Goal: Information Seeking & Learning: Learn about a topic

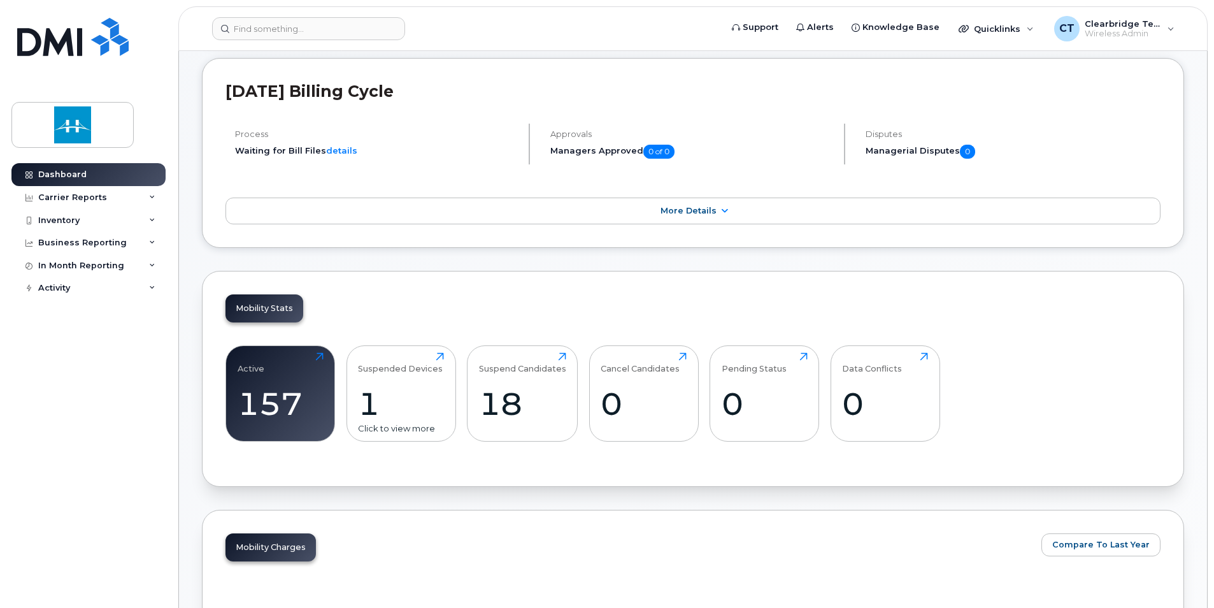
scroll to position [319, 0]
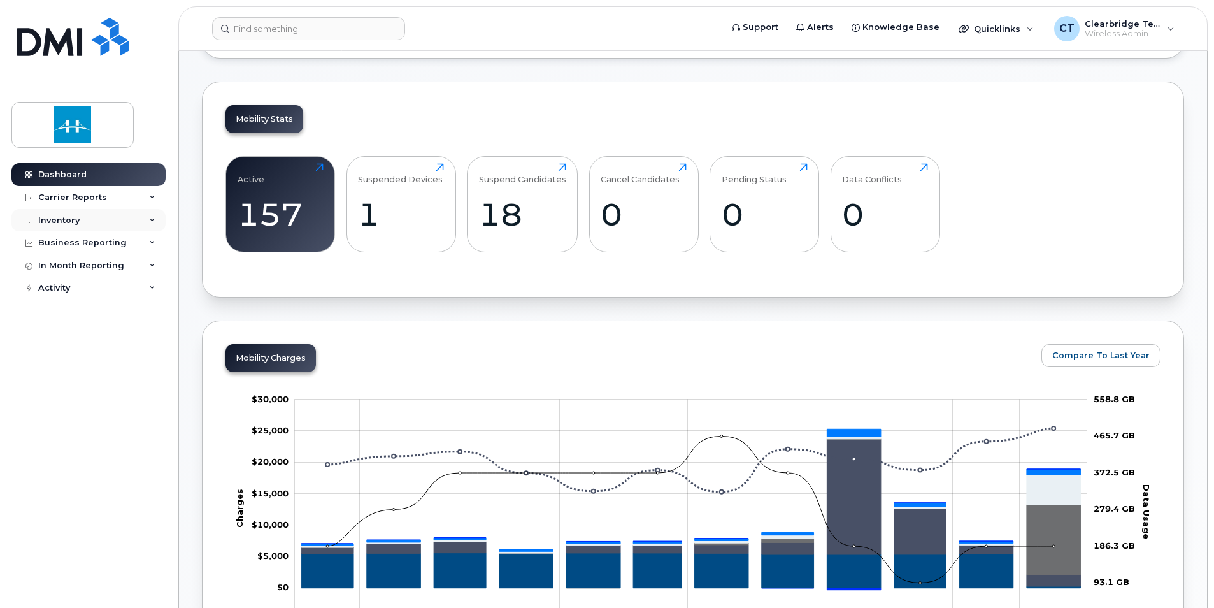
click at [88, 221] on div "Inventory" at bounding box center [88, 220] width 154 height 23
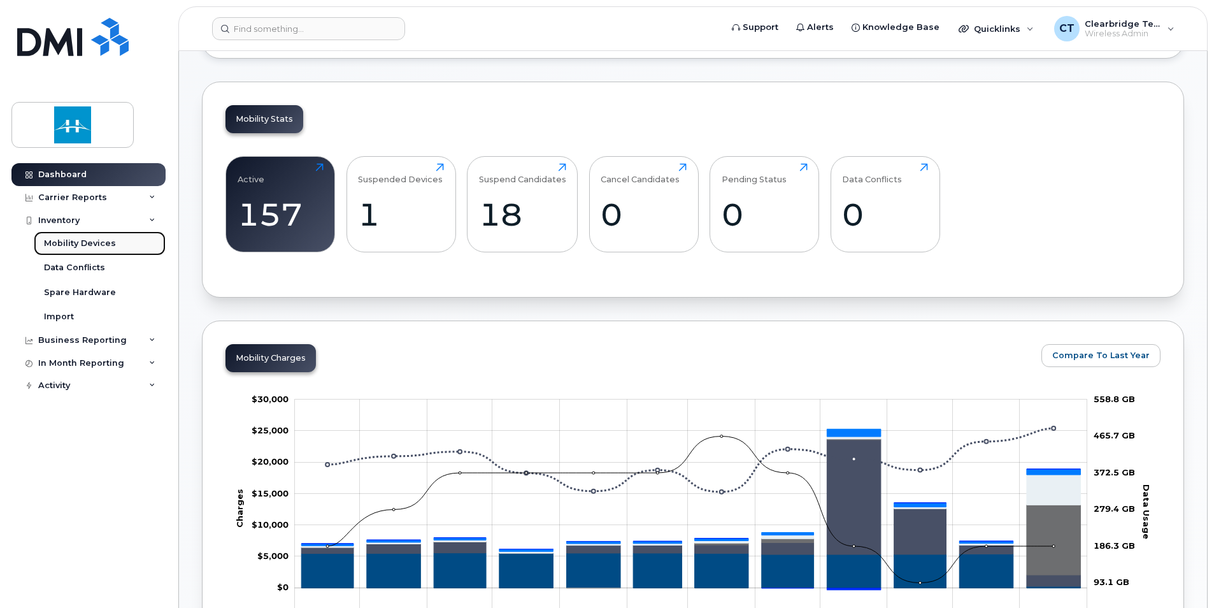
click at [90, 245] on div "Mobility Devices" at bounding box center [80, 243] width 72 height 11
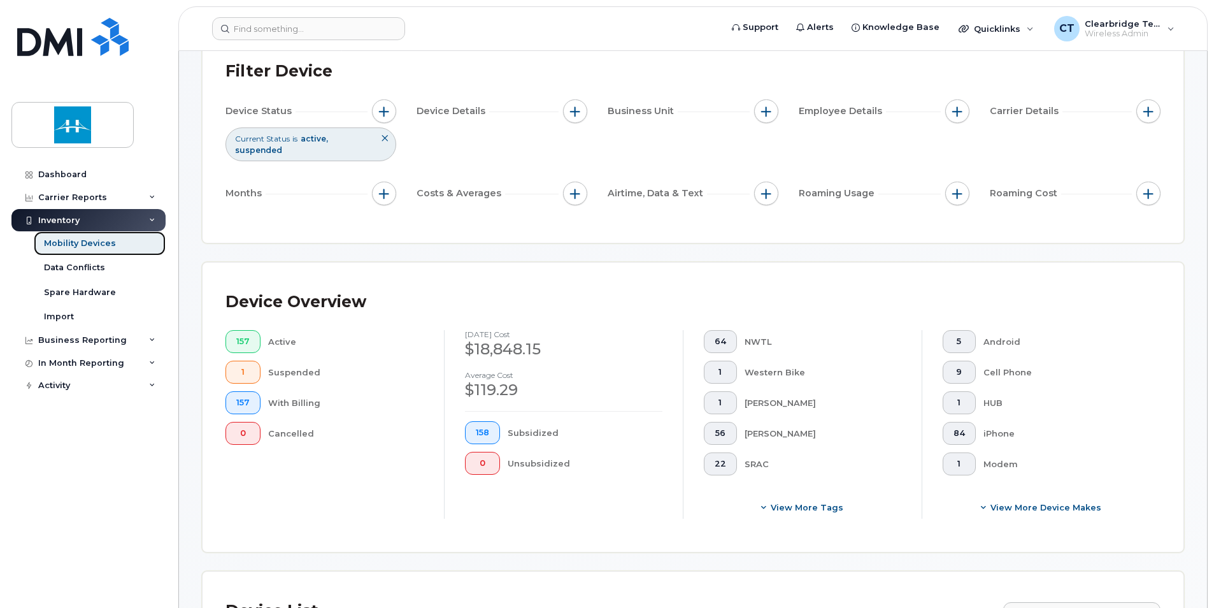
scroll to position [64, 0]
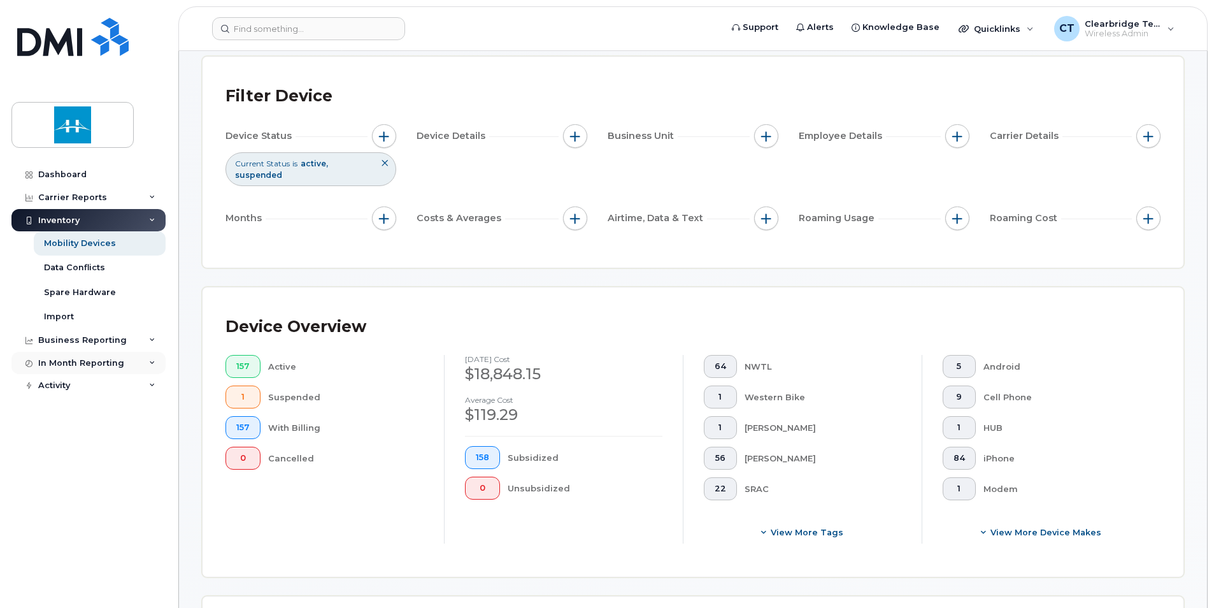
click at [87, 370] on div "In Month Reporting" at bounding box center [88, 363] width 154 height 23
click at [83, 387] on div "Data Usage" at bounding box center [69, 385] width 51 height 11
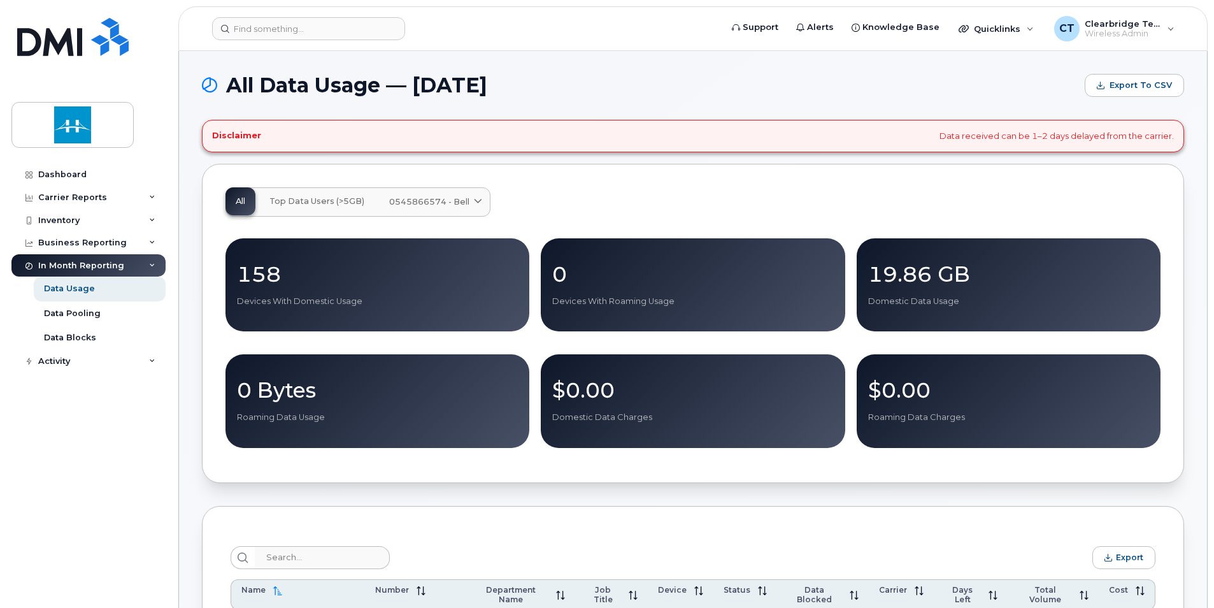
click at [430, 201] on span "0545866574 - Bell" at bounding box center [429, 202] width 80 height 12
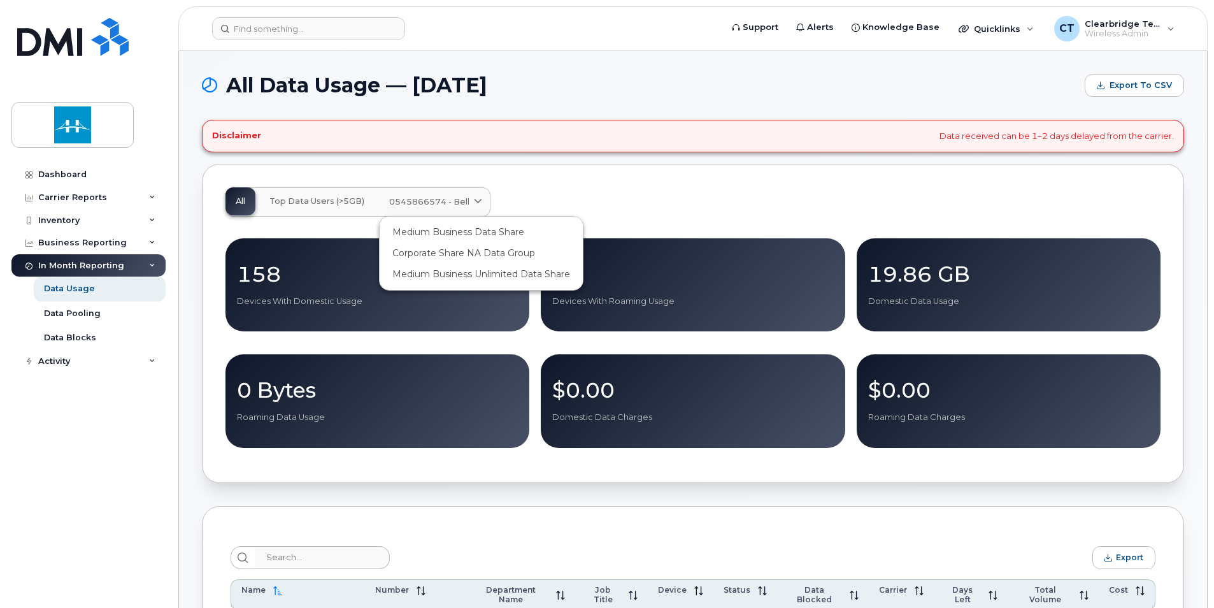
click at [573, 188] on div "All Top Data Users (>5GB) 0545866574 - Bell Medium Business Data Share Corporat…" at bounding box center [693, 201] width 935 height 29
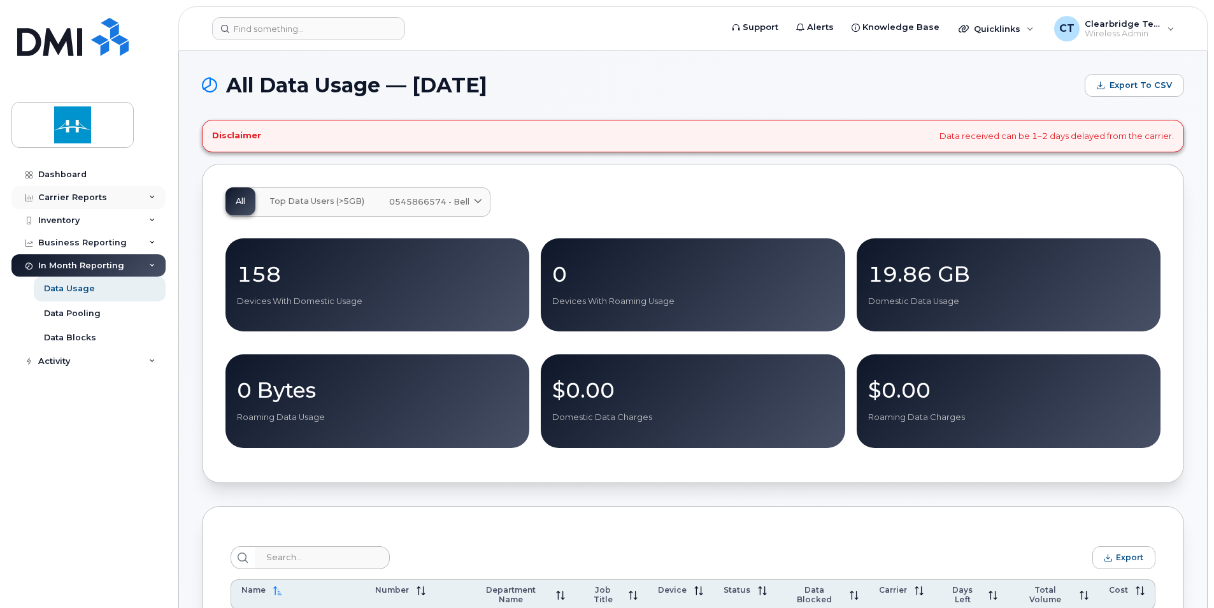
click at [155, 194] on icon at bounding box center [152, 197] width 6 height 6
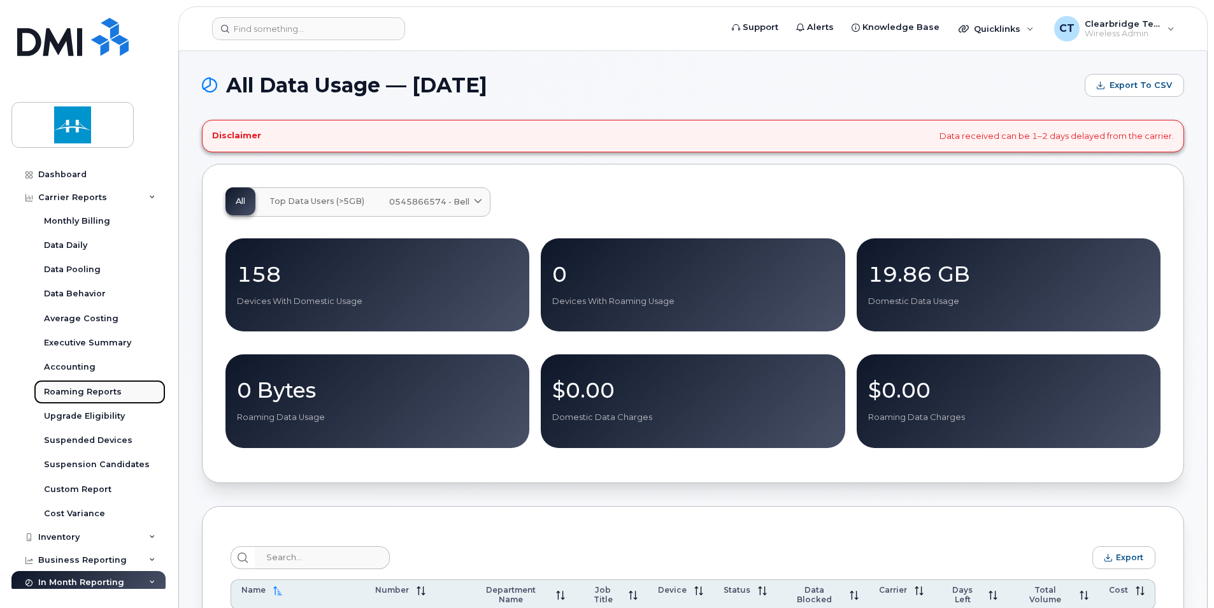
click at [105, 392] on div "Roaming Reports" at bounding box center [83, 391] width 78 height 11
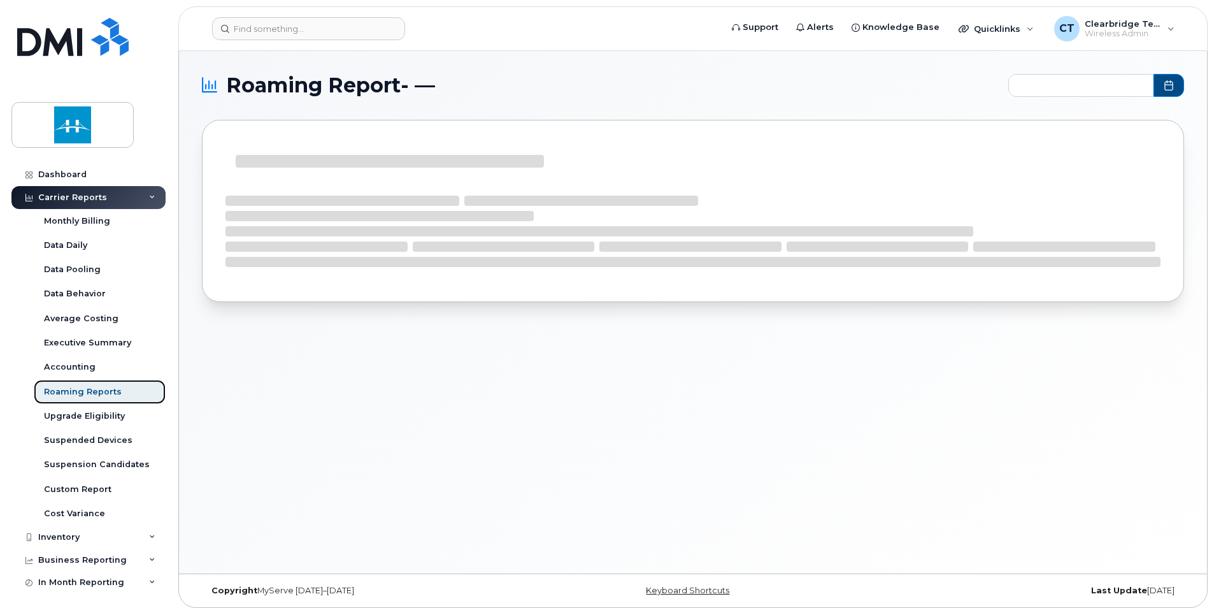
type input "2024-10 - 2025-08"
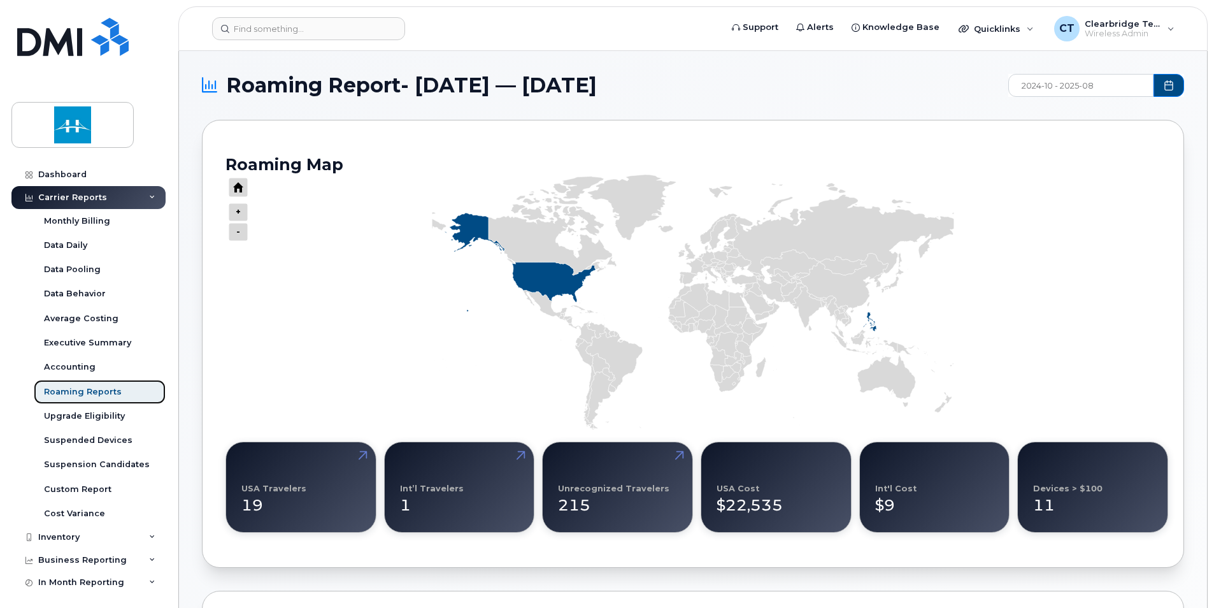
click at [793, 347] on icon "Series" at bounding box center [693, 302] width 522 height 255
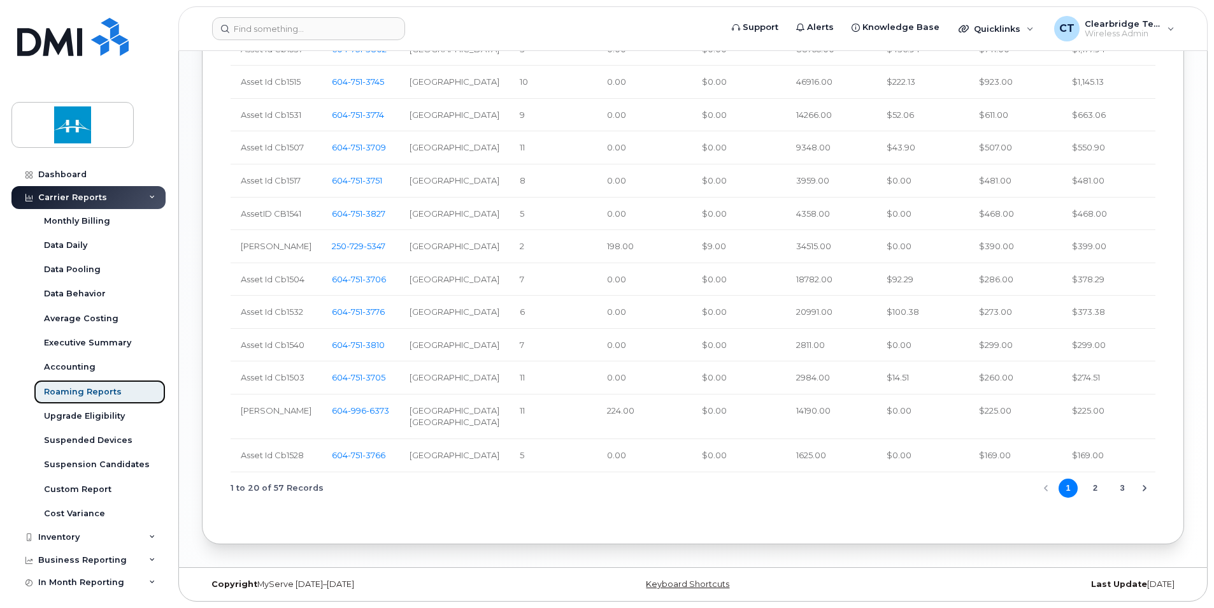
scroll to position [1147, 0]
click at [1095, 498] on button "2" at bounding box center [1095, 487] width 19 height 19
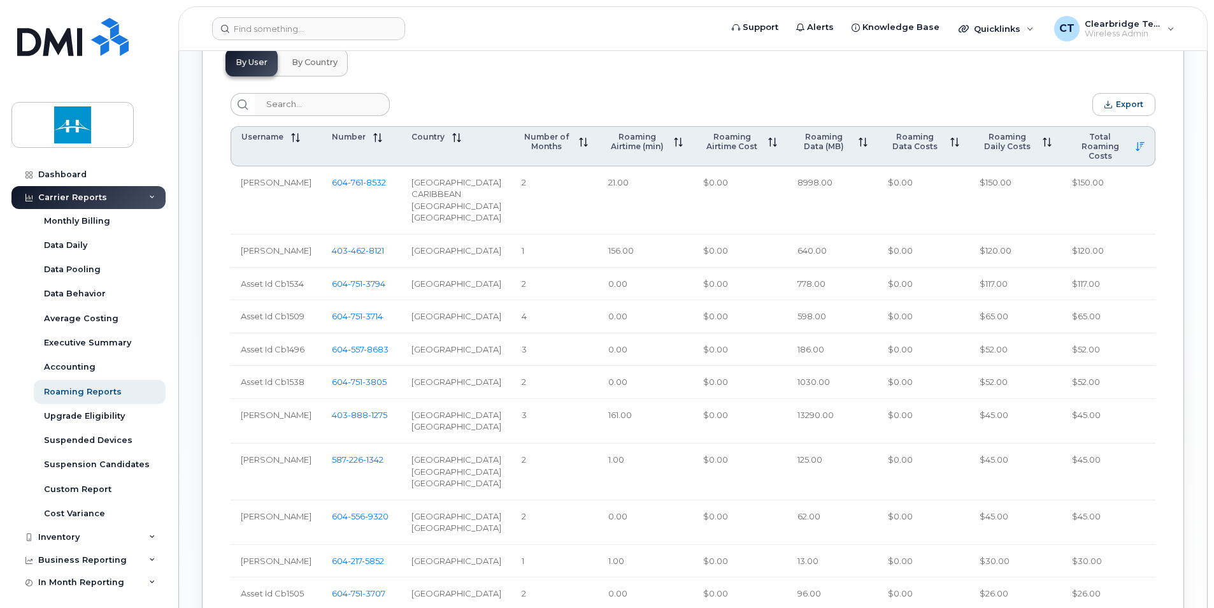
scroll to position [396, 0]
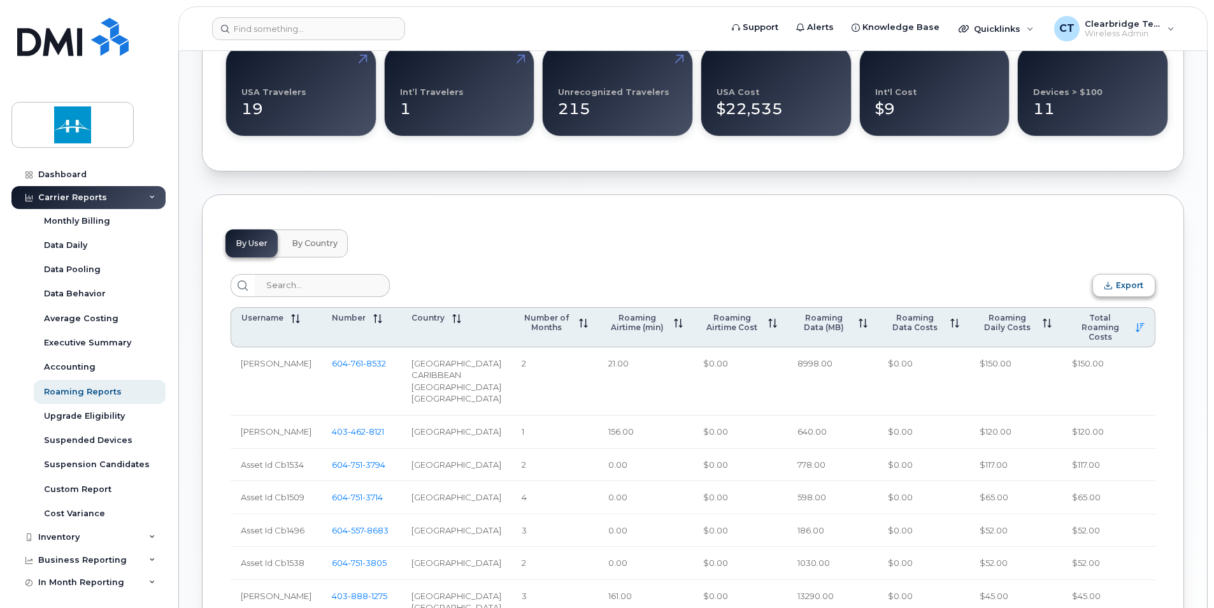
click at [1128, 285] on span "Export" at bounding box center [1129, 285] width 27 height 10
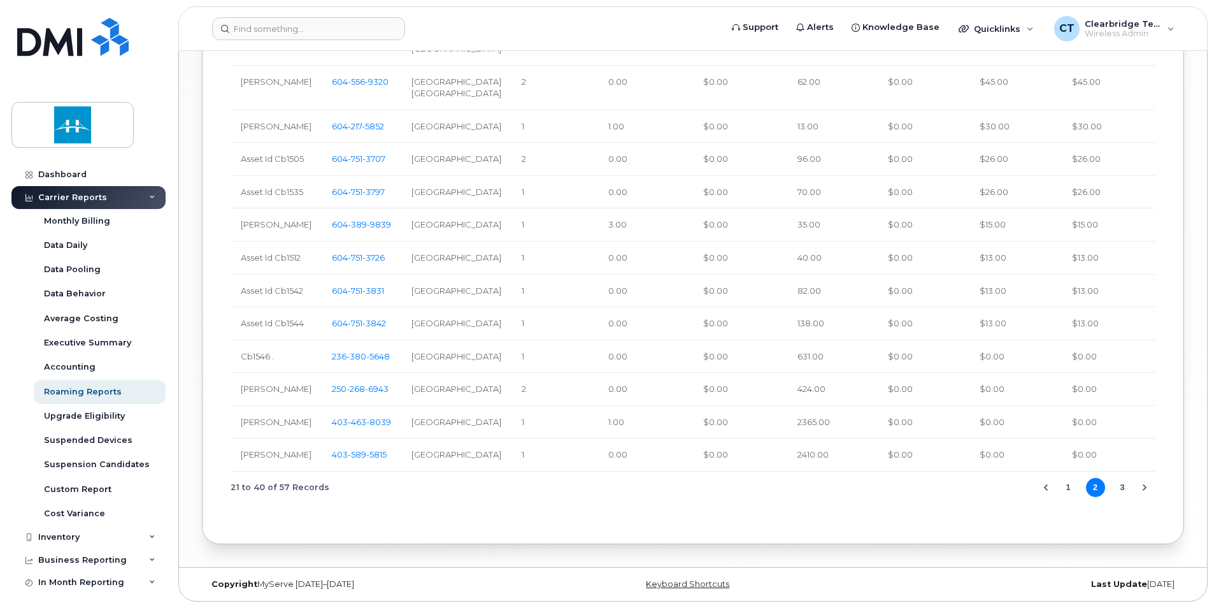
scroll to position [1224, 0]
click at [1117, 493] on button "3" at bounding box center [1122, 487] width 19 height 19
click at [1095, 487] on button "2" at bounding box center [1095, 487] width 19 height 19
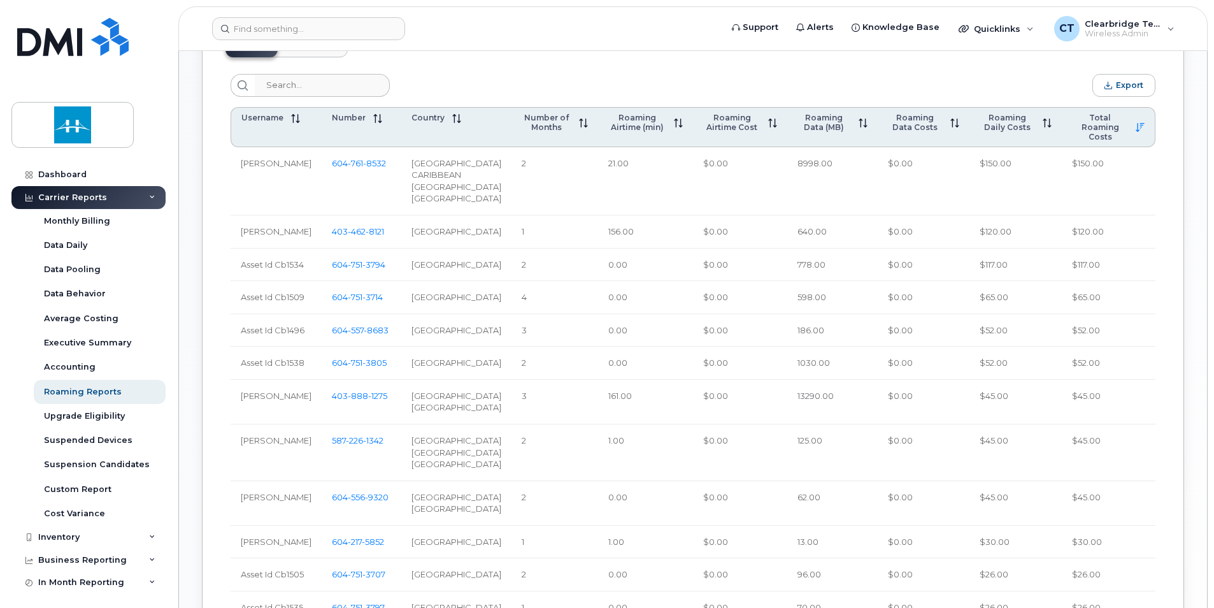
scroll to position [587, 0]
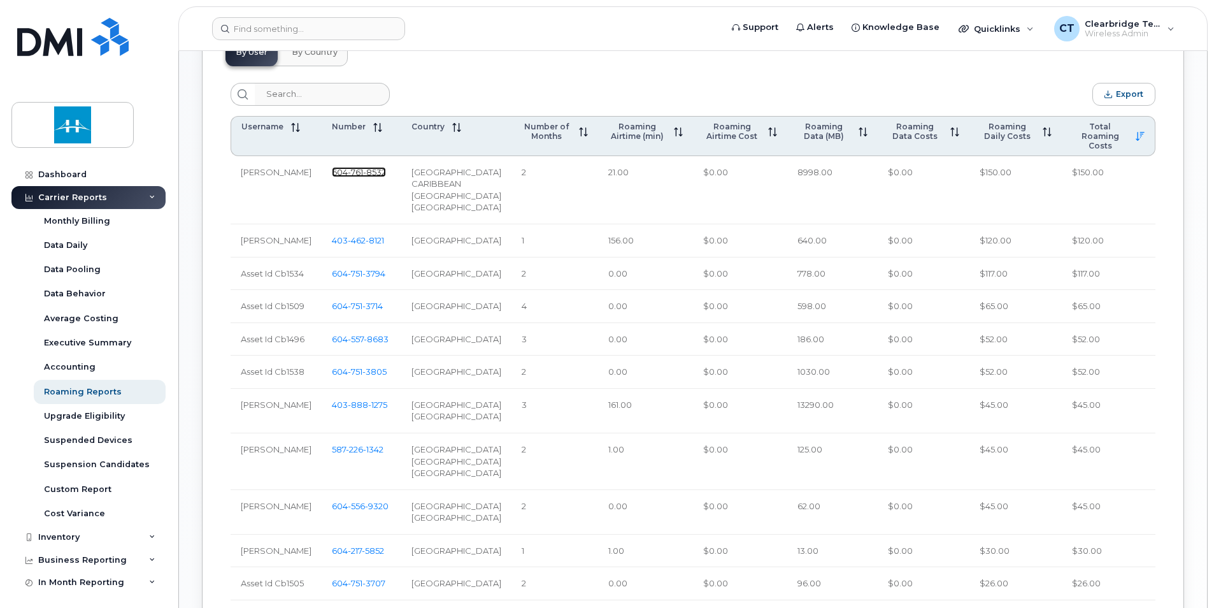
click at [355, 176] on span "761" at bounding box center [355, 172] width 15 height 10
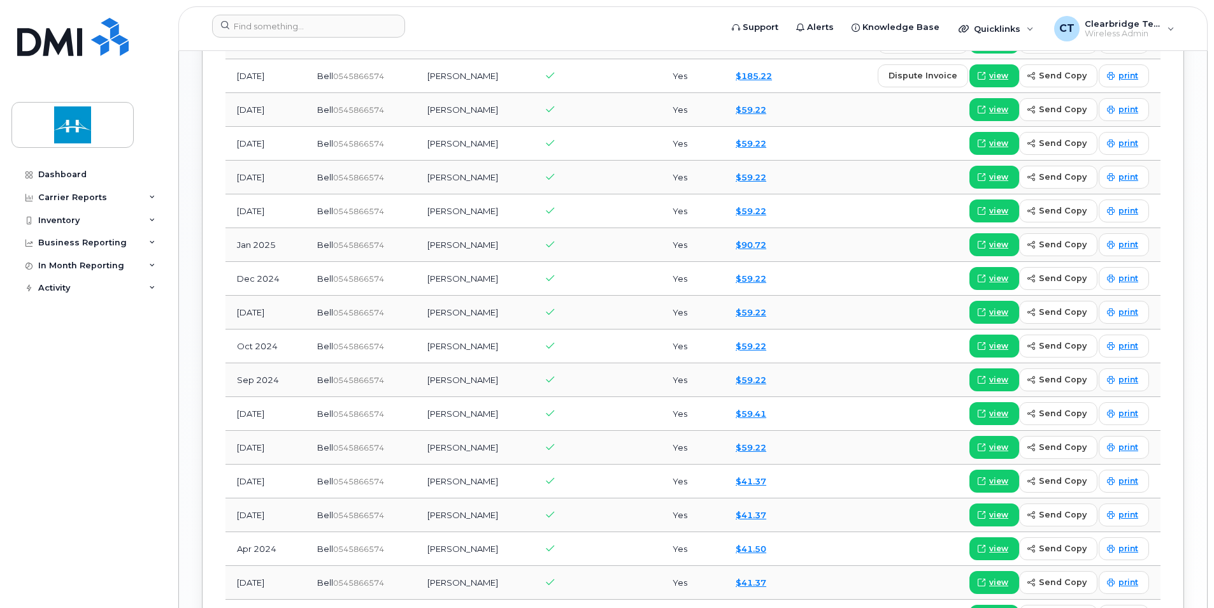
scroll to position [1063, 0]
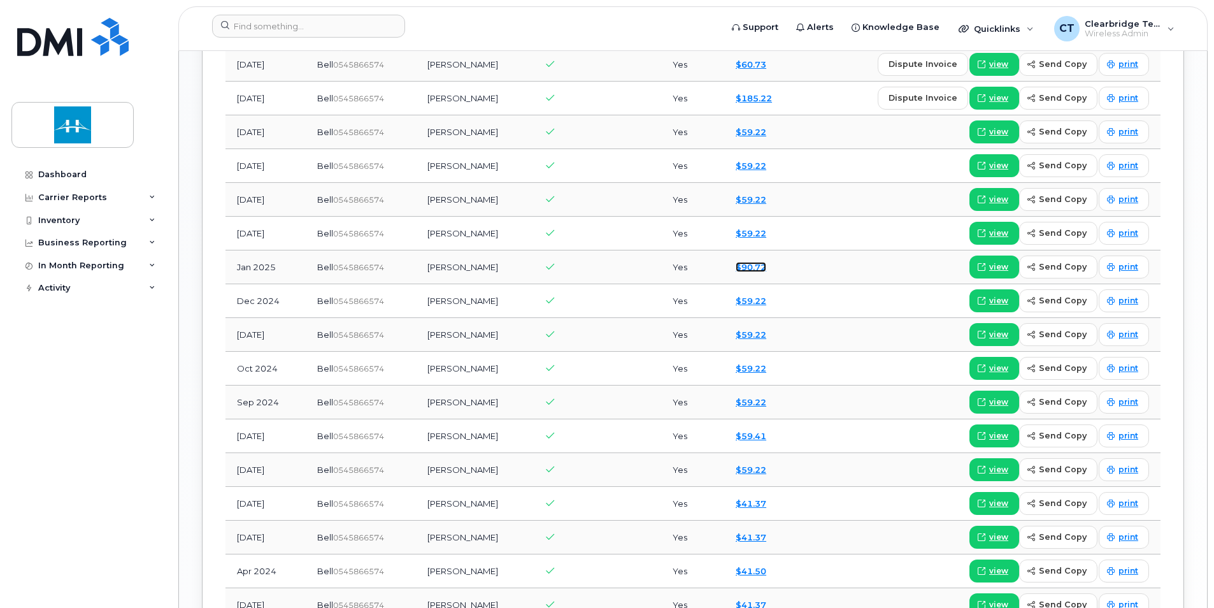
click at [742, 269] on link "$90.72" at bounding box center [751, 267] width 31 height 10
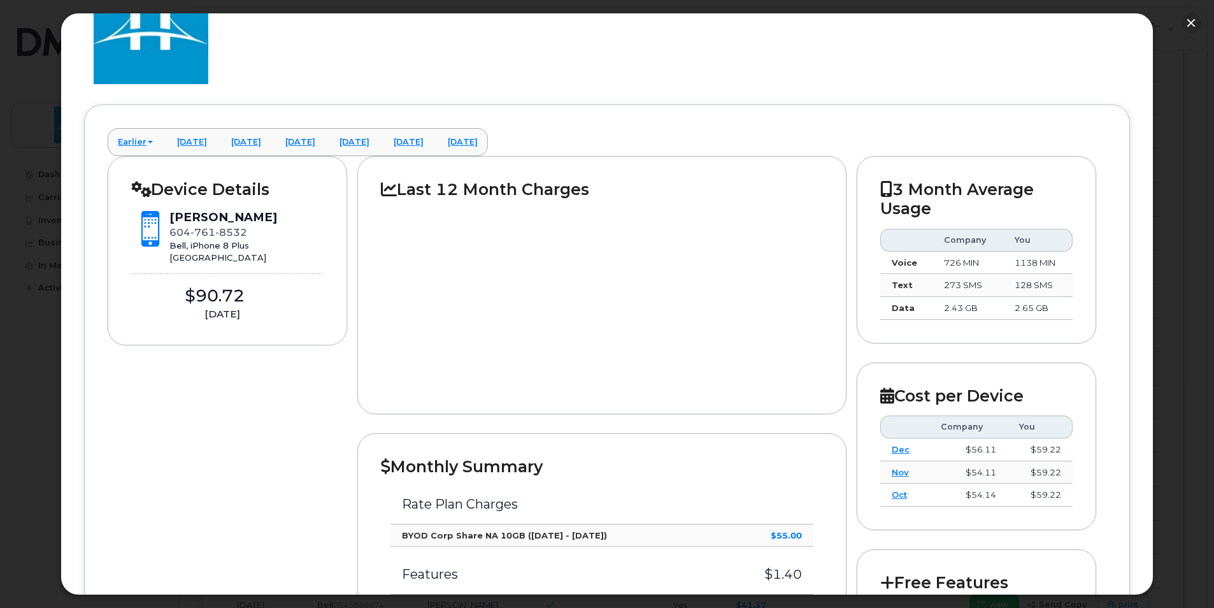
scroll to position [0, 0]
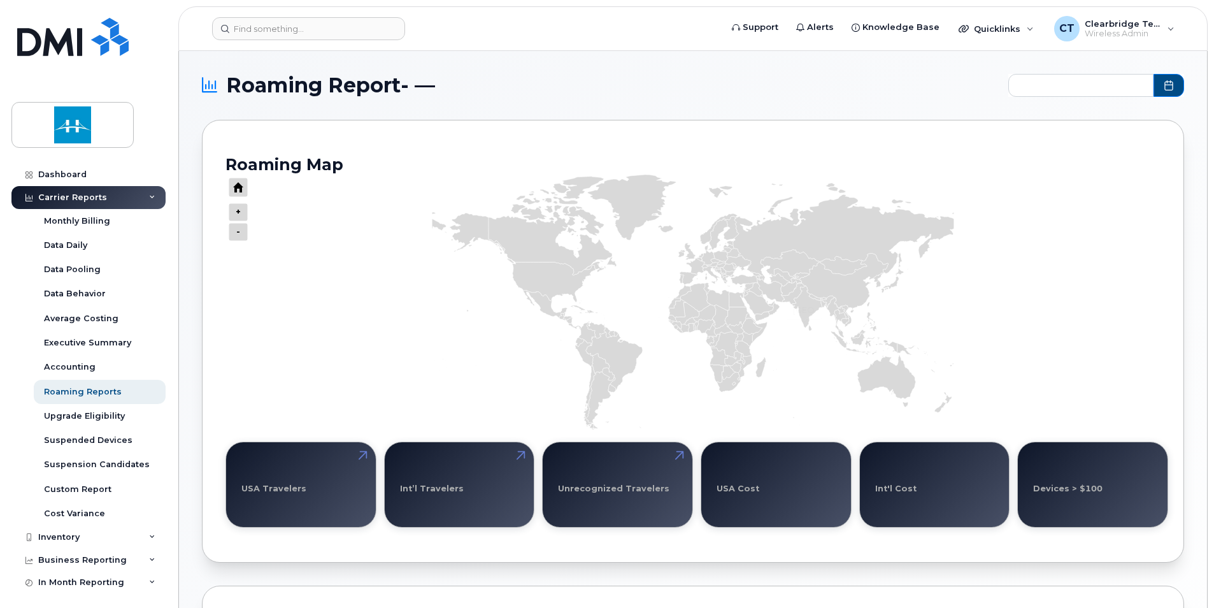
click at [787, 319] on icon "Series" at bounding box center [693, 302] width 522 height 255
click at [935, 220] on icon "Series" at bounding box center [693, 229] width 522 height 93
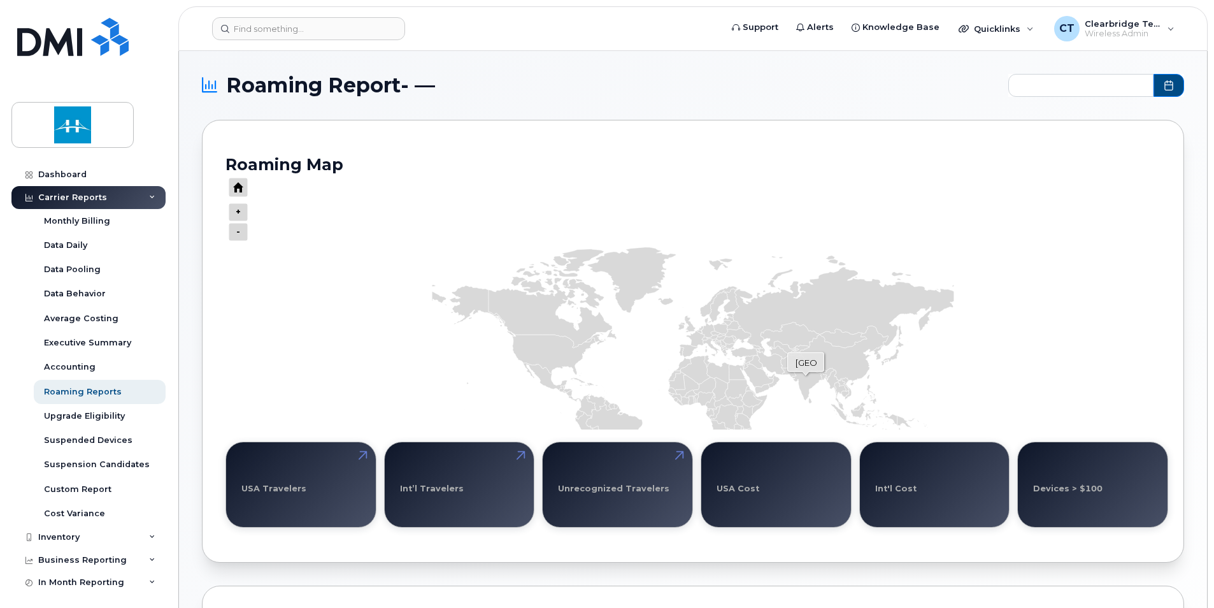
click at [806, 375] on icon "Series" at bounding box center [813, 379] width 42 height 42
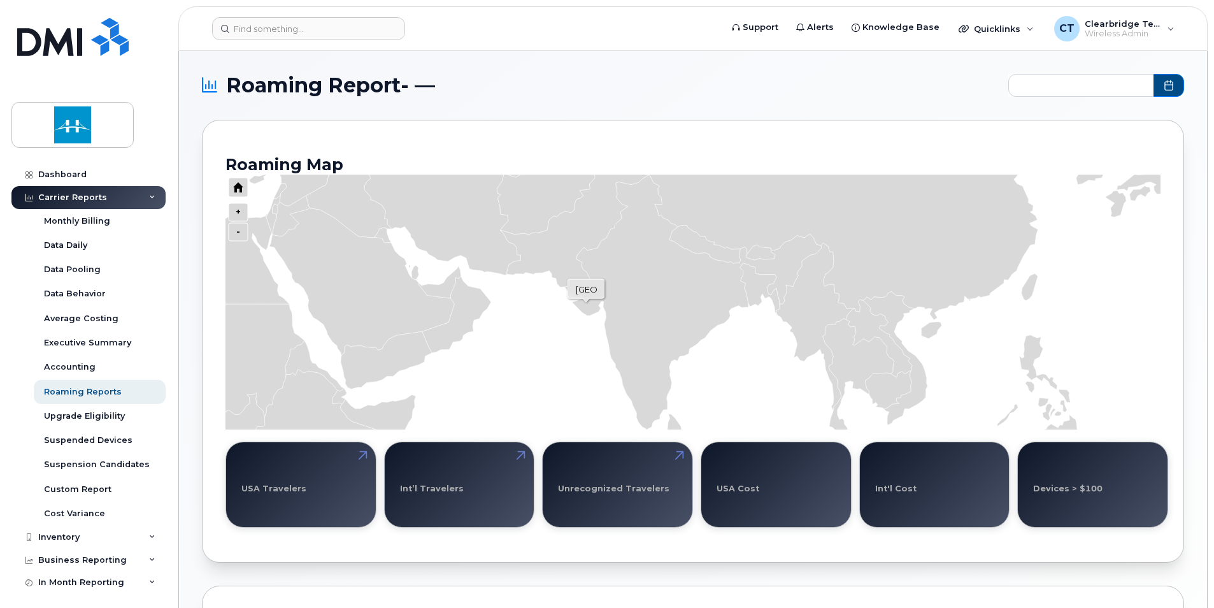
click at [586, 302] on icon "Series" at bounding box center [692, 302] width 257 height 255
click at [614, 238] on icon "Series" at bounding box center [692, 302] width 257 height 255
click at [642, 198] on icon "Series" at bounding box center [692, 302] width 257 height 255
click at [235, 215] on icon "Press ENTER to zoom out" at bounding box center [238, 212] width 19 height 18
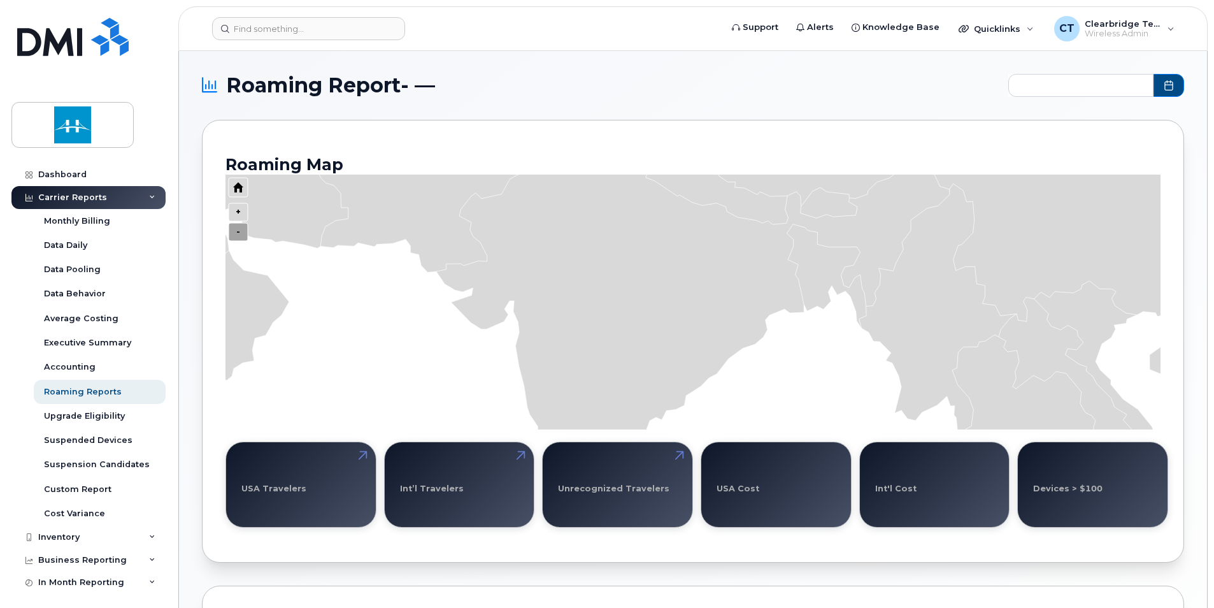
click at [239, 231] on icon "Press ENTER to zoom in" at bounding box center [238, 232] width 19 height 18
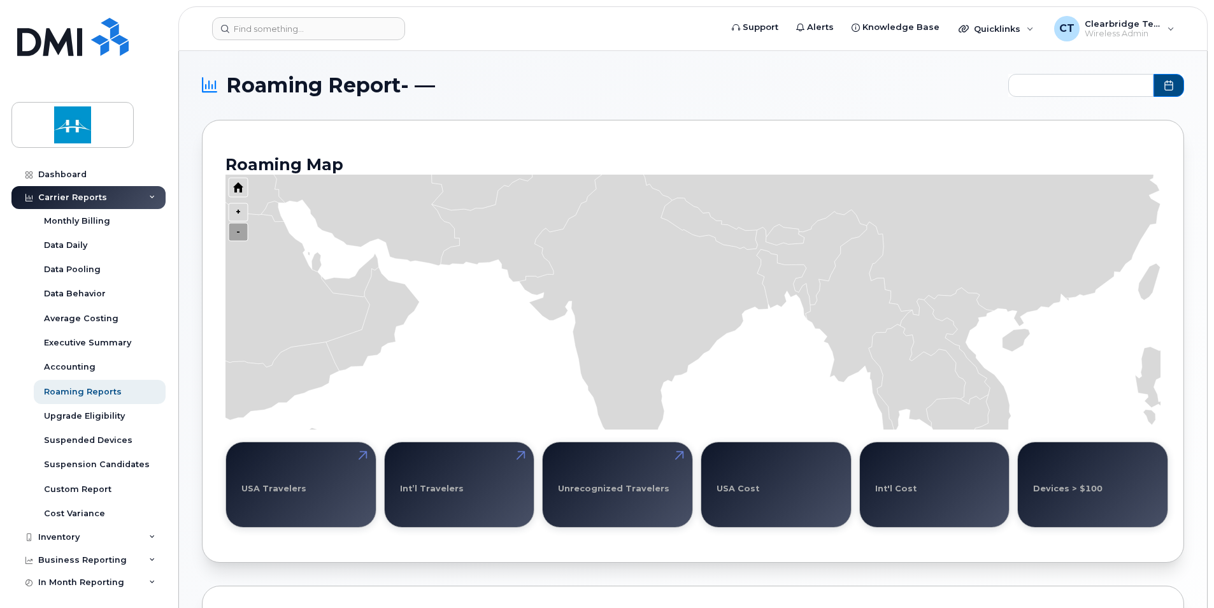
click at [239, 231] on icon "Press ENTER to zoom in" at bounding box center [238, 232] width 19 height 18
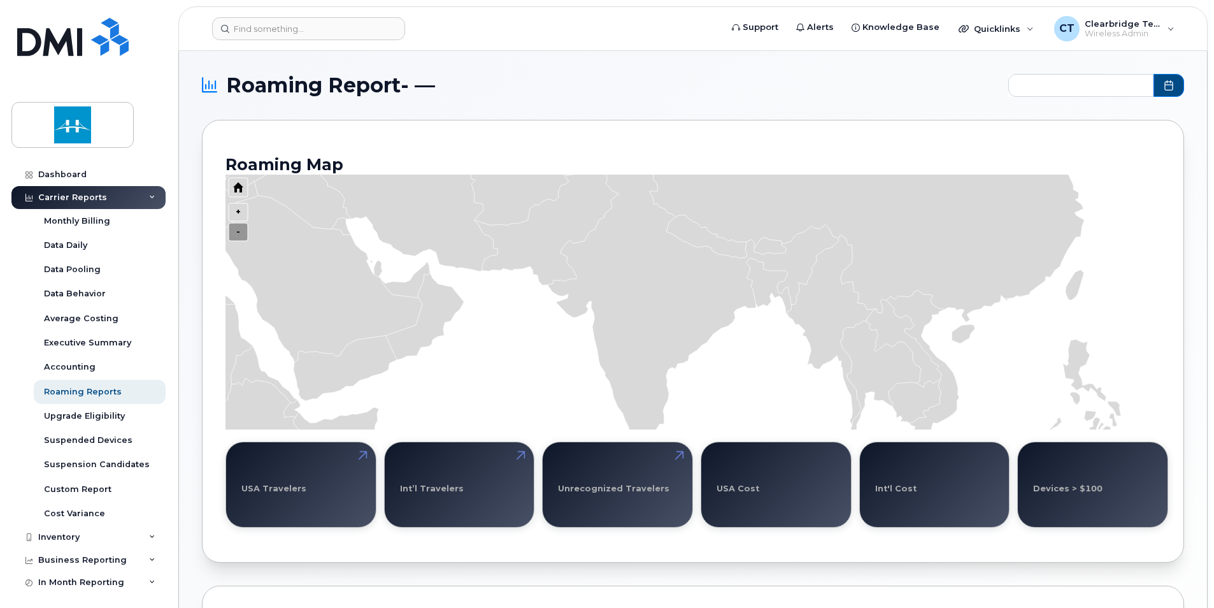
click at [239, 231] on icon "Press ENTER to zoom in" at bounding box center [238, 232] width 19 height 18
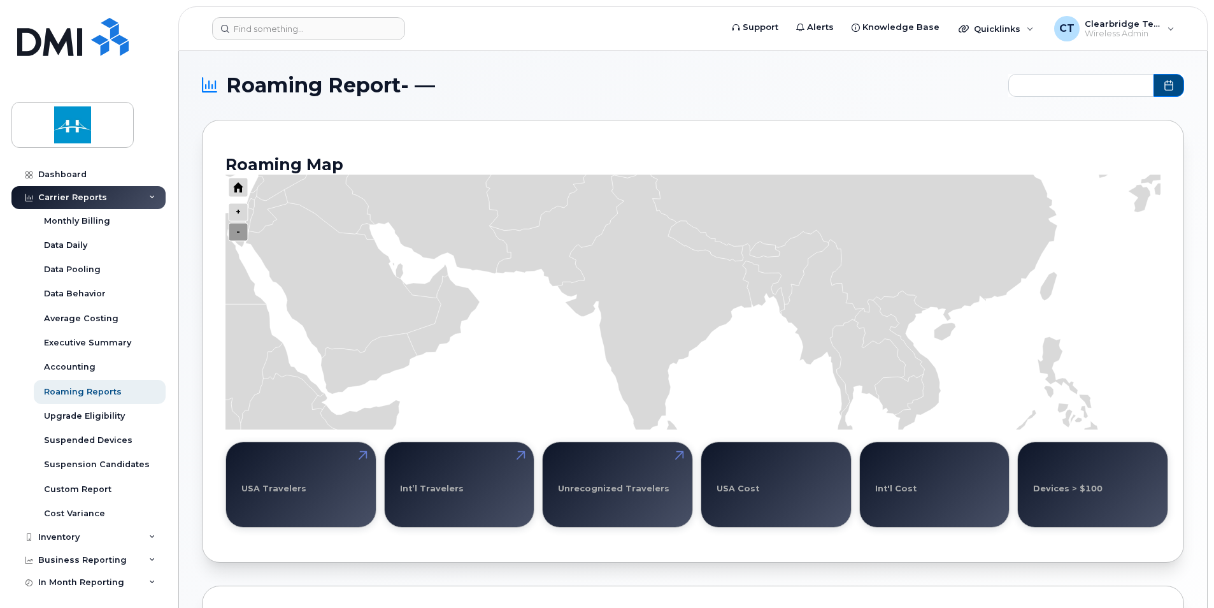
click at [239, 231] on icon "Press ENTER to zoom in" at bounding box center [238, 232] width 19 height 18
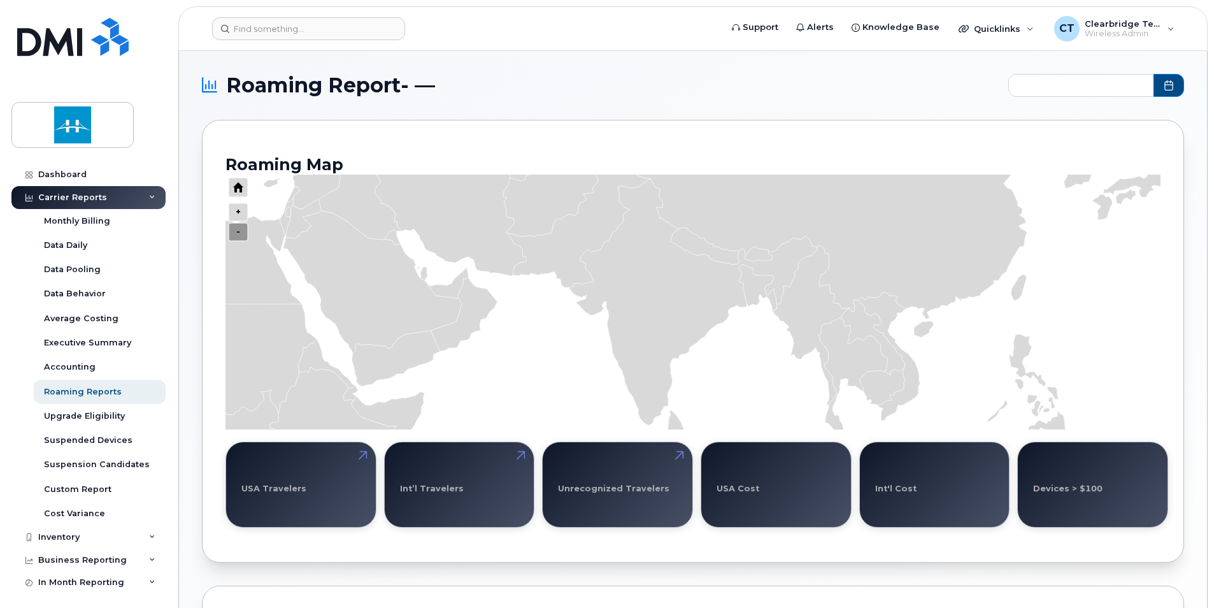
click at [239, 231] on icon "Press ENTER to zoom in" at bounding box center [238, 232] width 19 height 18
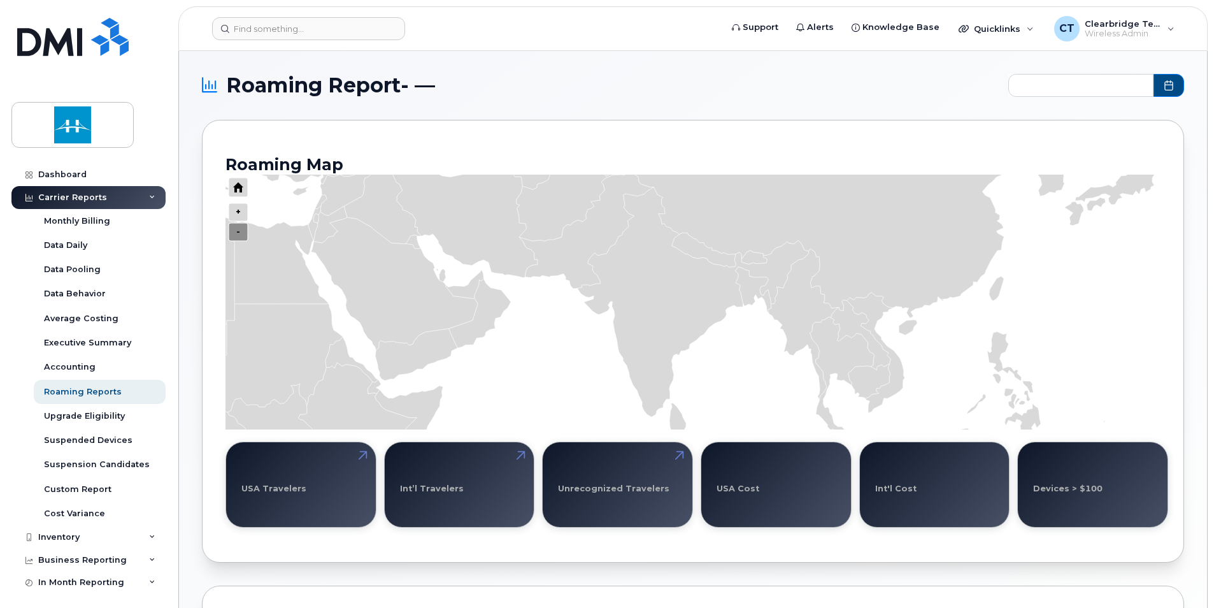
click at [239, 231] on icon "Press ENTER to zoom in" at bounding box center [238, 232] width 19 height 18
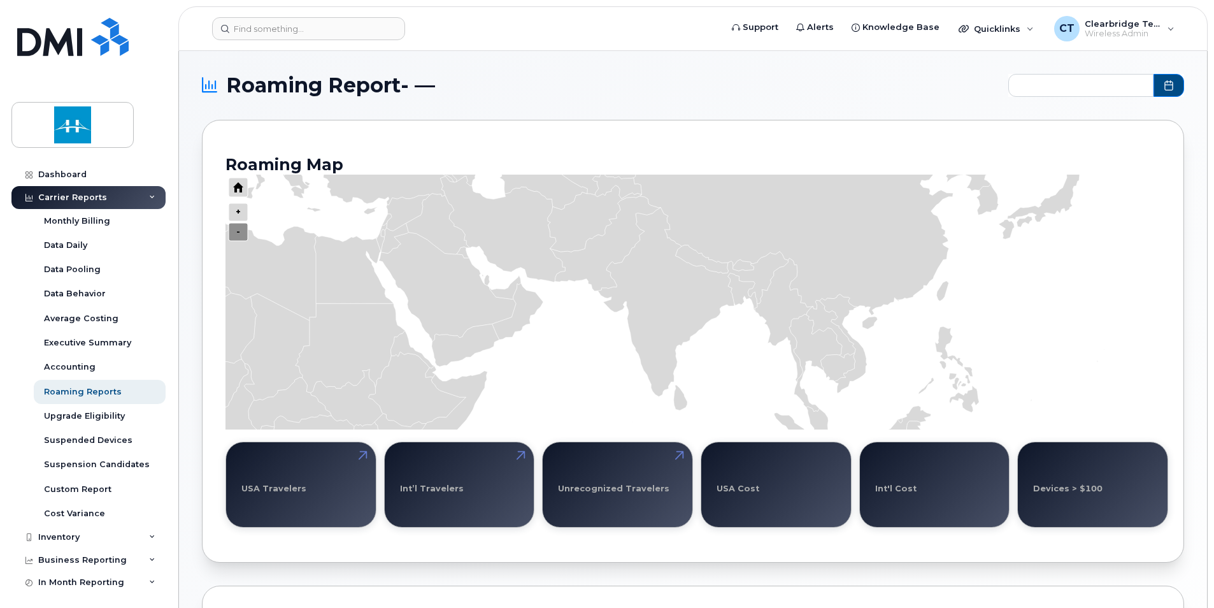
click at [239, 231] on icon "Press ENTER to zoom in" at bounding box center [238, 232] width 19 height 18
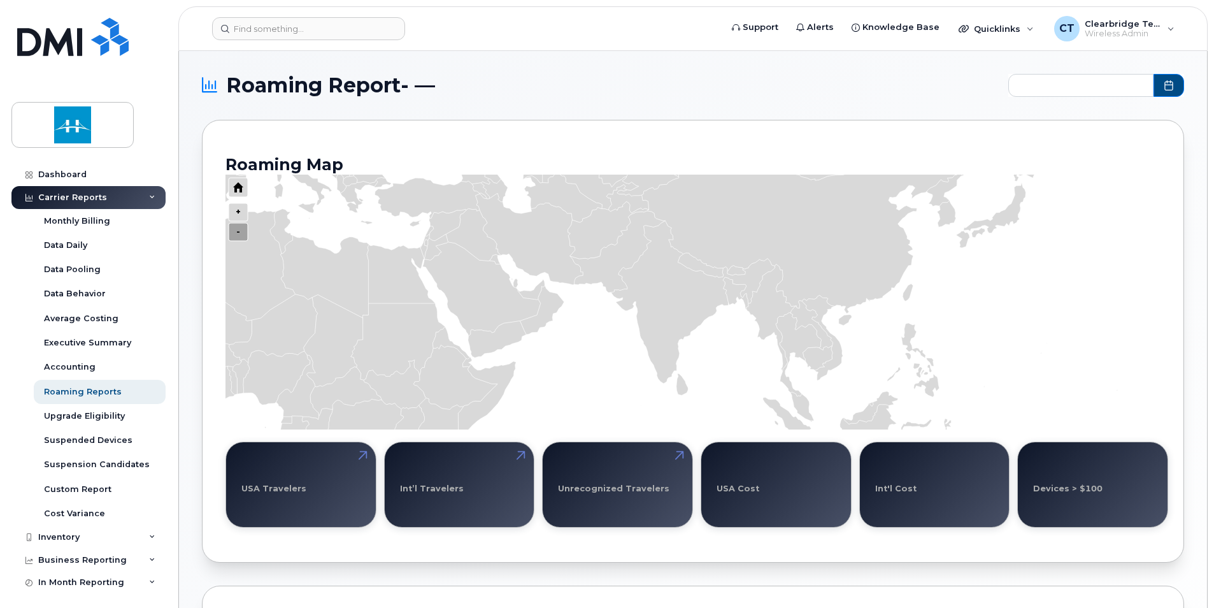
click at [239, 231] on icon "Press ENTER to zoom in" at bounding box center [238, 232] width 19 height 18
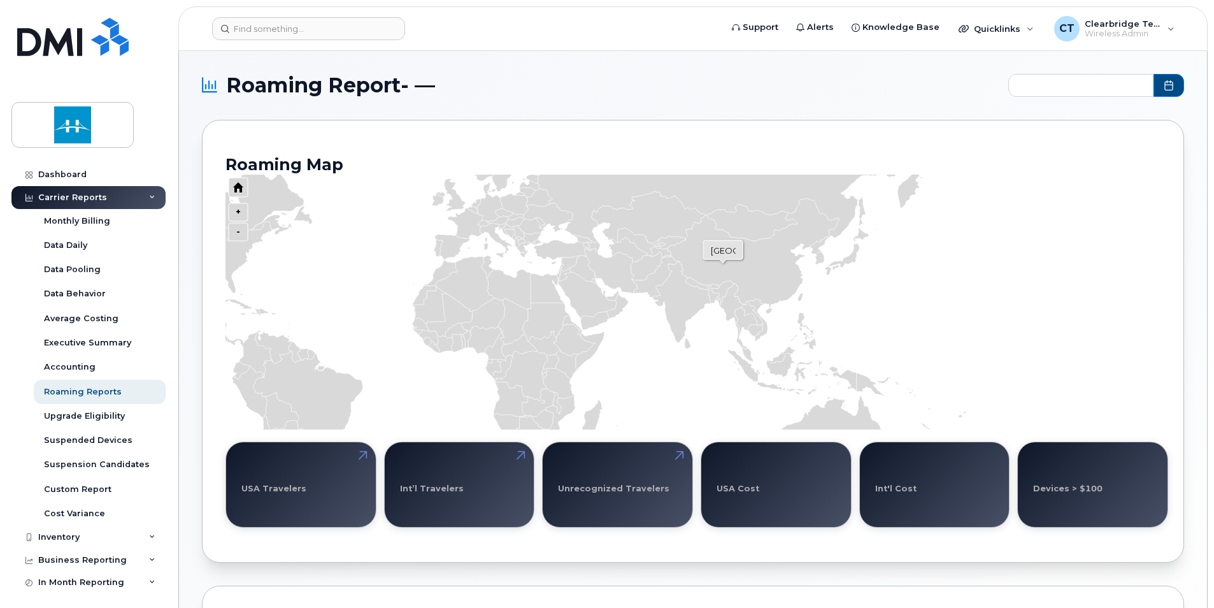
click at [723, 263] on icon "Series" at bounding box center [754, 256] width 172 height 115
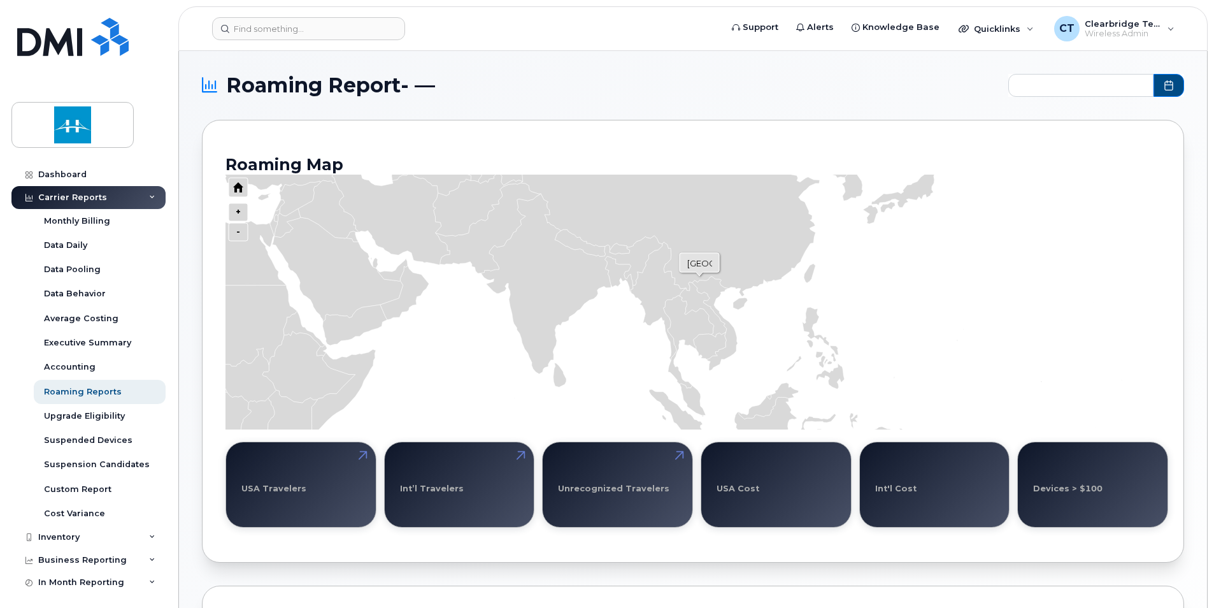
click at [700, 276] on icon "Series" at bounding box center [705, 182] width 380 height 255
click at [615, 274] on icon "Series" at bounding box center [619, 274] width 28 height 37
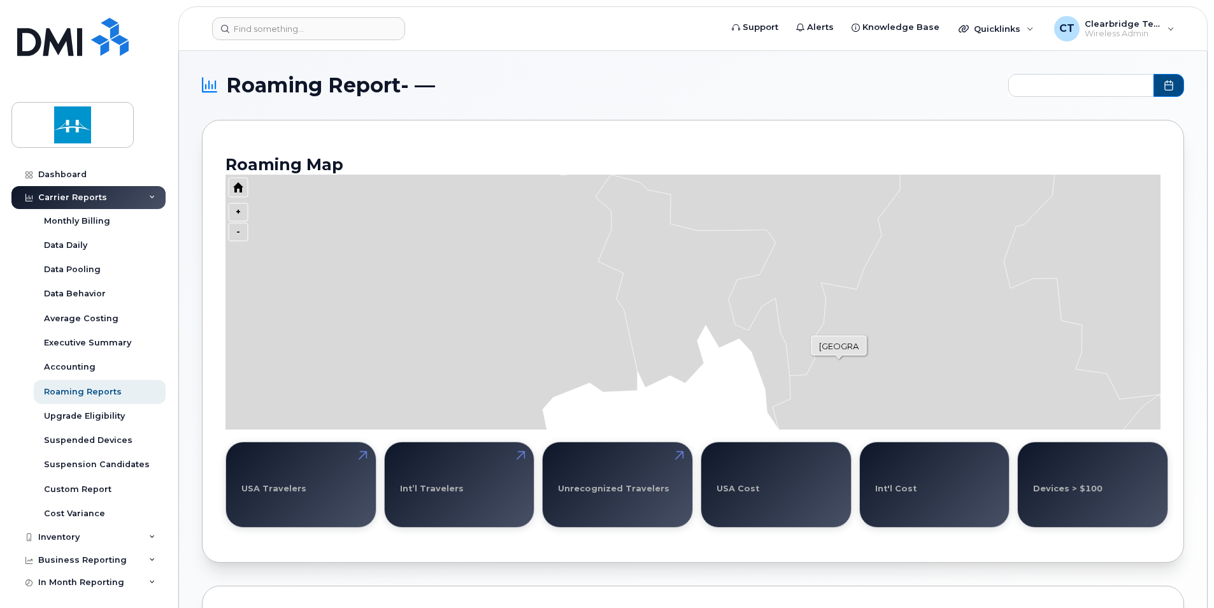
click at [840, 359] on icon "Series" at bounding box center [966, 487] width 387 height 824
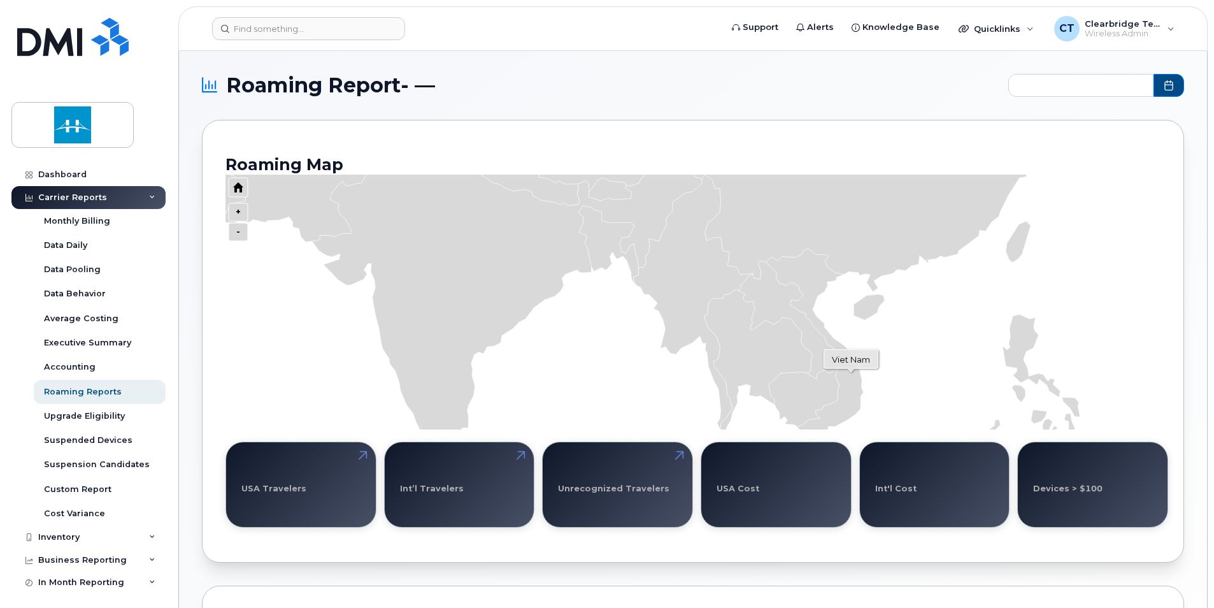
click at [851, 372] on icon "Series" at bounding box center [814, 349] width 97 height 203
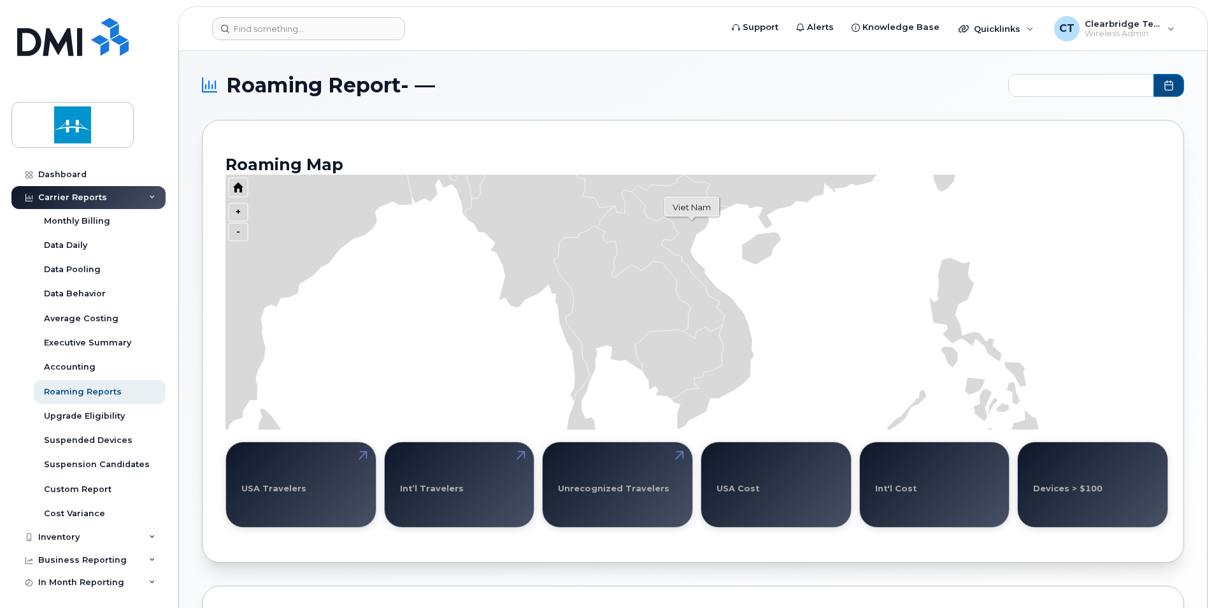
click at [692, 220] on icon "Series" at bounding box center [693, 302] width 122 height 255
click at [692, 219] on icon "Series" at bounding box center [693, 302] width 122 height 255
click at [238, 234] on icon "Press ENTER to zoom in" at bounding box center [238, 232] width 19 height 18
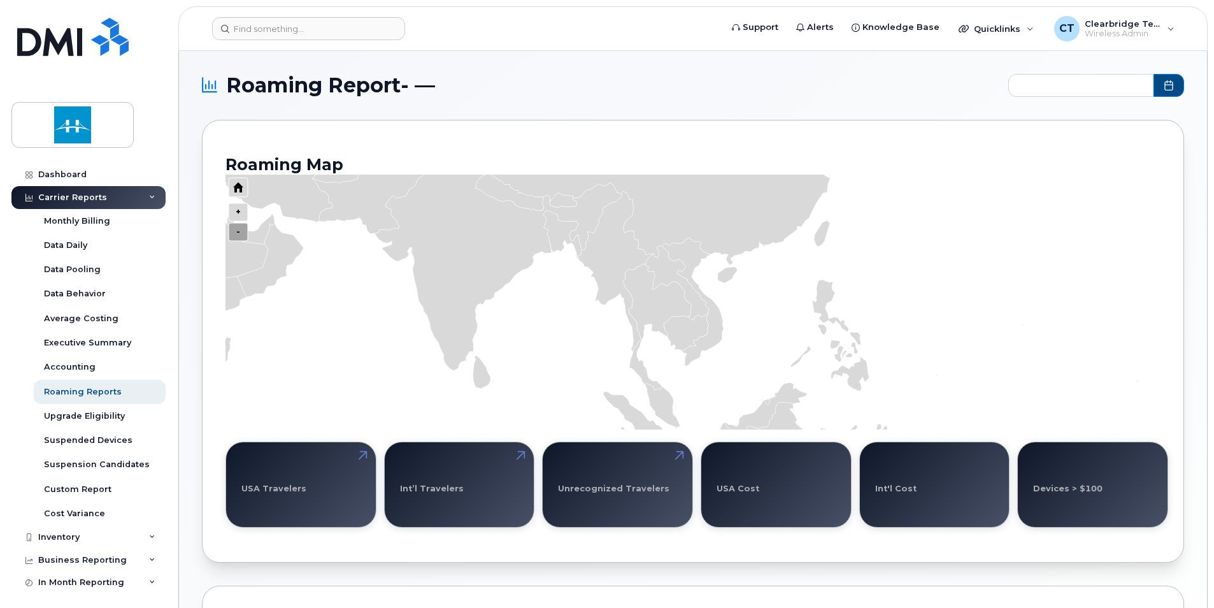
click at [238, 234] on icon "Press ENTER to zoom in" at bounding box center [238, 232] width 19 height 18
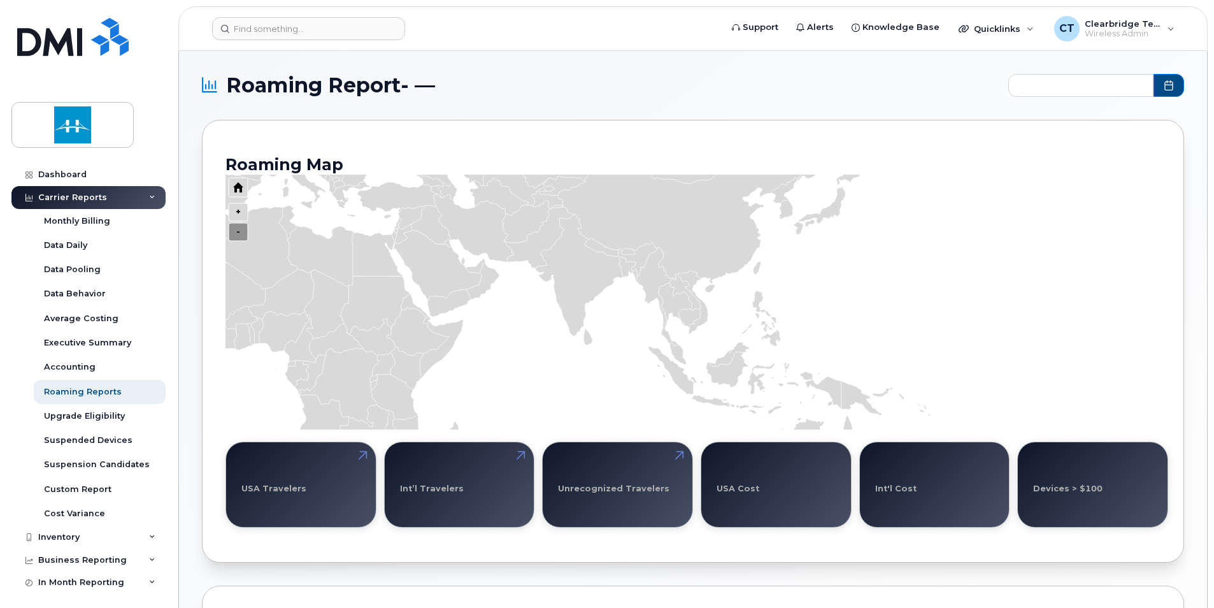
click at [238, 234] on icon "Press ENTER to zoom in" at bounding box center [238, 232] width 19 height 18
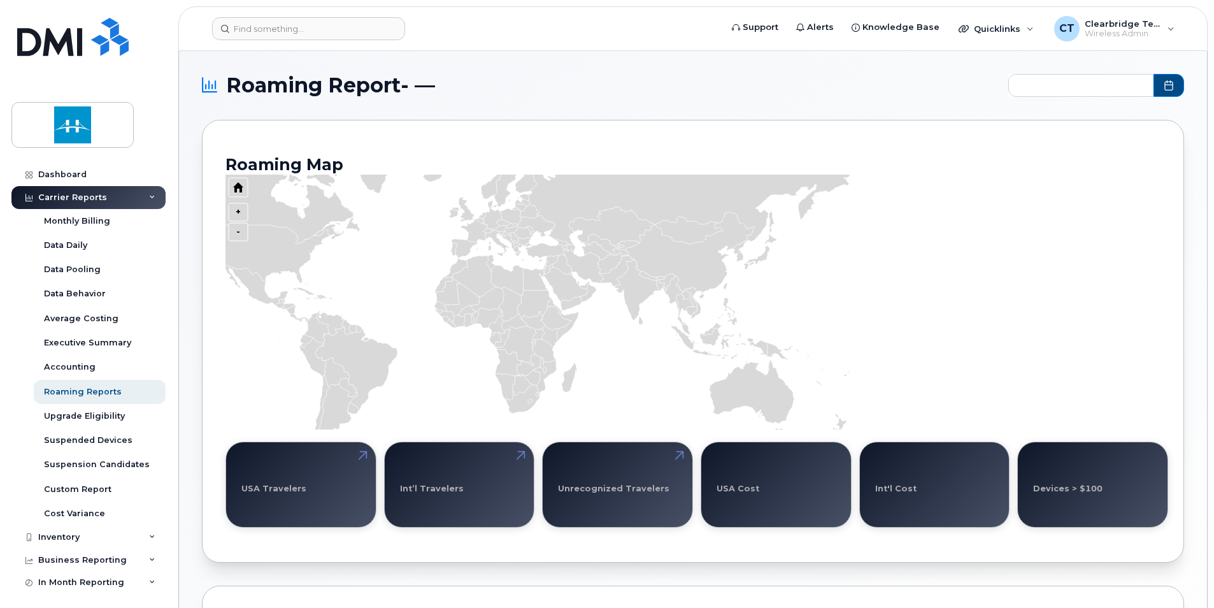
click at [327, 284] on icon "Series" at bounding box center [471, 283] width 758 height 370
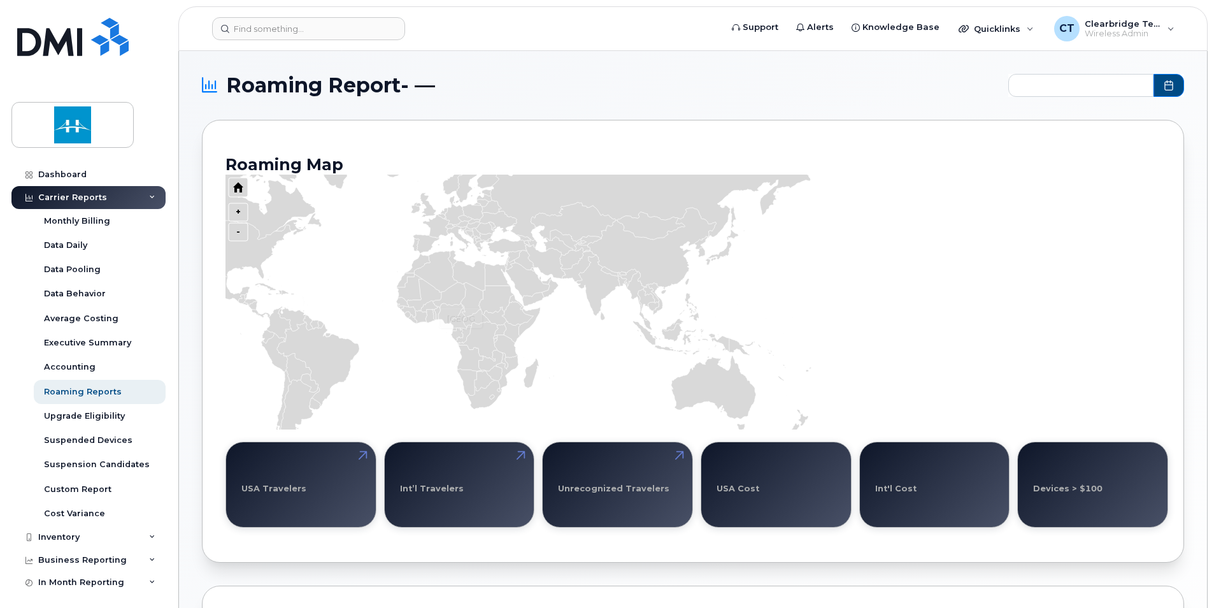
drag, startPoint x: 941, startPoint y: 278, endPoint x: 459, endPoint y: 315, distance: 483.7
click at [415, 329] on g "+ -" at bounding box center [607, 279] width 1107 height 370
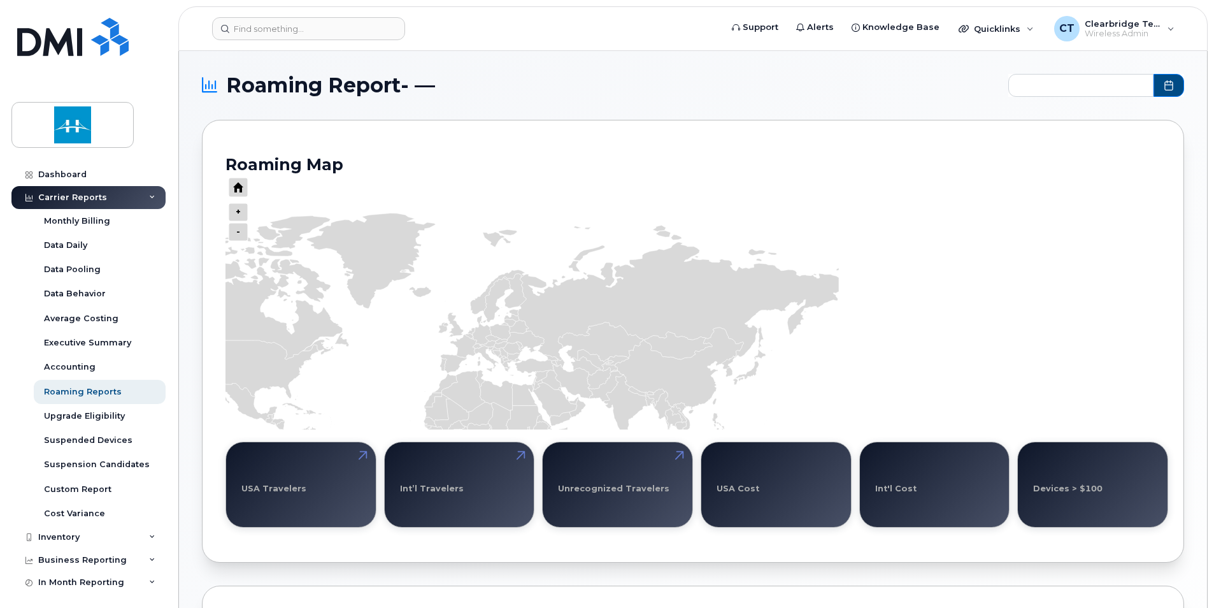
click at [830, 364] on icon "Series" at bounding box center [460, 398] width 758 height 370
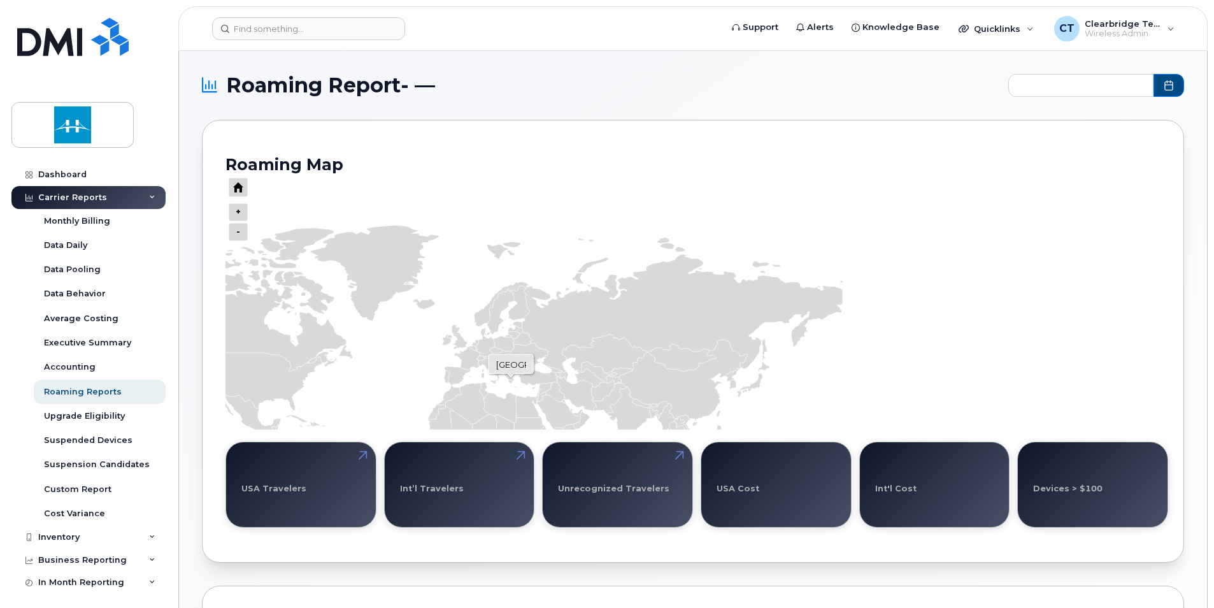
click at [511, 378] on icon "Series" at bounding box center [513, 379] width 14 height 17
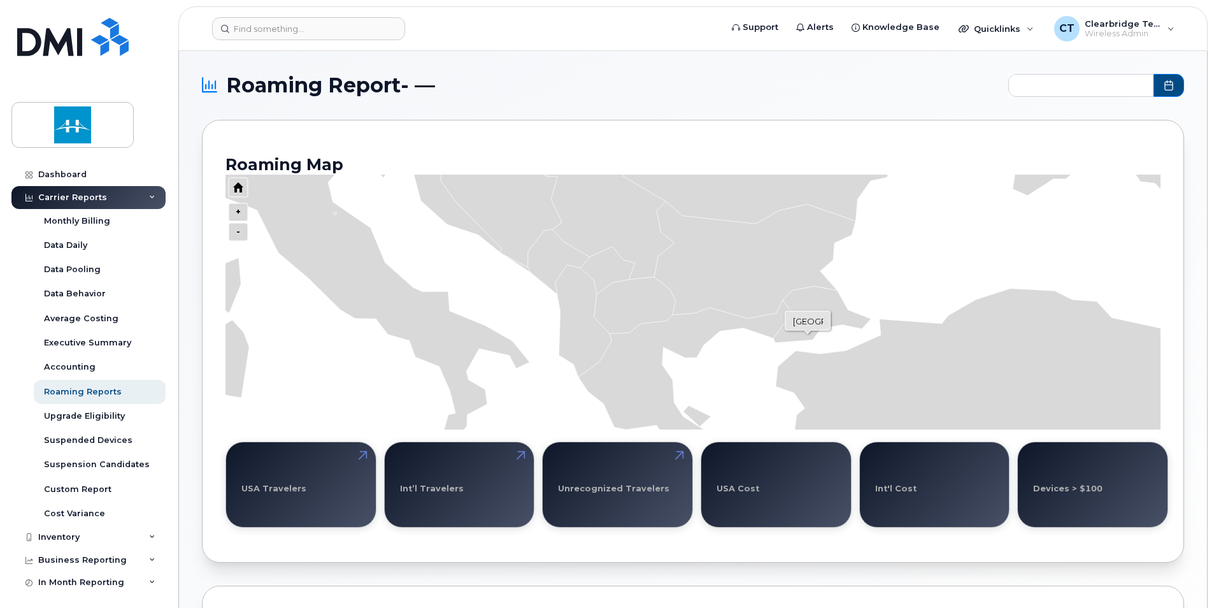
click at [807, 334] on icon "Series" at bounding box center [1076, 404] width 607 height 236
click at [810, 312] on icon "Series" at bounding box center [1076, 405] width 607 height 236
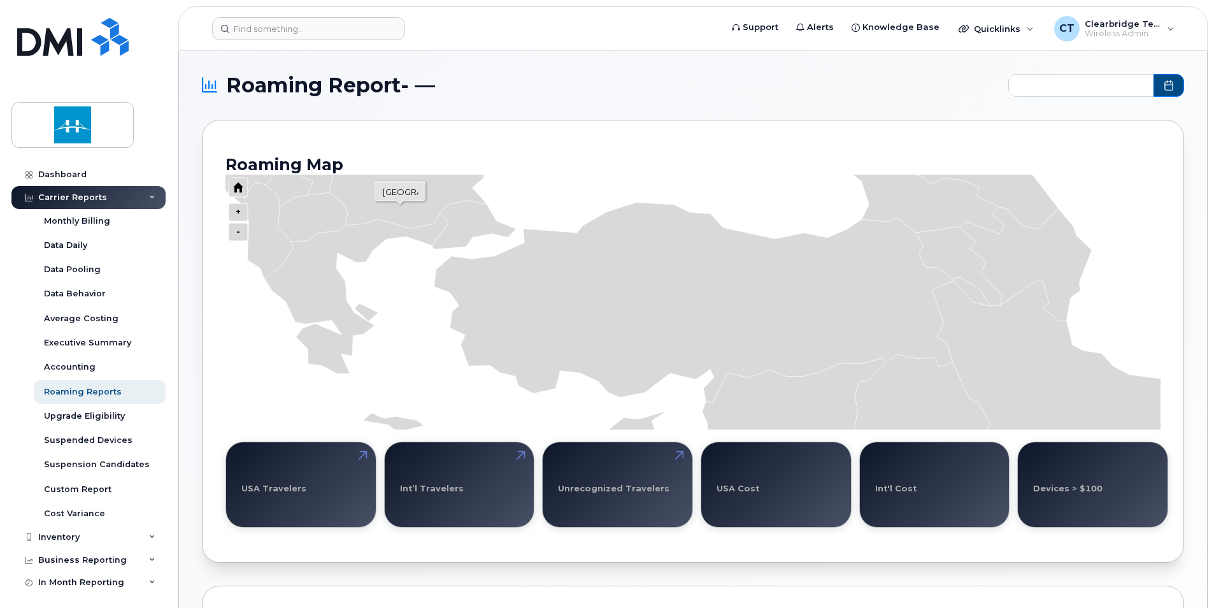
click at [400, 205] on icon "Series" at bounding box center [415, 177] width 173 height 101
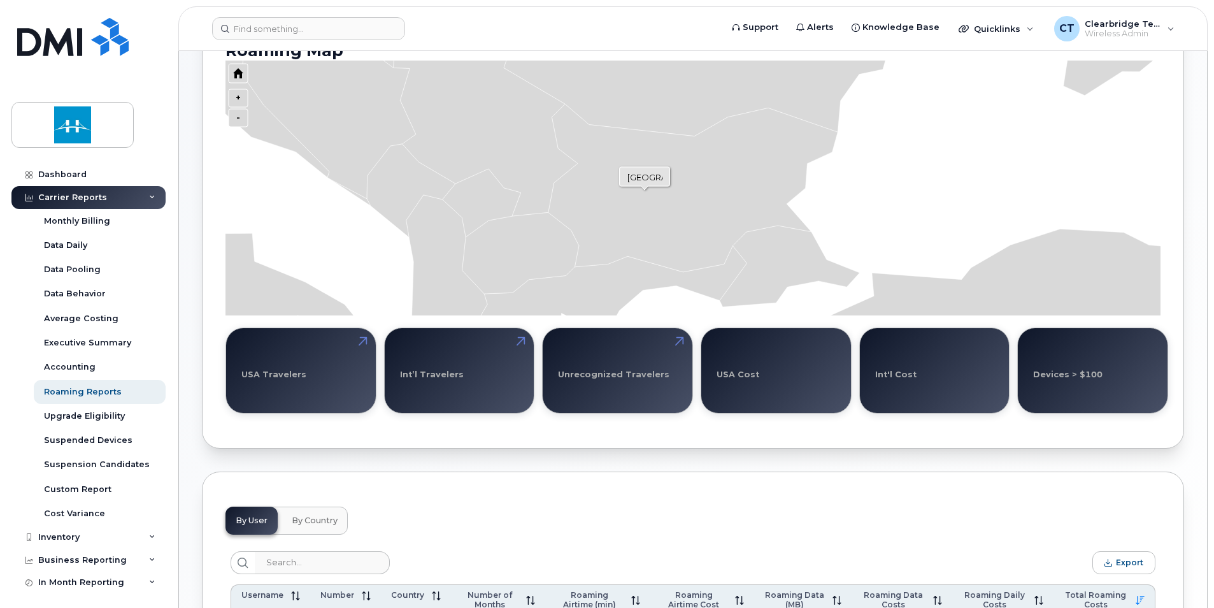
scroll to position [127, 0]
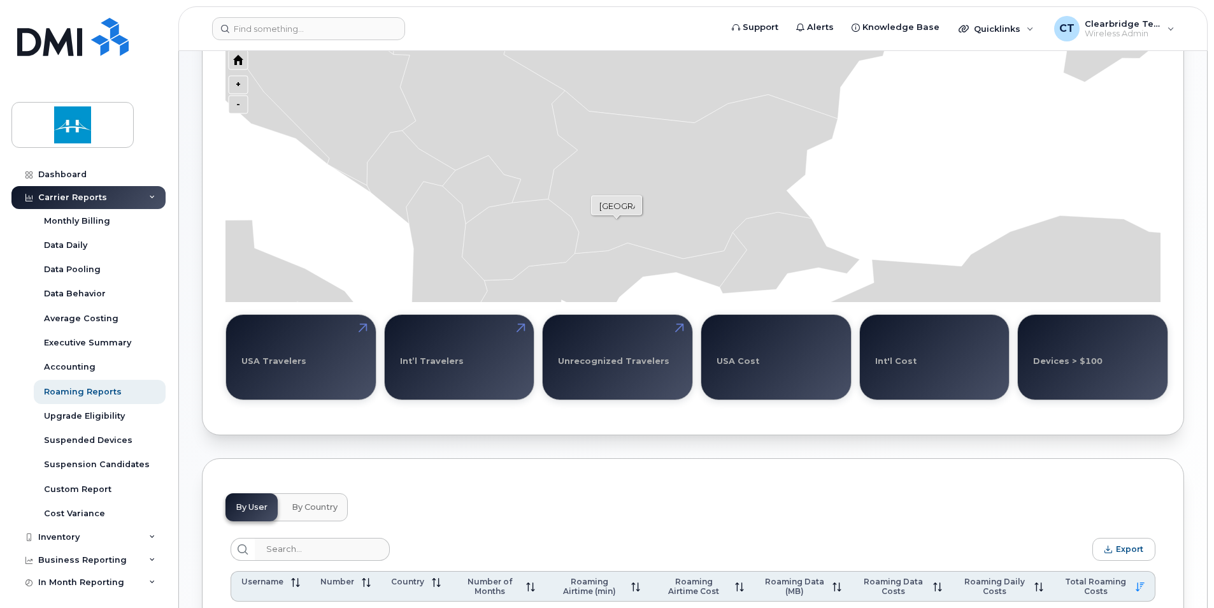
click at [619, 216] on icon "Series" at bounding box center [694, 174] width 290 height 168
click at [239, 104] on icon "Press ENTER to zoom in" at bounding box center [238, 105] width 19 height 18
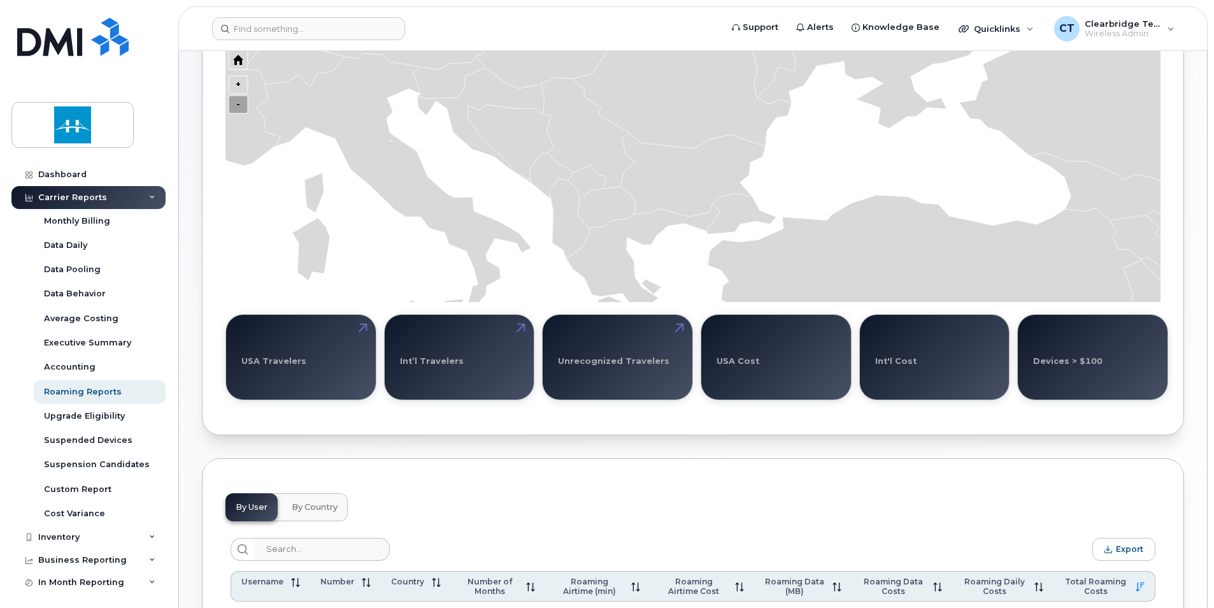
click at [238, 104] on icon "Press ENTER to zoom in" at bounding box center [238, 105] width 19 height 18
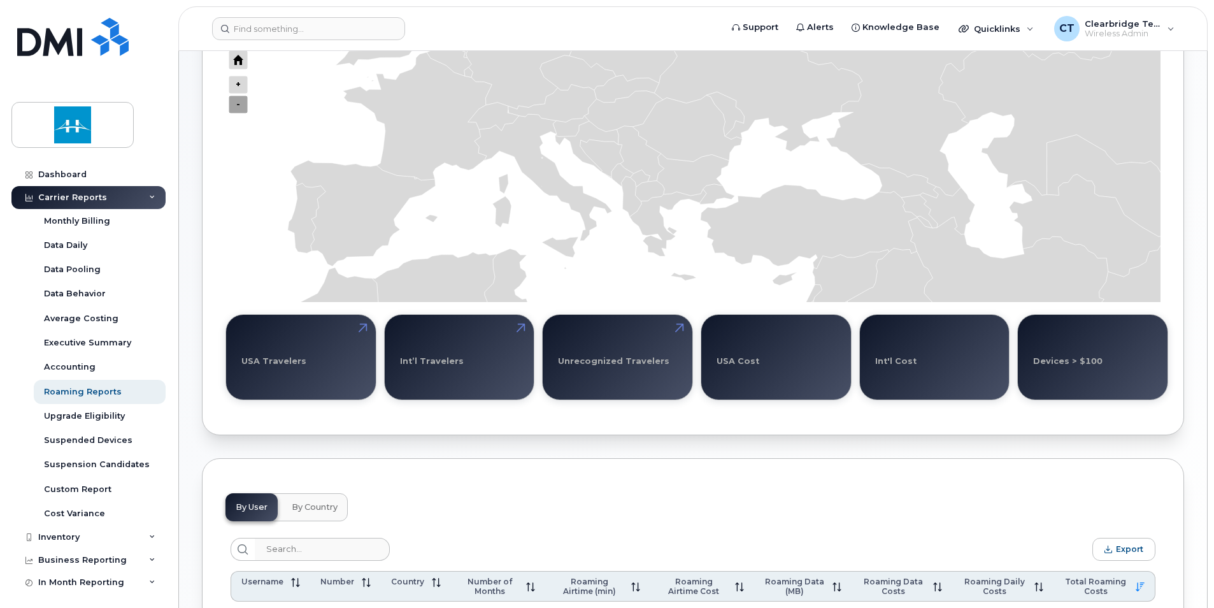
click at [238, 104] on icon "Press ENTER to zoom in" at bounding box center [238, 105] width 19 height 18
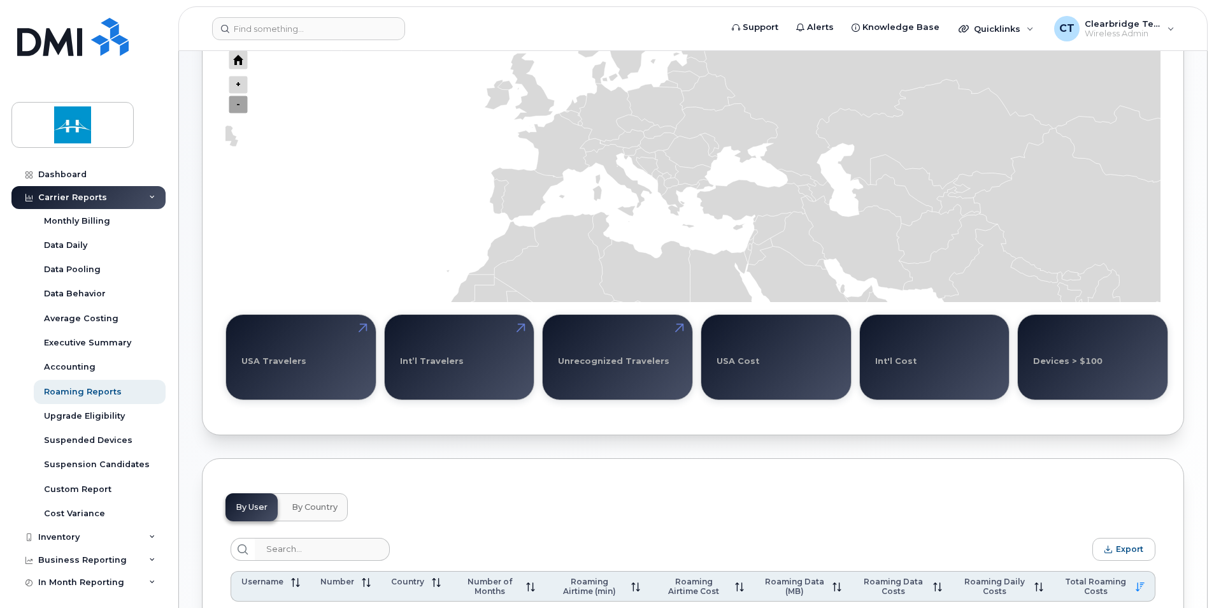
click at [238, 104] on icon "Press ENTER to zoom in" at bounding box center [238, 105] width 19 height 18
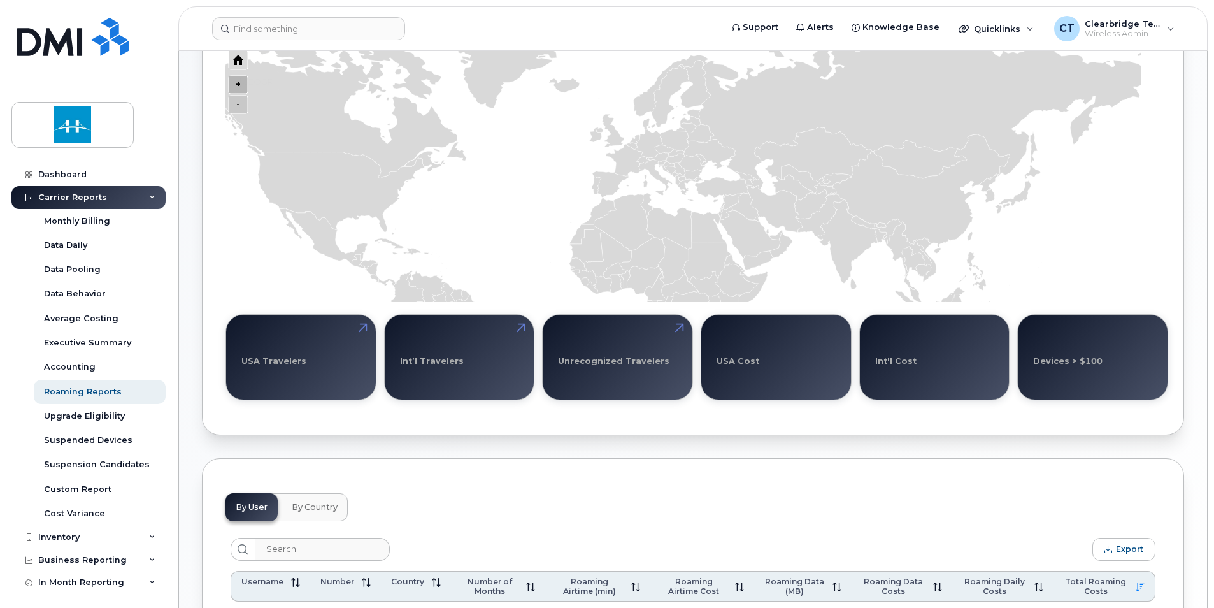
click at [235, 81] on icon "Press ENTER to zoom out" at bounding box center [238, 85] width 19 height 18
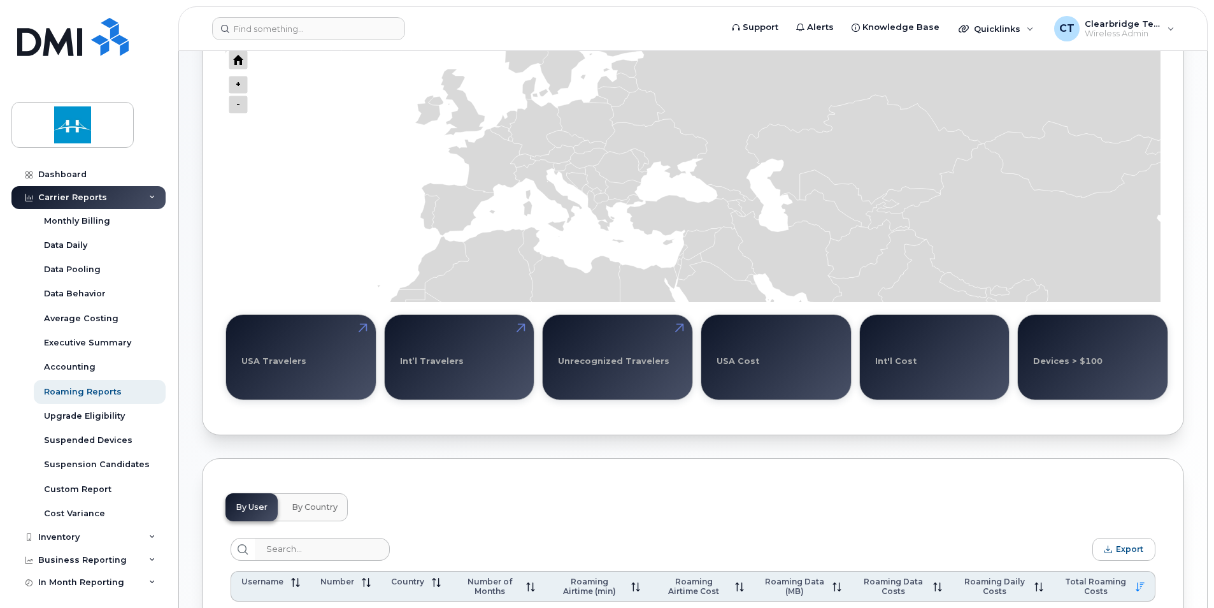
click at [768, 296] on g "Chart" at bounding box center [475, 304] width 2088 height 1019
click at [238, 103] on icon "Press ENTER to zoom in" at bounding box center [238, 105] width 19 height 18
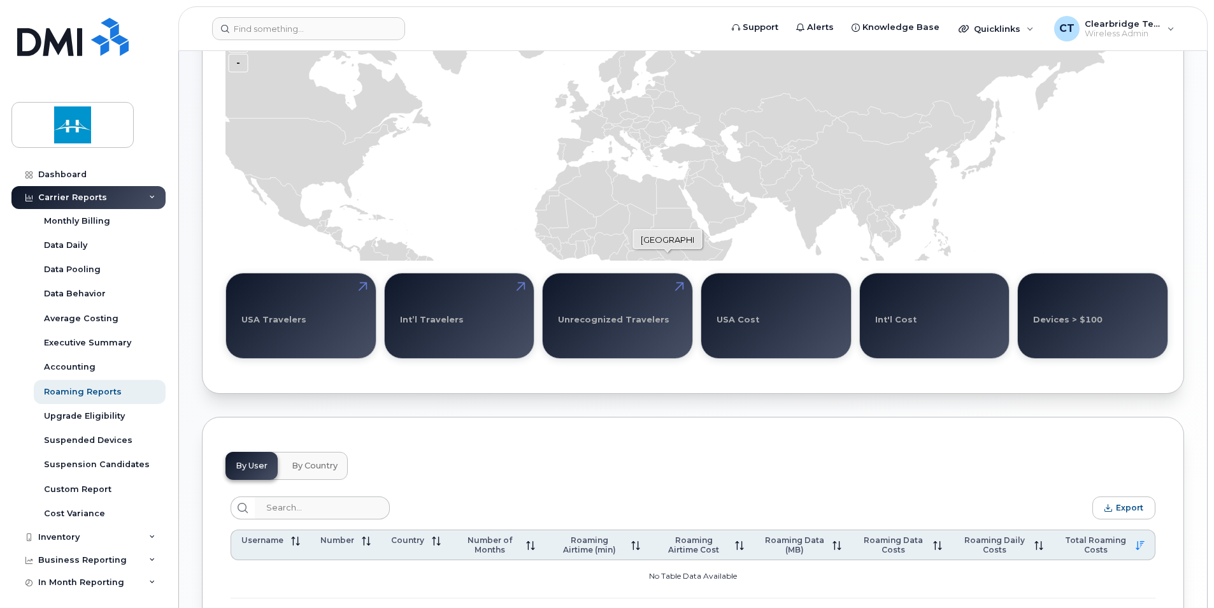
scroll to position [191, 0]
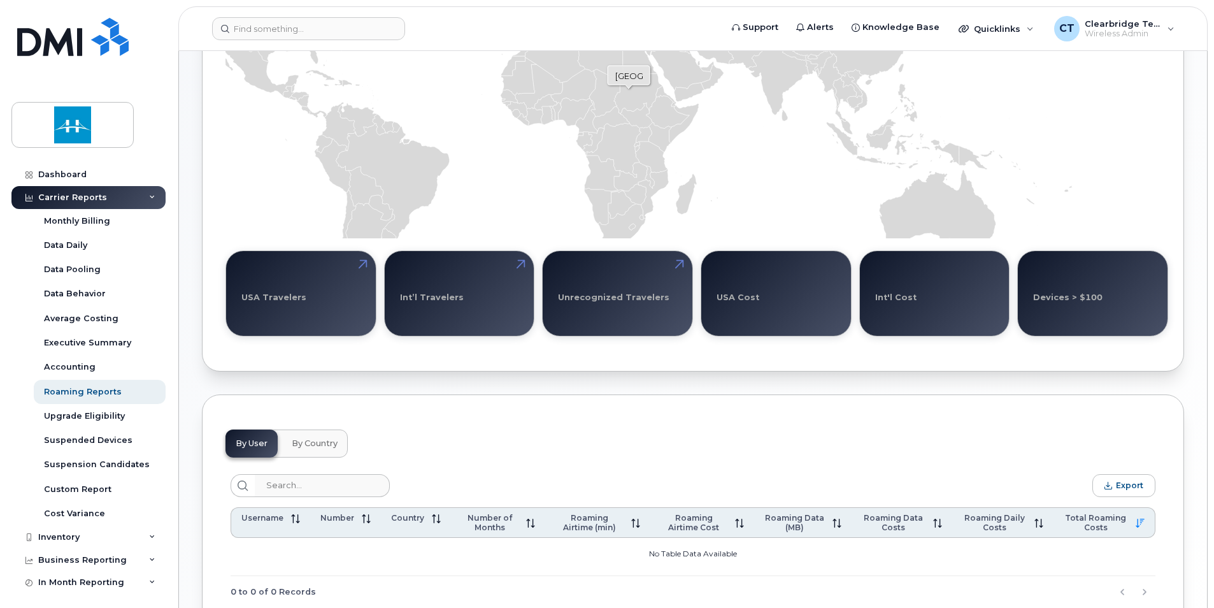
click at [629, 89] on icon "Series" at bounding box center [638, 93] width 48 height 39
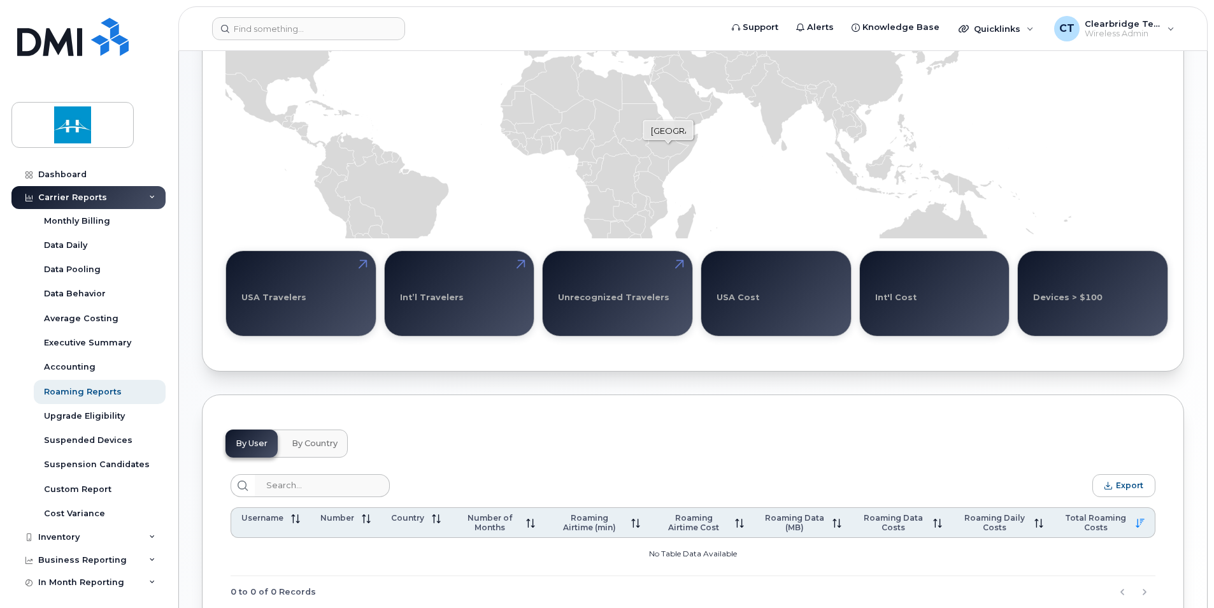
click at [668, 143] on icon "Series" at bounding box center [666, 141] width 43 height 33
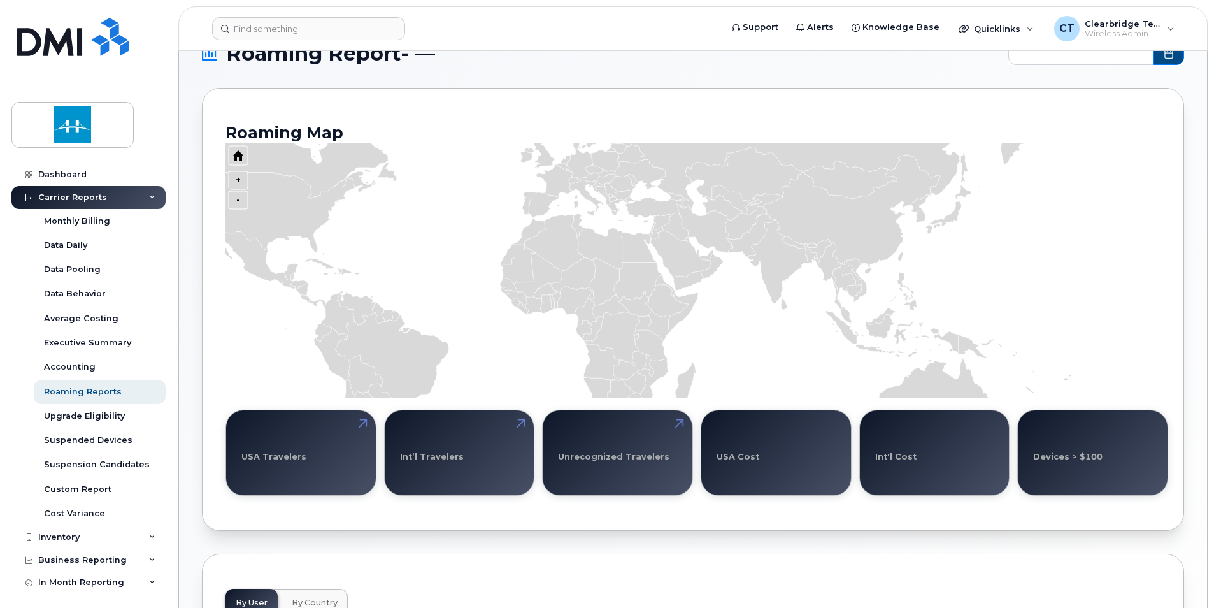
scroll to position [0, 0]
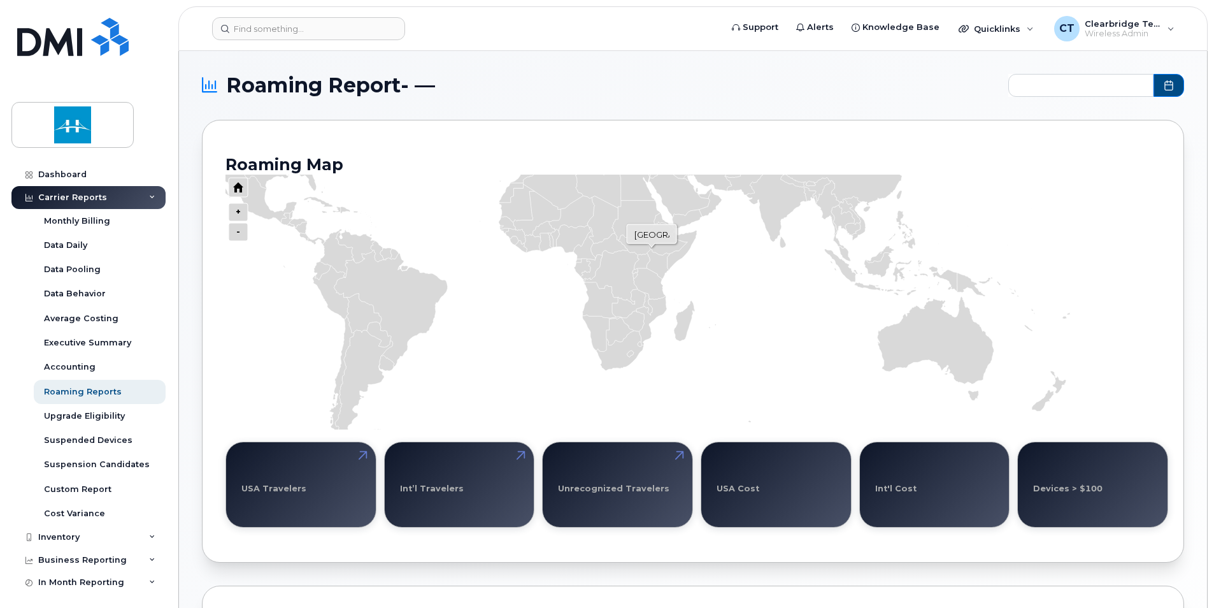
click at [652, 243] on icon "Series" at bounding box center [665, 238] width 43 height 33
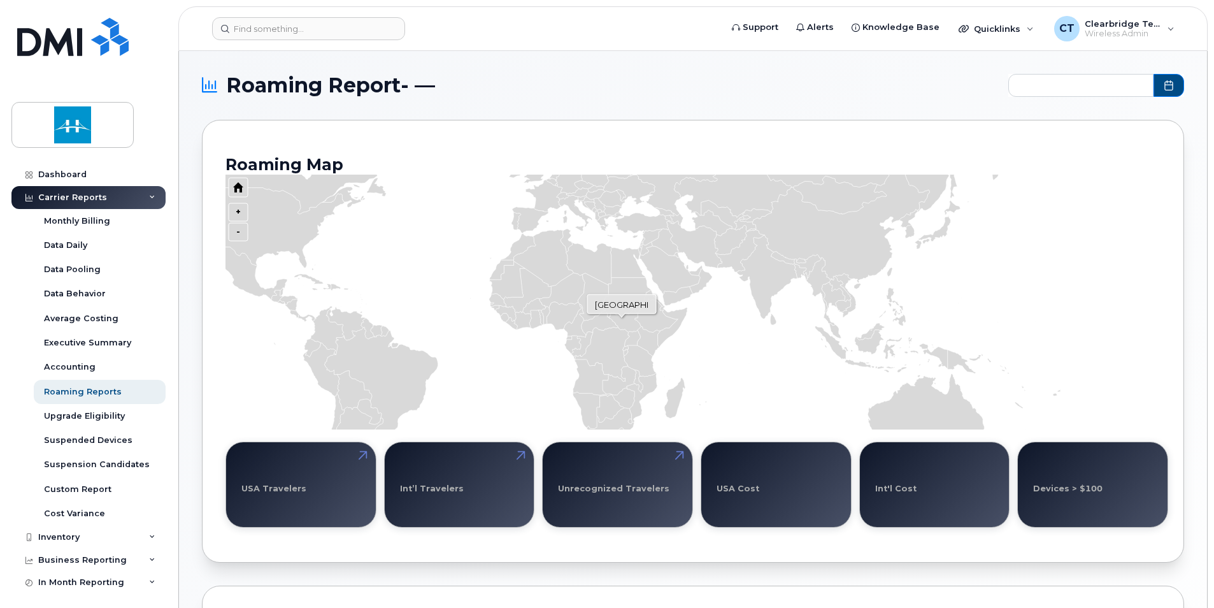
click at [622, 328] on icon "Series" at bounding box center [625, 318] width 32 height 25
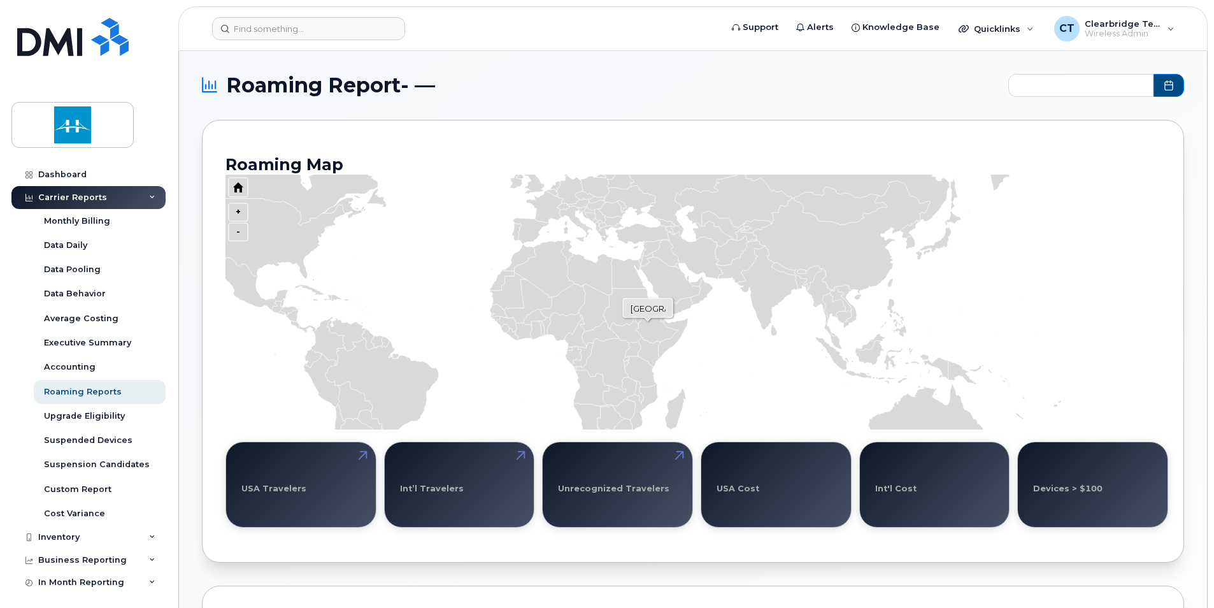
click at [649, 323] on icon "Series" at bounding box center [656, 326] width 43 height 33
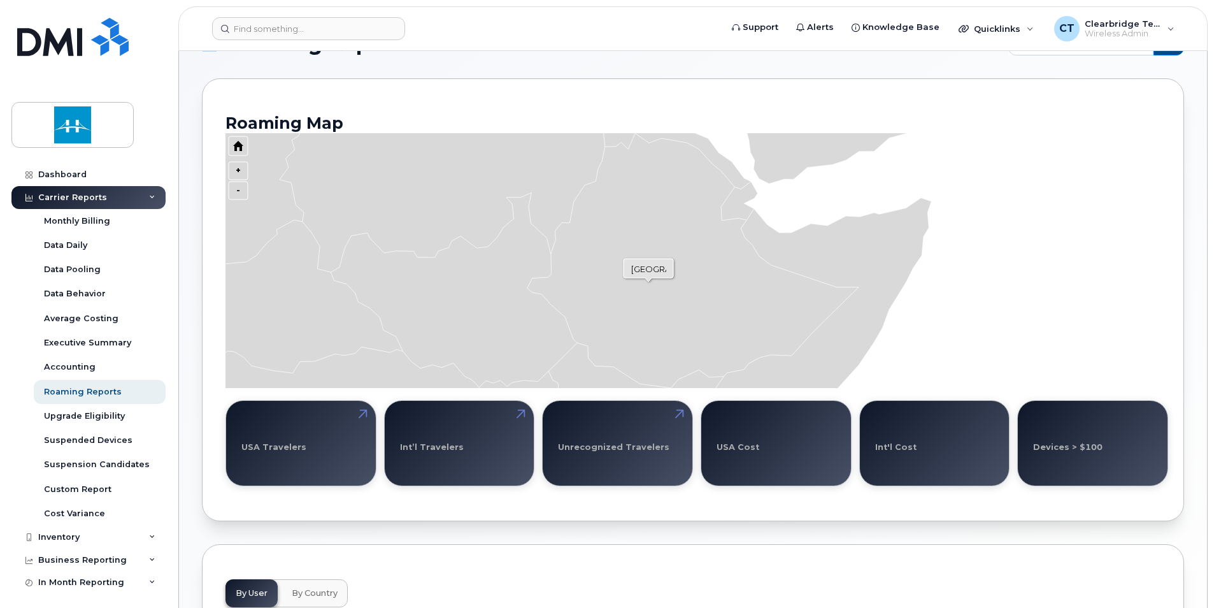
scroll to position [64, 0]
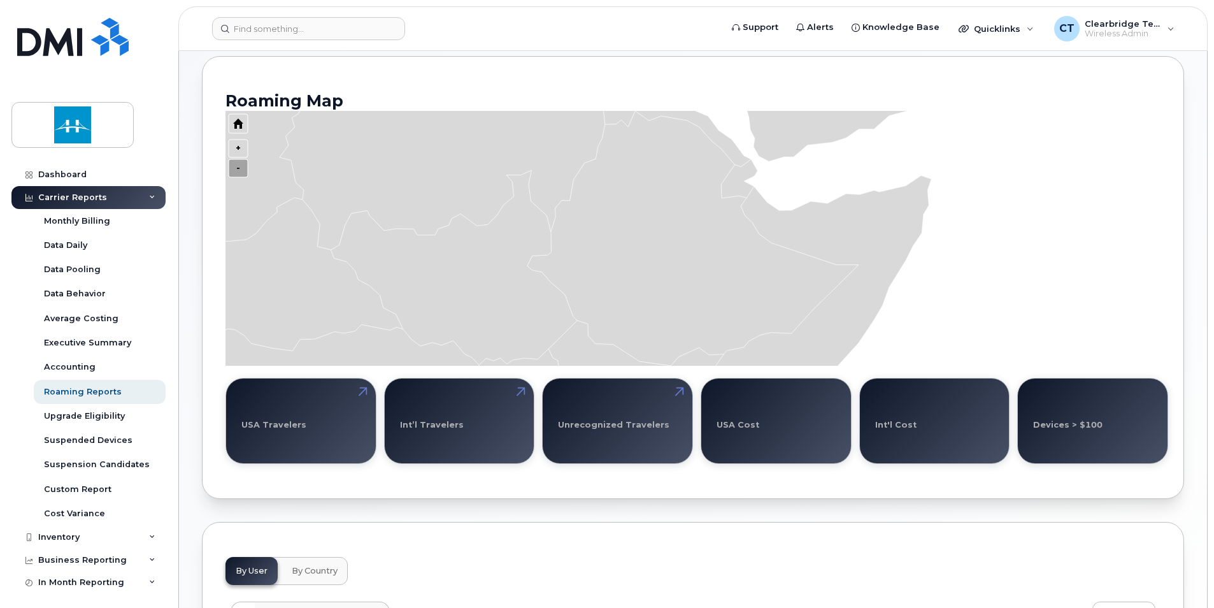
click at [241, 172] on icon "Press ENTER to zoom in" at bounding box center [238, 168] width 19 height 18
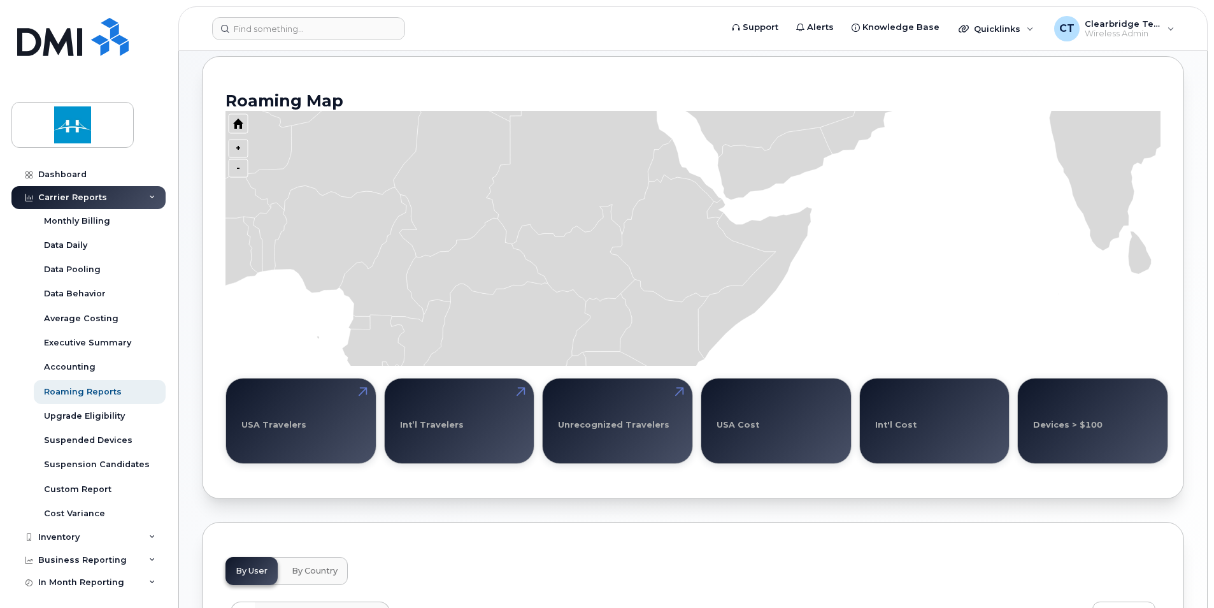
scroll to position [0, 0]
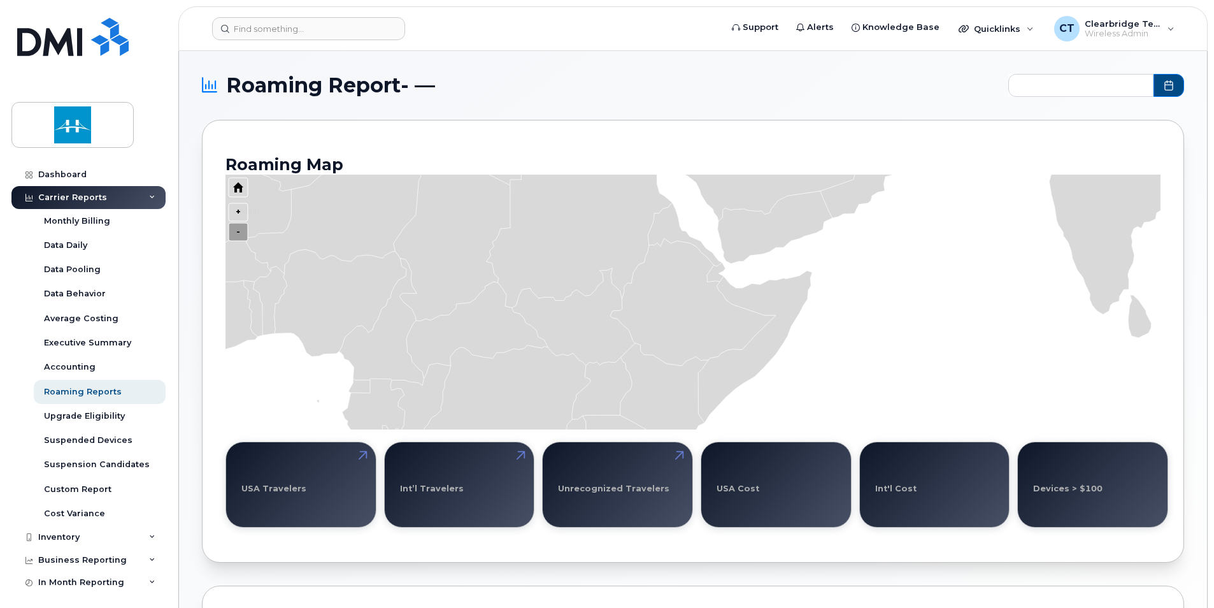
click at [237, 233] on icon "Press ENTER to zoom in" at bounding box center [238, 232] width 19 height 18
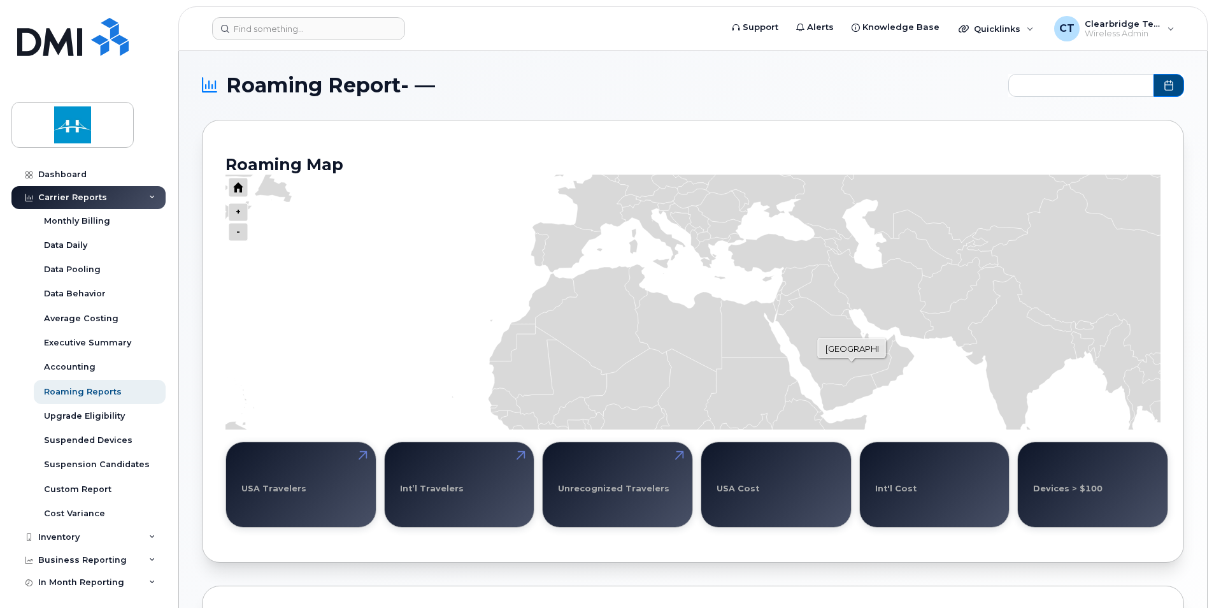
click at [849, 361] on icon "Series" at bounding box center [833, 343] width 117 height 93
click at [794, 294] on icon "Series" at bounding box center [786, 301] width 23 height 25
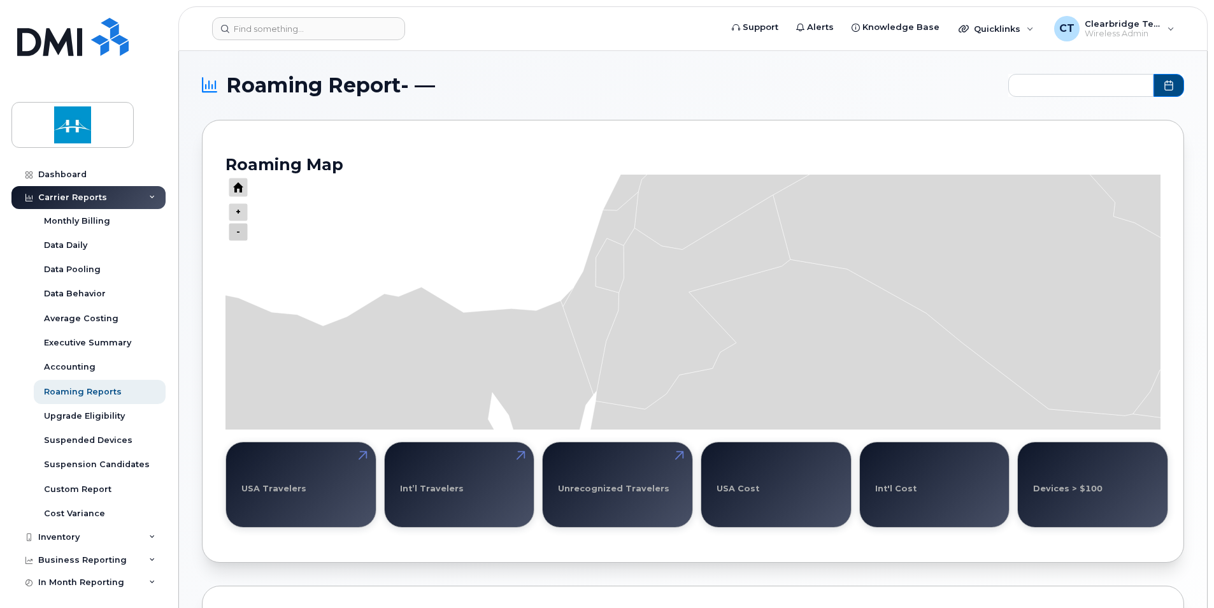
click at [215, 228] on div "Roaming Map + - 100% Israel Zoom level changed to 32 USA Travelers Int’l Travel…" at bounding box center [693, 341] width 982 height 443
click at [236, 229] on icon "Press ENTER to zoom in" at bounding box center [238, 232] width 19 height 18
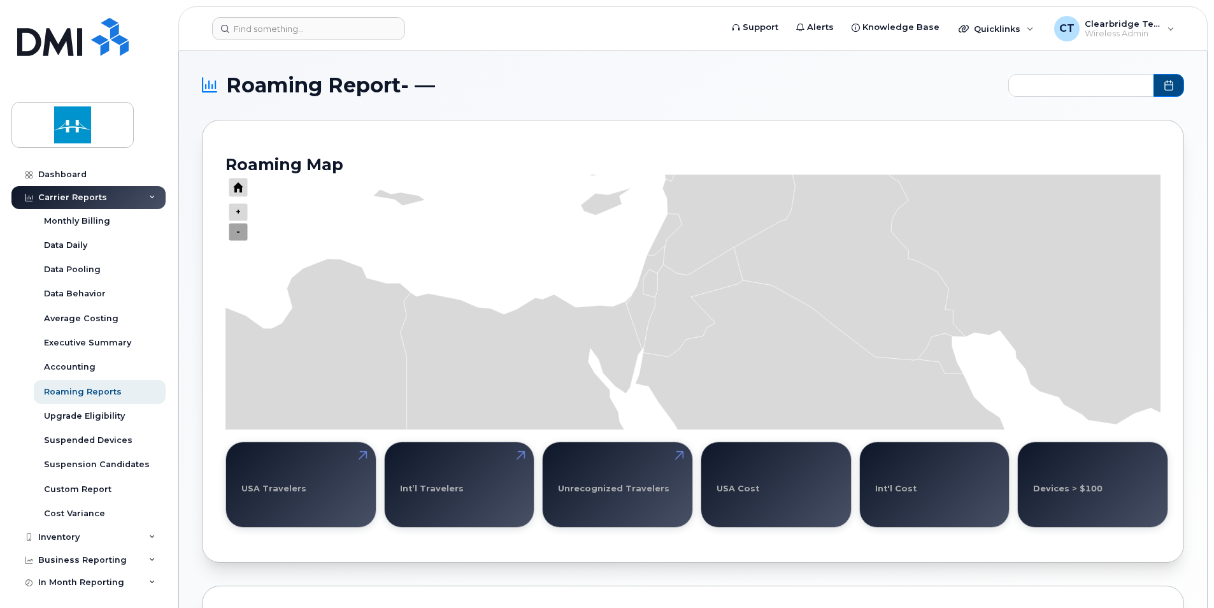
click at [236, 229] on icon "Press ENTER to zoom in" at bounding box center [238, 232] width 19 height 18
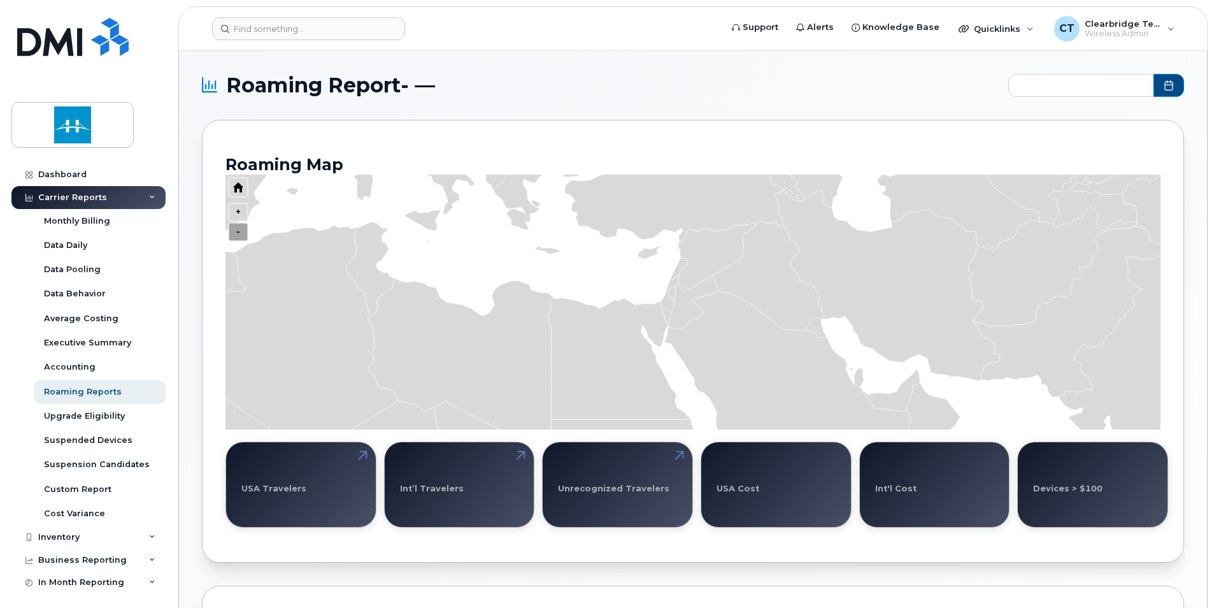
click at [238, 236] on icon "Press ENTER to zoom in" at bounding box center [238, 232] width 19 height 18
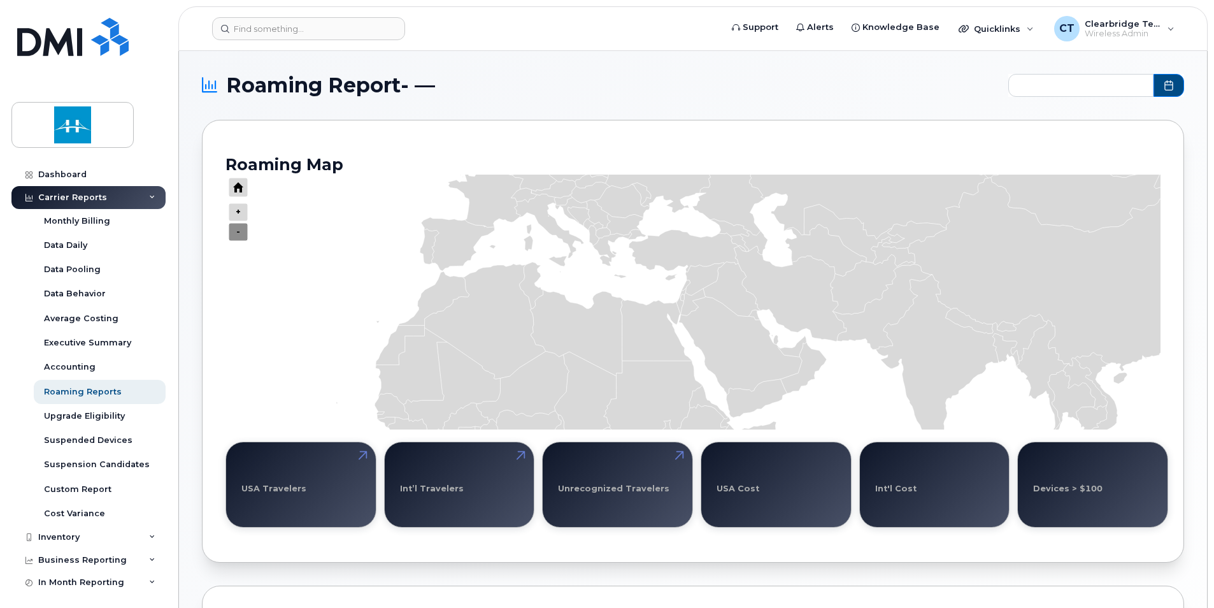
click at [238, 235] on icon "Press ENTER to zoom in" at bounding box center [238, 232] width 19 height 18
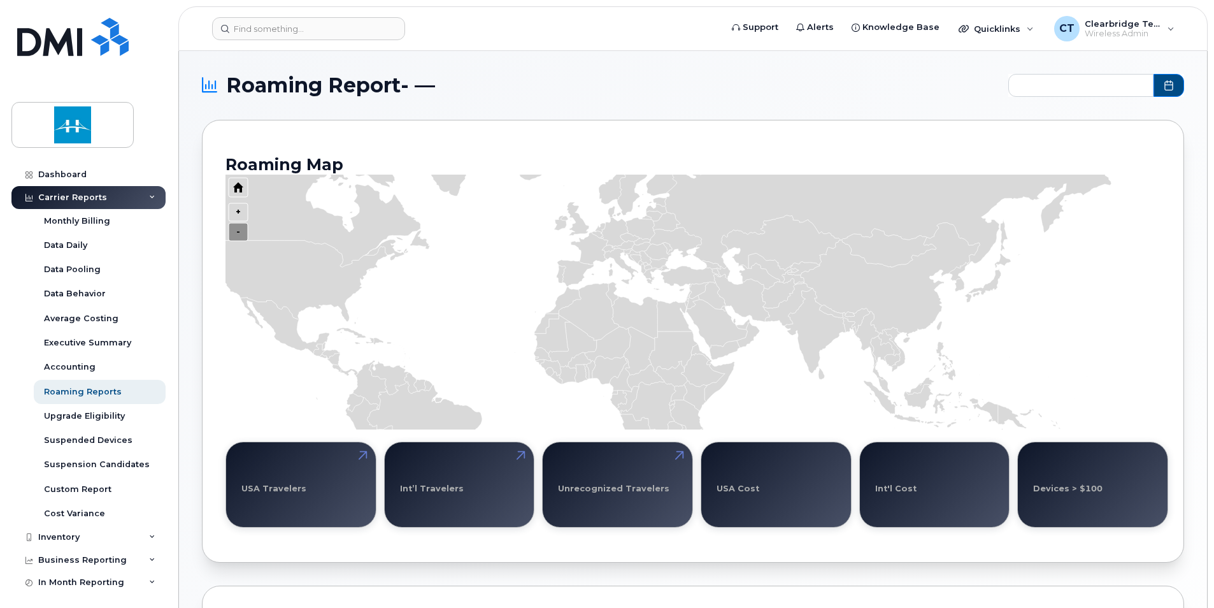
click at [239, 232] on icon "Press ENTER to zoom in" at bounding box center [238, 232] width 19 height 18
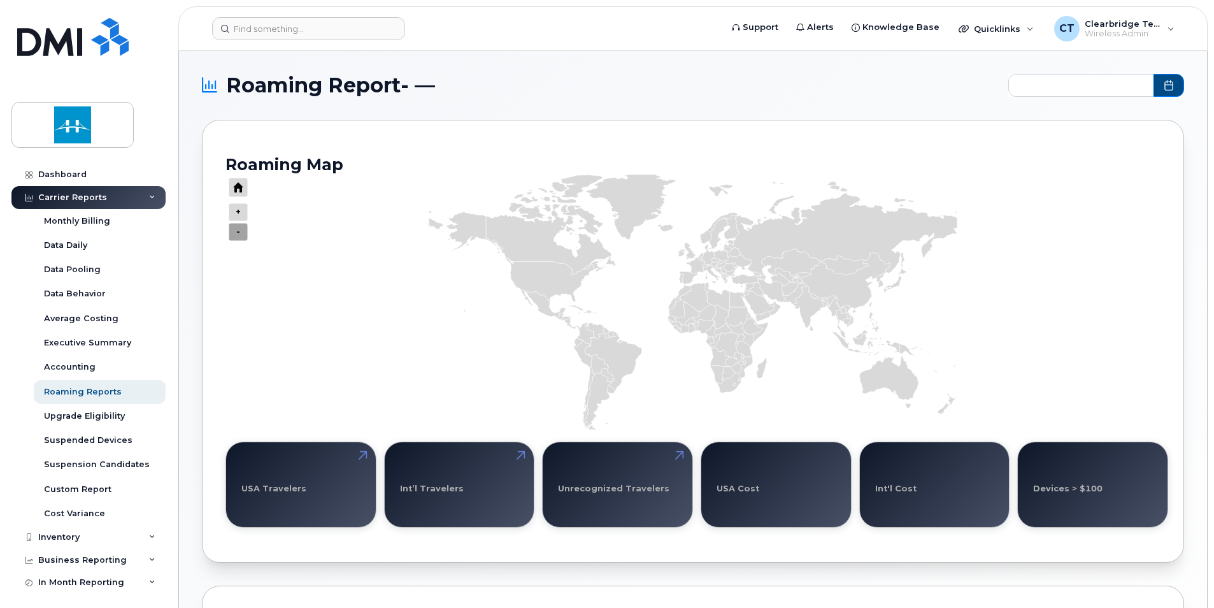
click at [239, 231] on icon "Press ENTER to zoom in" at bounding box center [238, 232] width 19 height 18
click at [239, 210] on icon "Press ENTER to zoom out" at bounding box center [238, 212] width 19 height 18
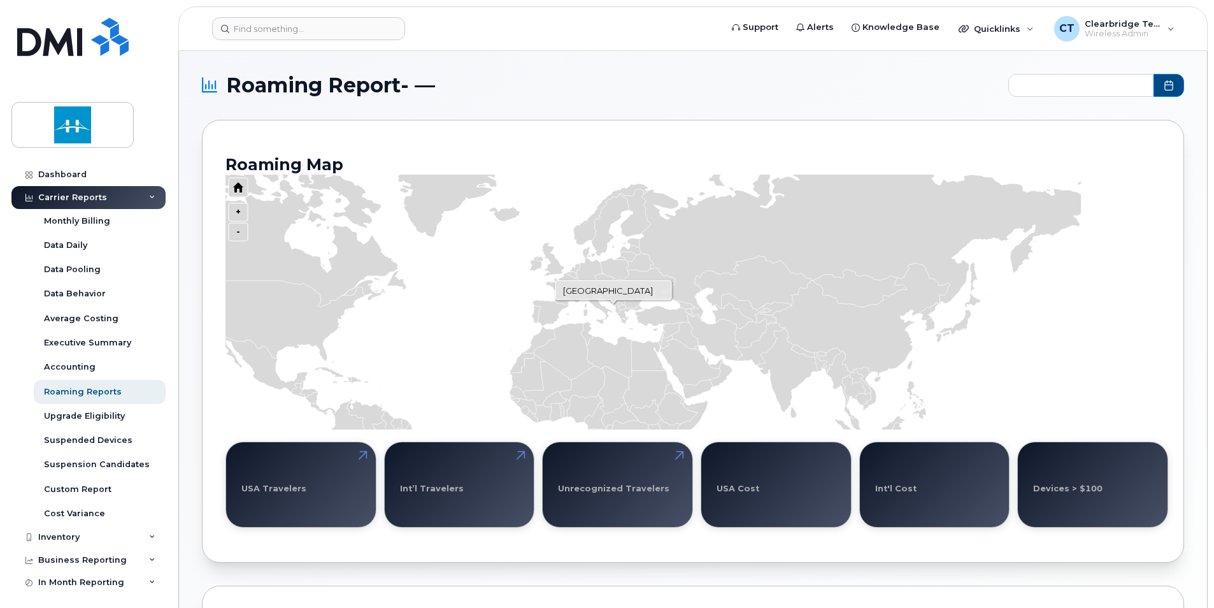
click at [613, 303] on icon "Series" at bounding box center [616, 304] width 6 height 6
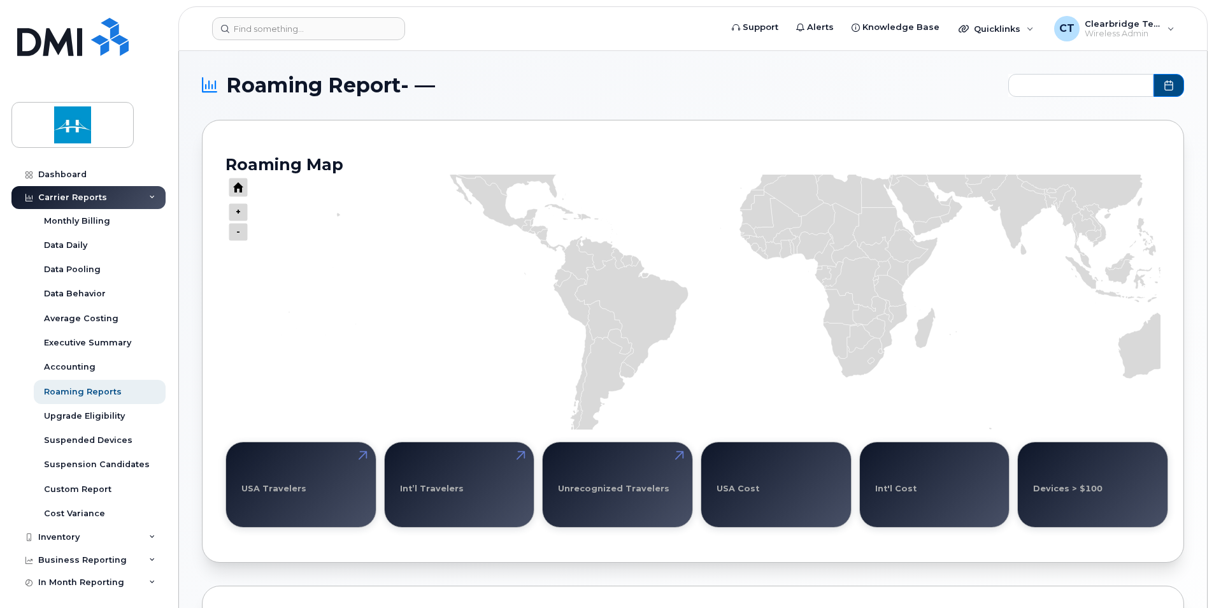
click at [738, 97] on div "Roaming Report- — Roaming Map + - 100% Ireland Zoom level changed to 2 USA Trav…" at bounding box center [693, 457] width 982 height 766
click at [638, 312] on icon "Series" at bounding box center [631, 315] width 113 height 117
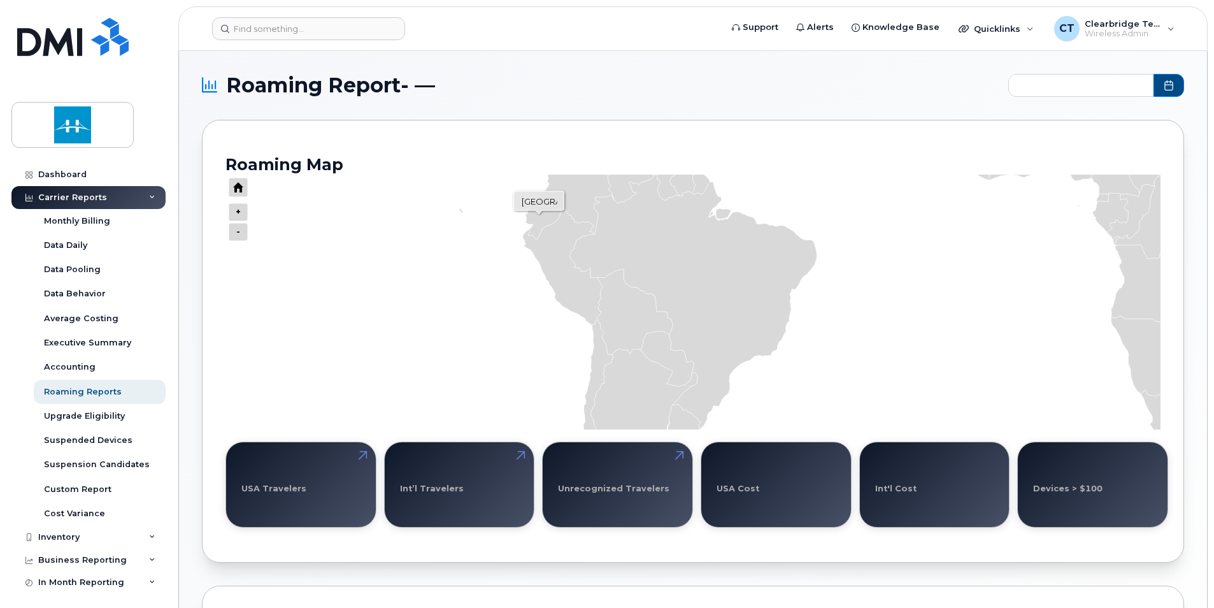
click at [561, 215] on icon "Series" at bounding box center [510, 219] width 102 height 41
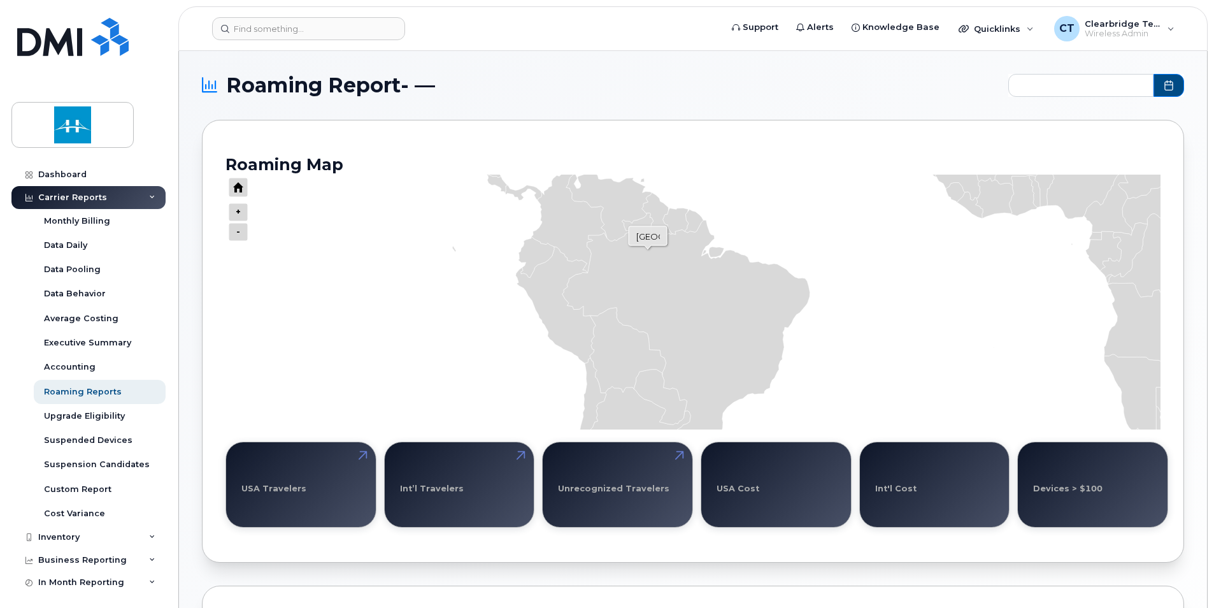
click at [647, 250] on icon "Series" at bounding box center [687, 340] width 248 height 255
click at [717, 250] on icon "Series" at bounding box center [686, 340] width 248 height 255
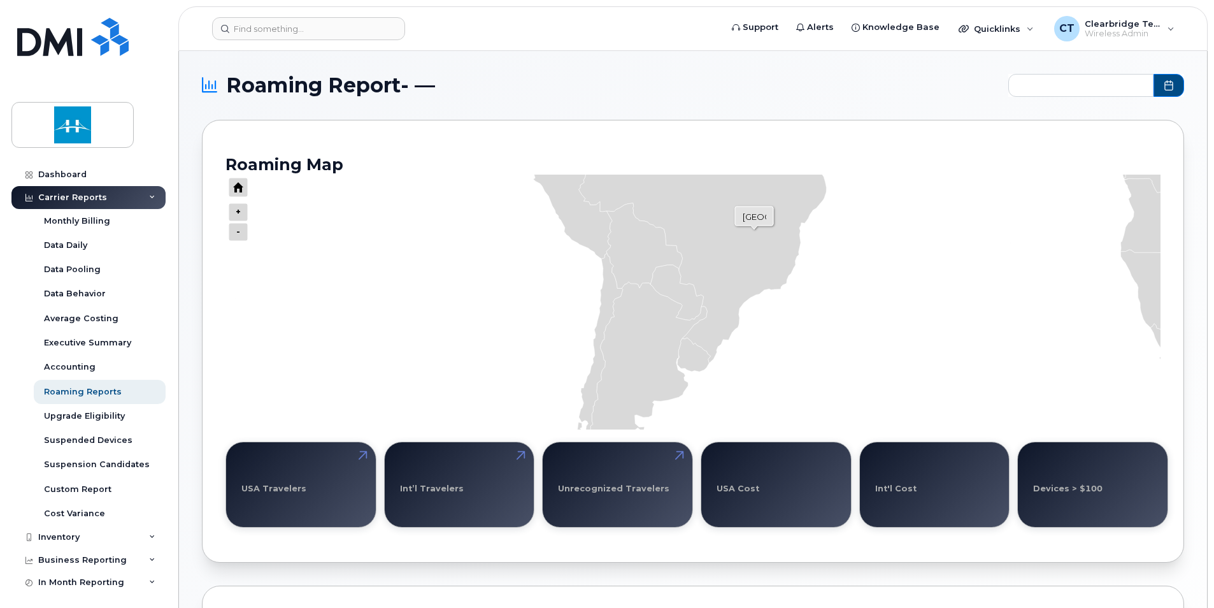
click at [754, 229] on icon "Series" at bounding box center [703, 235] width 248 height 255
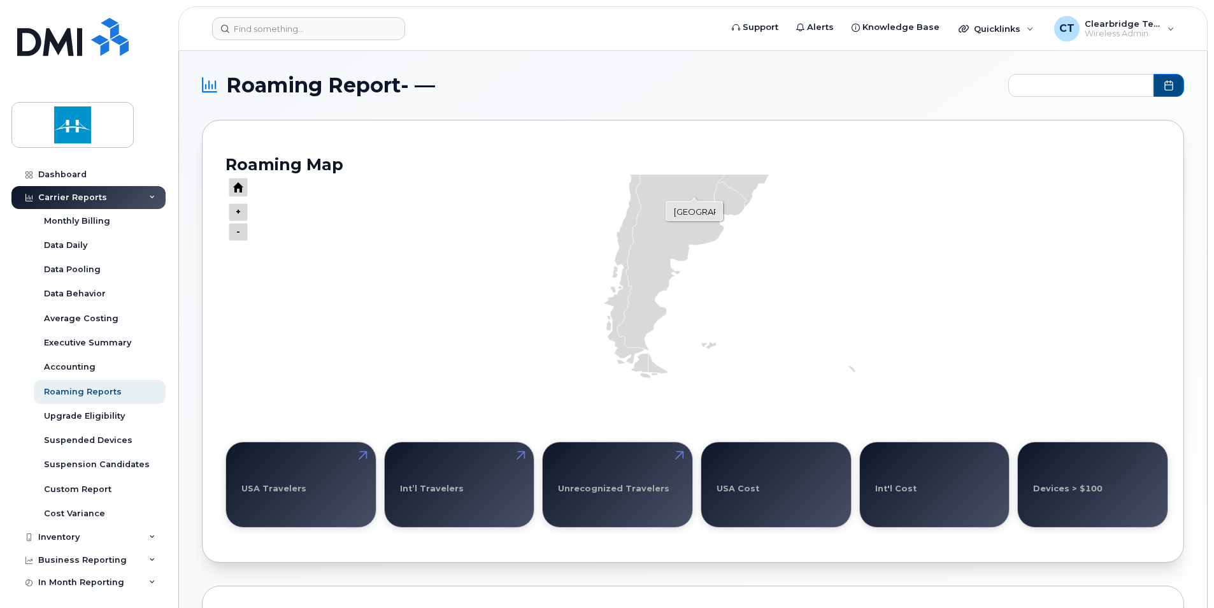
click at [694, 197] on icon "Series" at bounding box center [680, 250] width 126 height 248
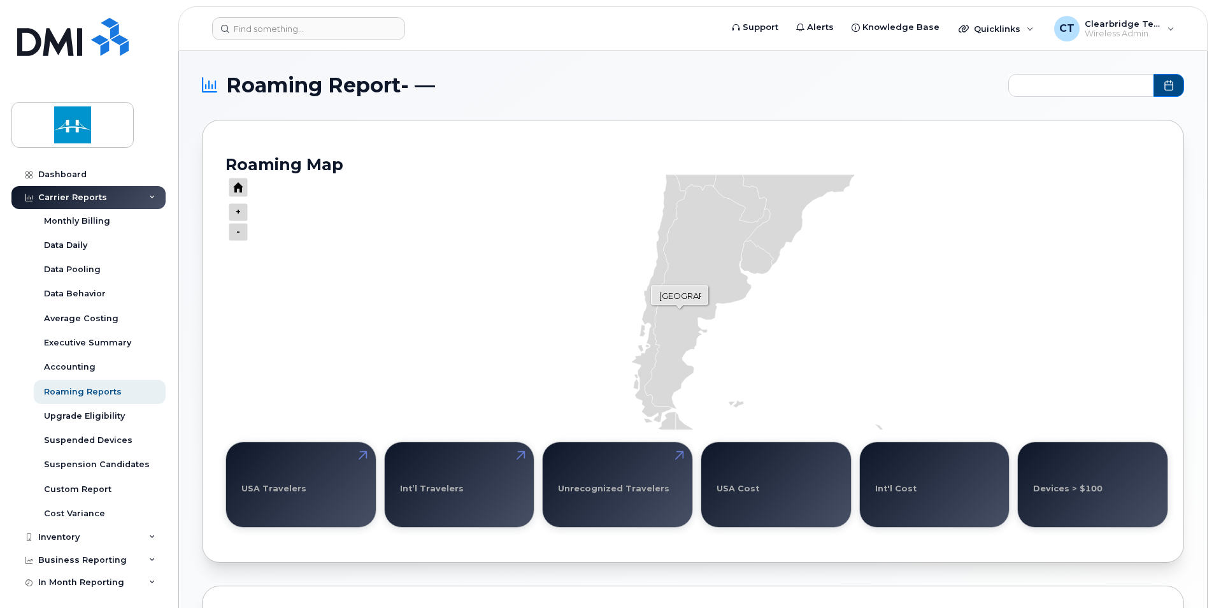
click at [680, 308] on icon "Series" at bounding box center [708, 308] width 126 height 248
click at [645, 362] on icon "Series" at bounding box center [658, 295] width 55 height 281
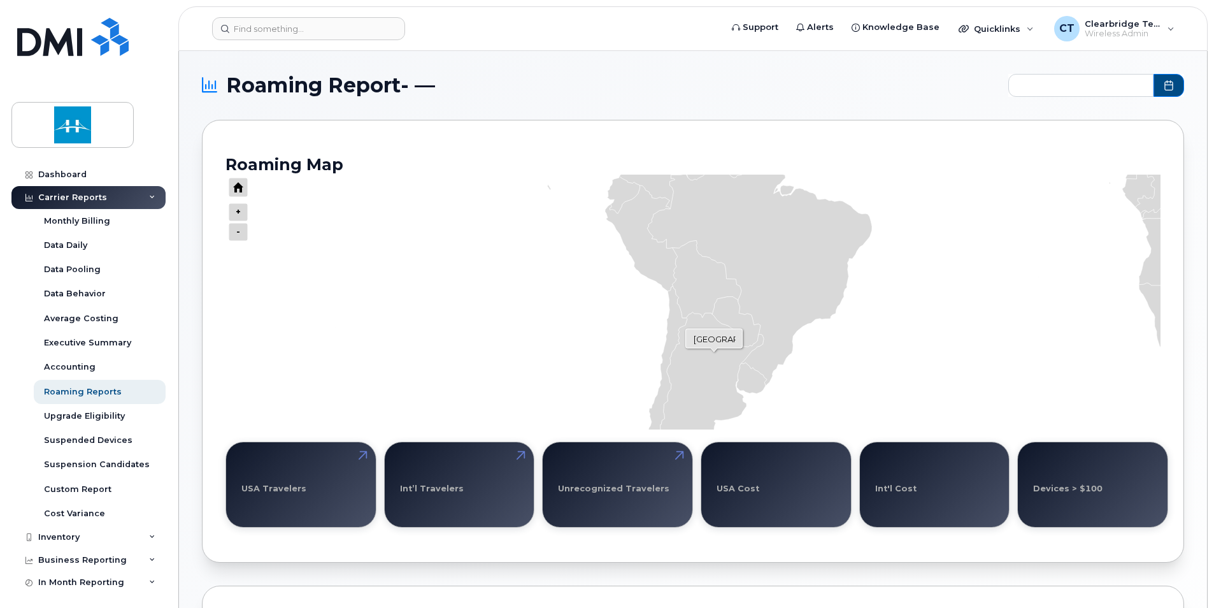
click at [713, 351] on icon "Series" at bounding box center [707, 424] width 114 height 225
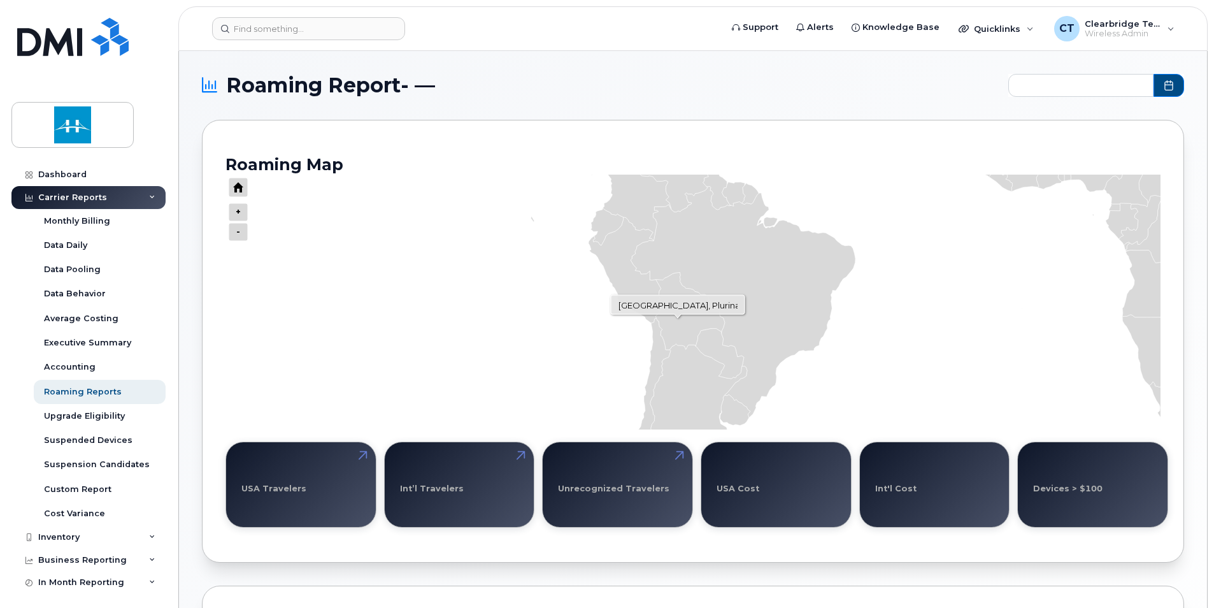
click at [678, 318] on icon "Series" at bounding box center [690, 310] width 69 height 77
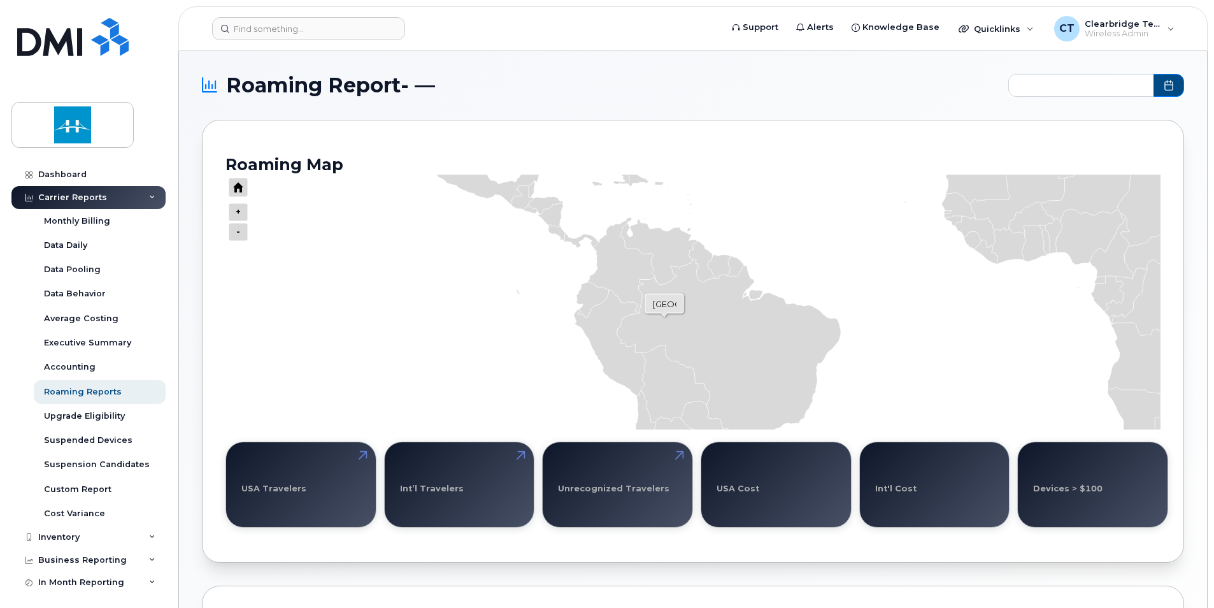
click at [656, 342] on icon "Series" at bounding box center [728, 374] width 225 height 231
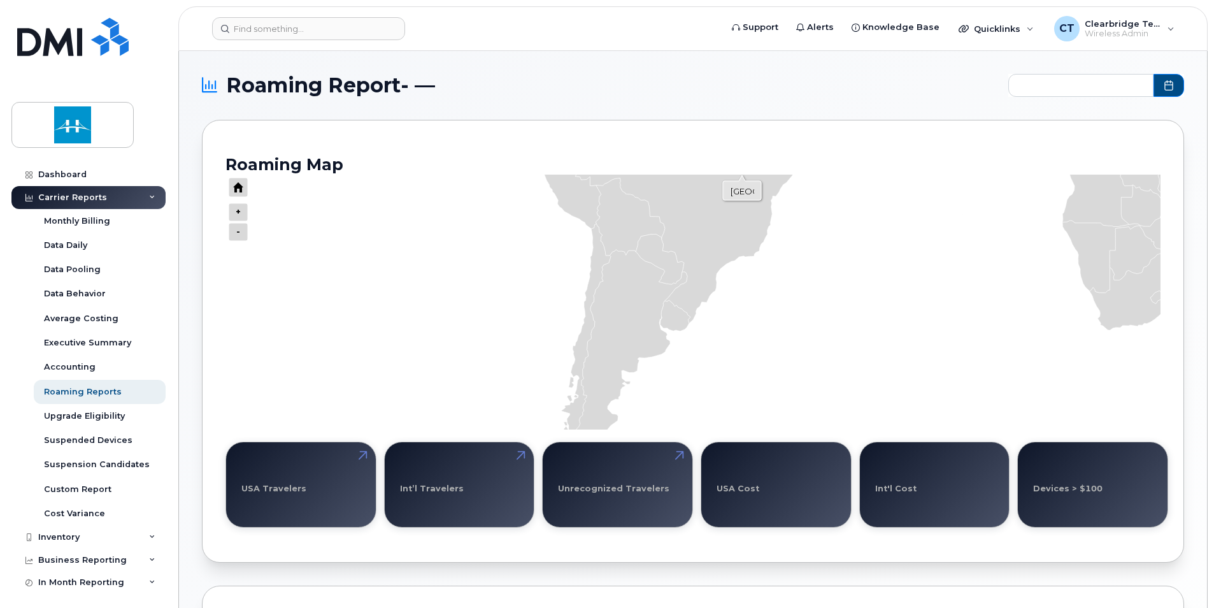
click at [742, 168] on div "Roaming Map + - 100% Brazil Zoom level changed to 3.9570661701817413" at bounding box center [693, 292] width 935 height 274
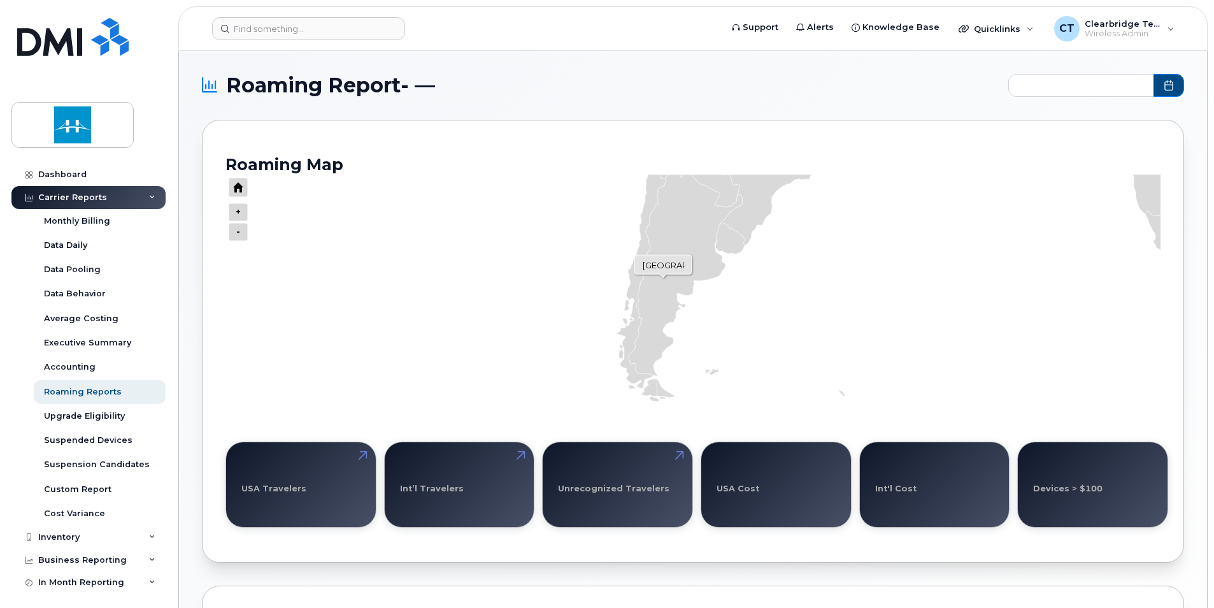
click at [668, 272] on icon "Series" at bounding box center [686, 284] width 114 height 225
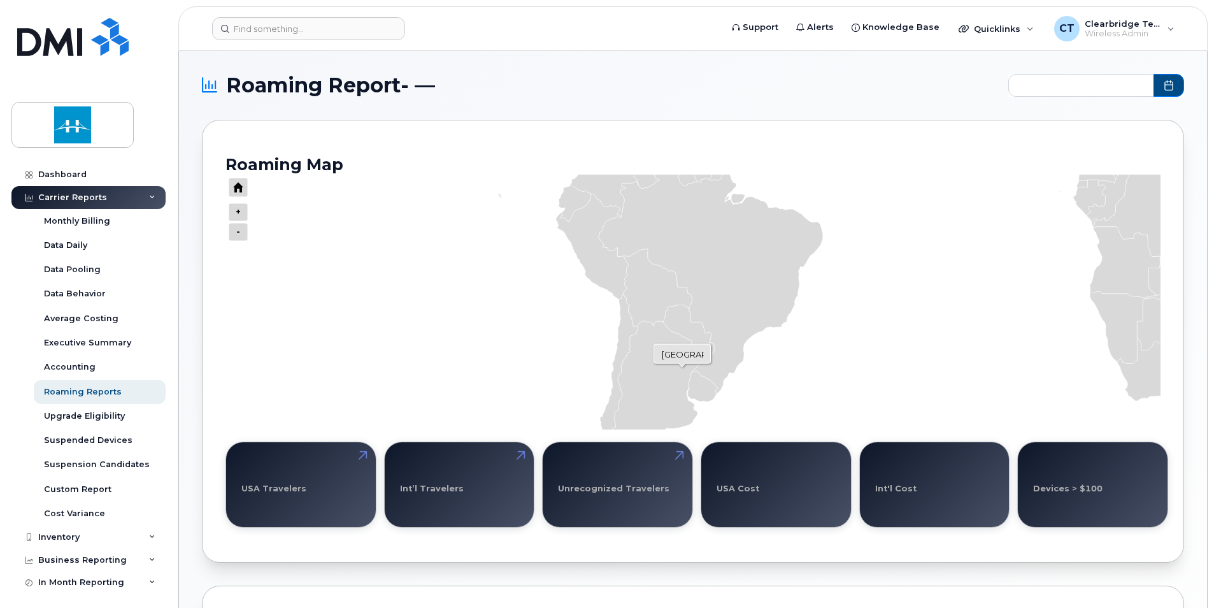
click at [682, 385] on icon "Series" at bounding box center [658, 432] width 114 height 225
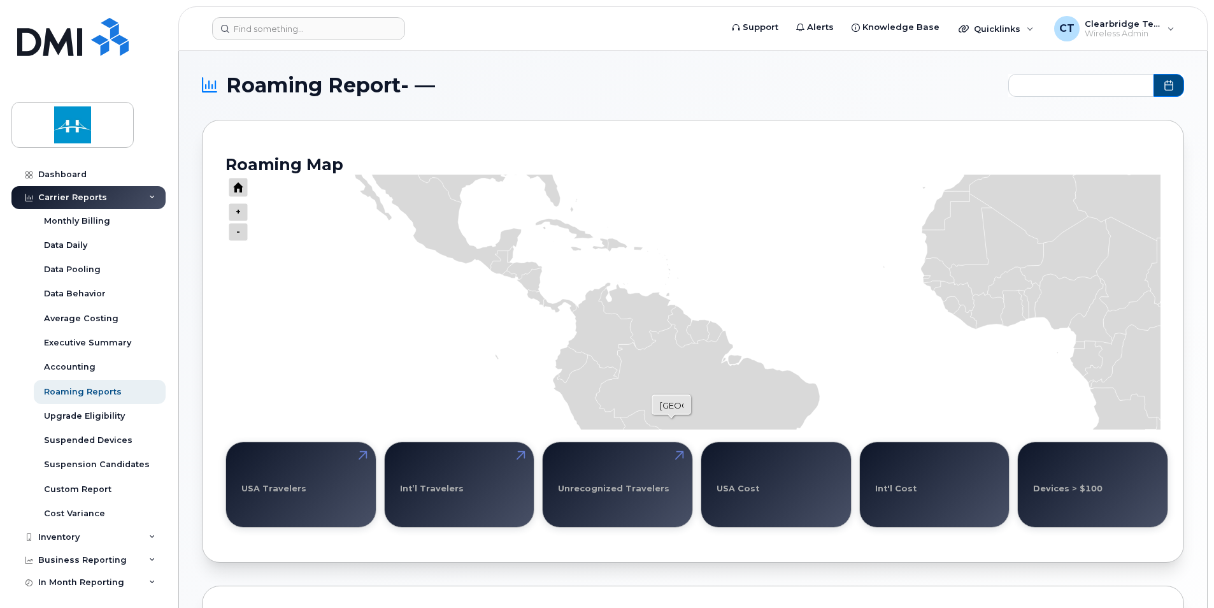
click at [673, 420] on icon "Series" at bounding box center [707, 439] width 225 height 231
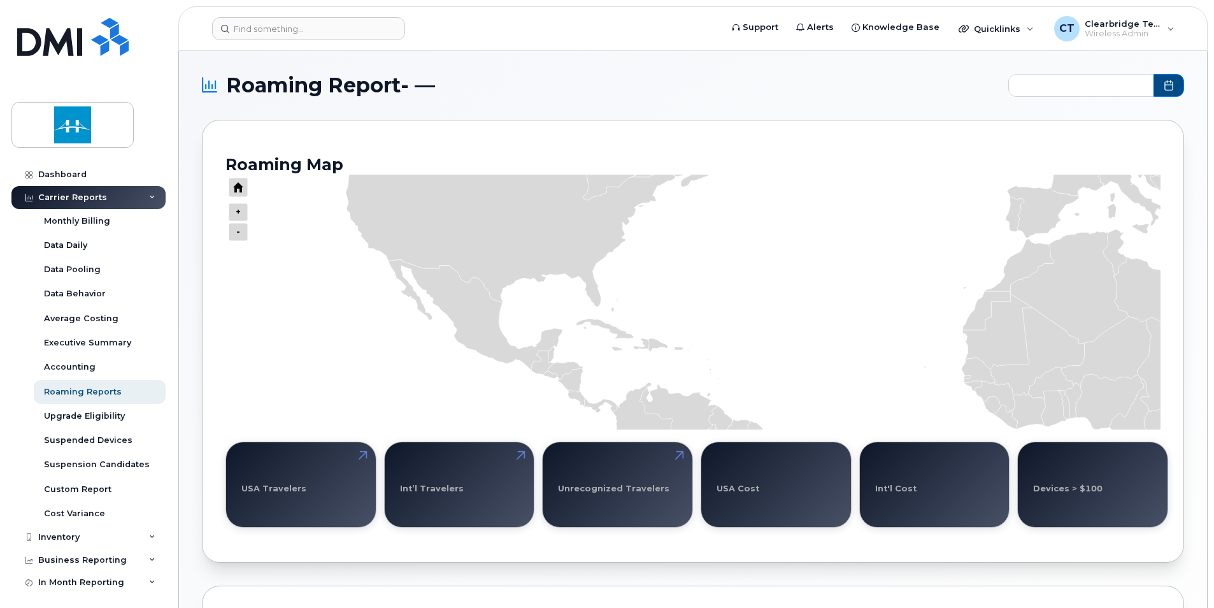
click at [565, 310] on icon "Series" at bounding box center [1059, 306] width 2065 height 1009
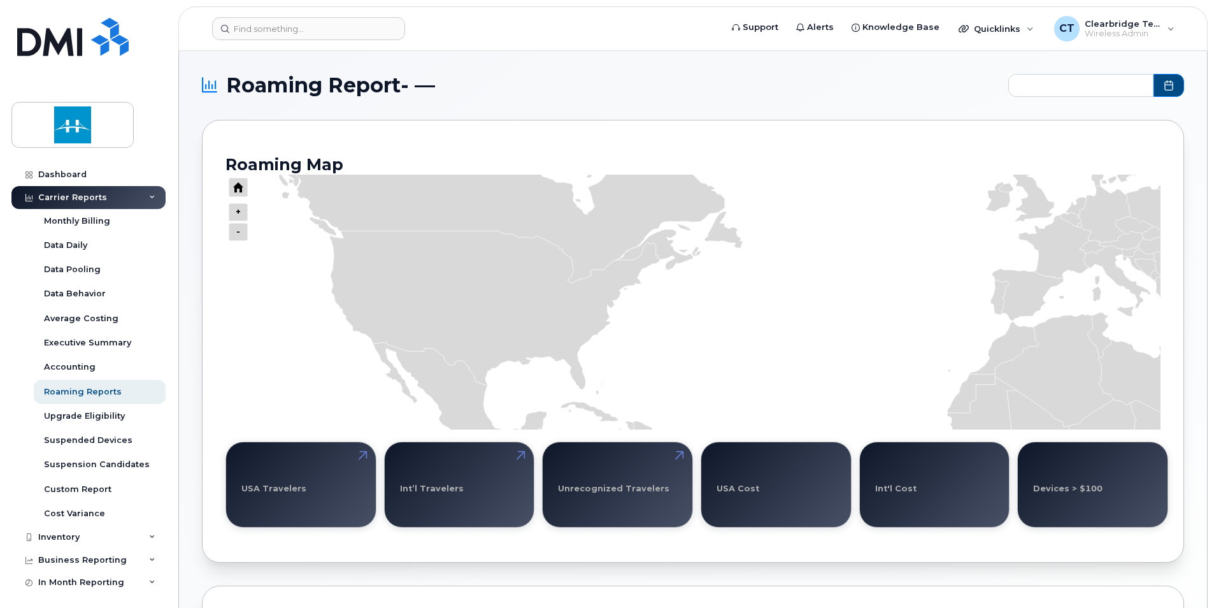
click at [656, 350] on icon "Series" at bounding box center [1044, 389] width 2065 height 1009
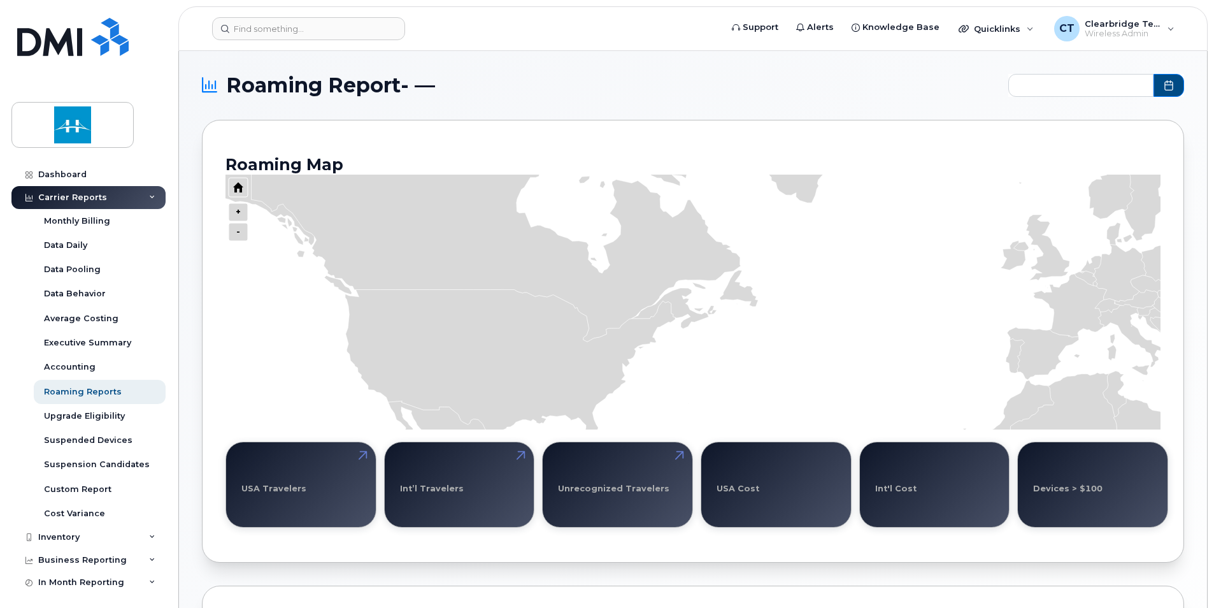
click at [675, 346] on icon "Series" at bounding box center [1059, 447] width 2065 height 1009
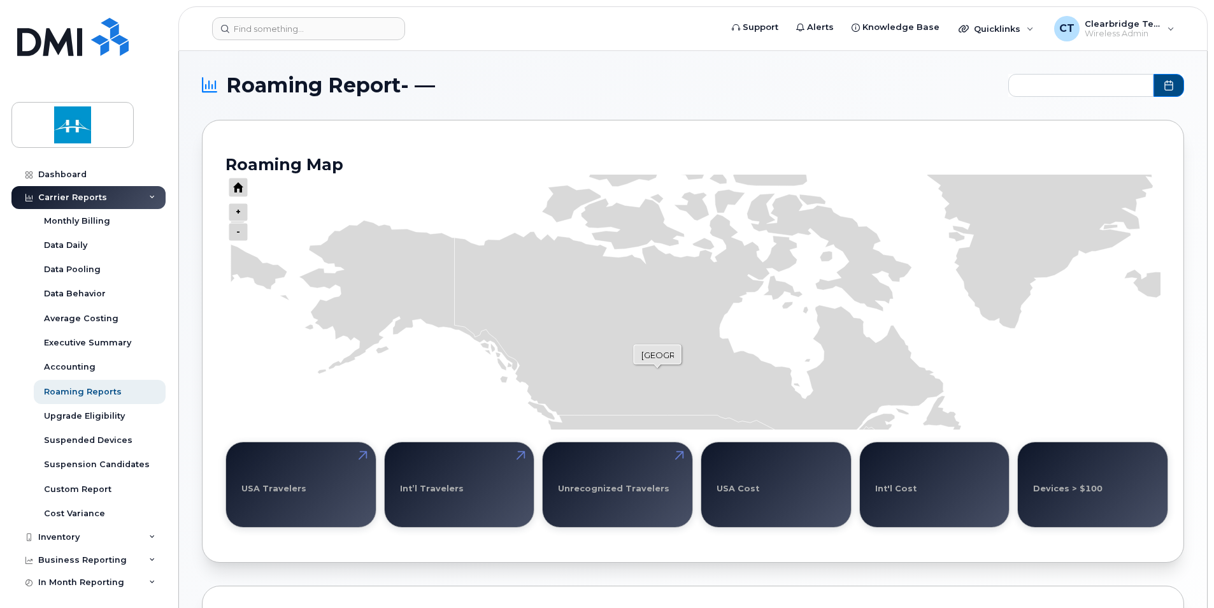
click at [657, 368] on icon "Series" at bounding box center [708, 271] width 507 height 391
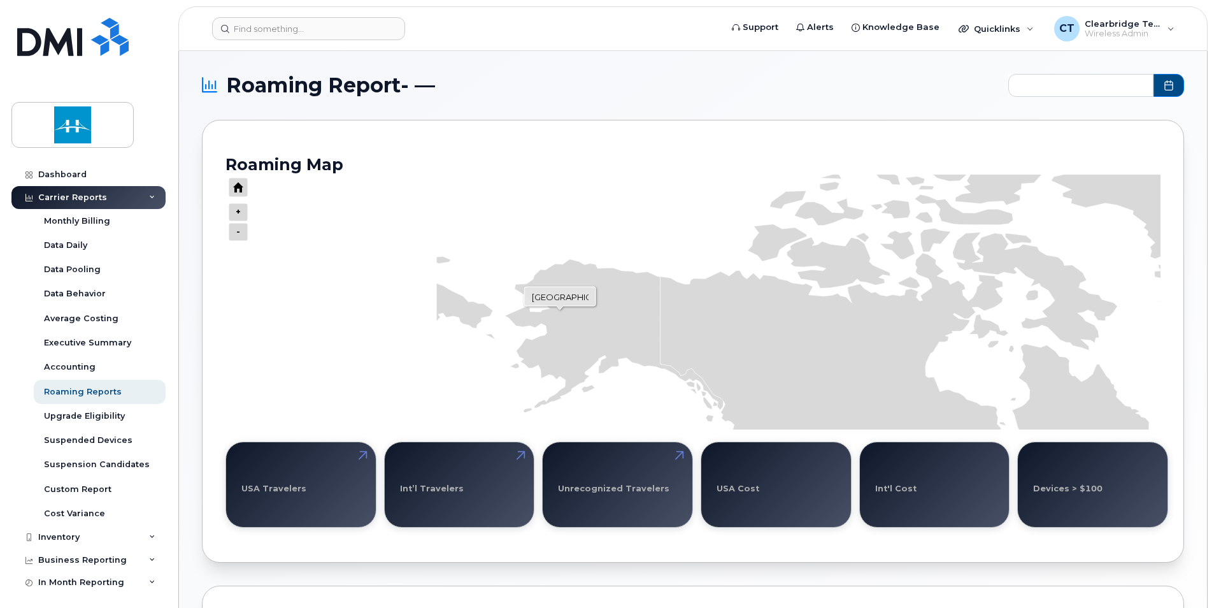
click at [560, 310] on icon "Series" at bounding box center [784, 454] width 599 height 391
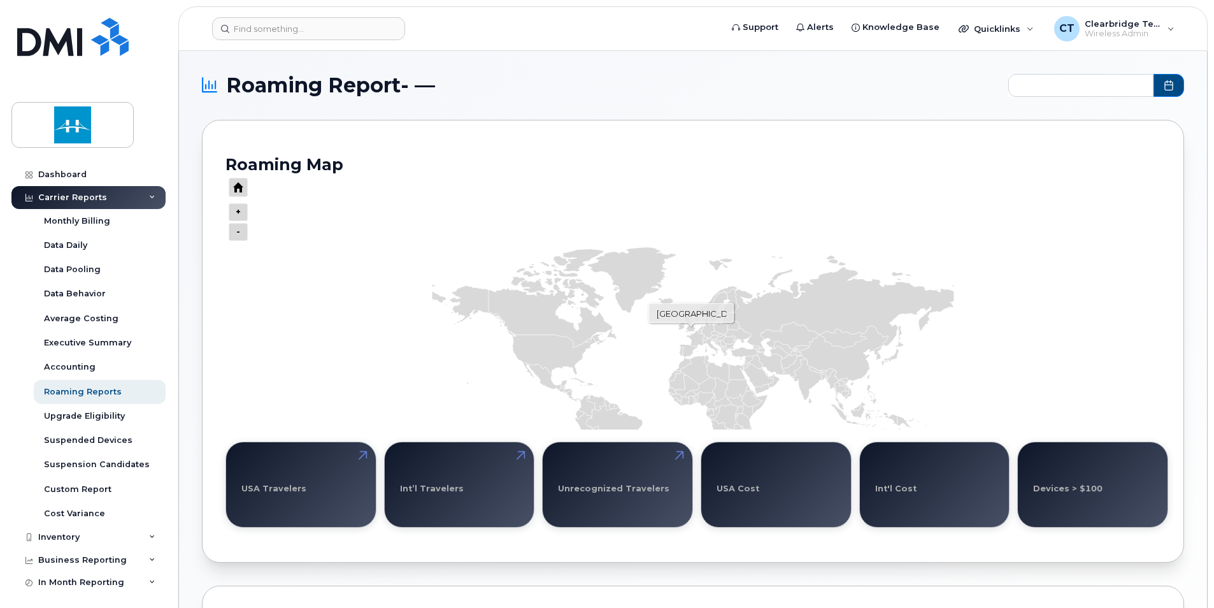
click at [691, 327] on icon "Series" at bounding box center [689, 323] width 14 height 17
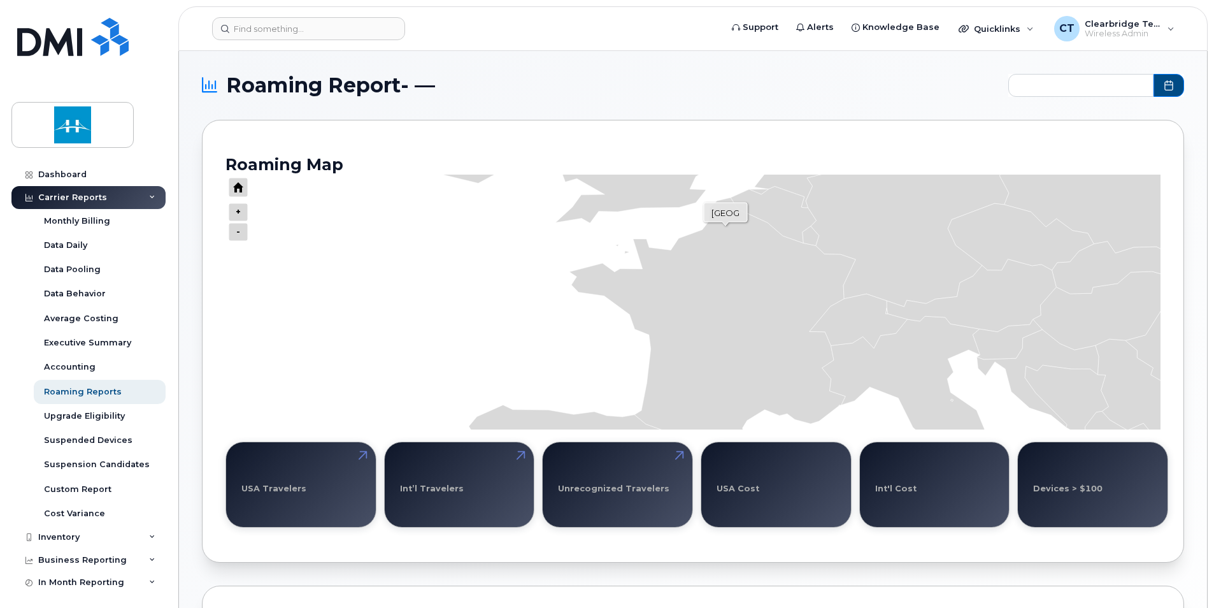
click at [726, 225] on icon "Series" at bounding box center [729, 332] width 318 height 271
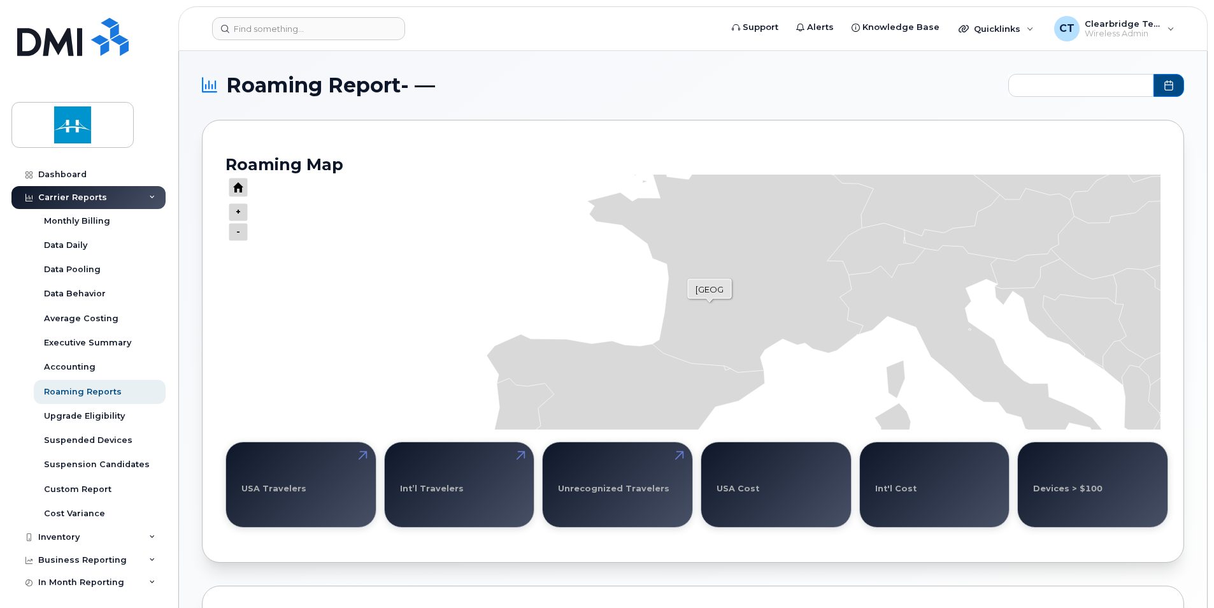
click at [710, 301] on icon "Series" at bounding box center [746, 262] width 318 height 271
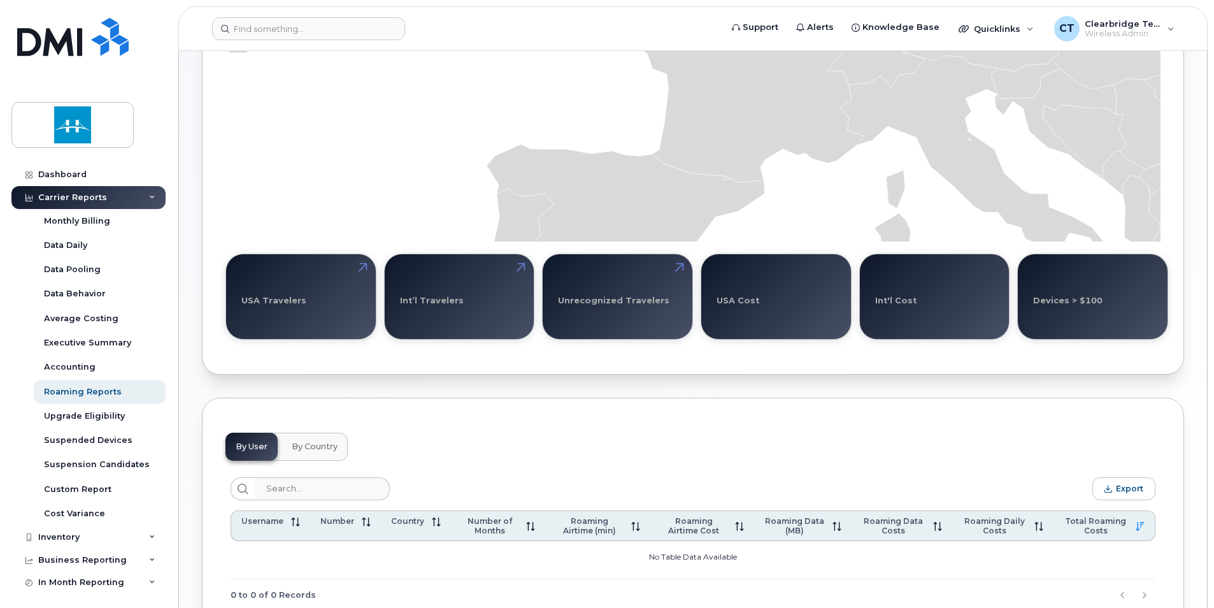
scroll to position [191, 0]
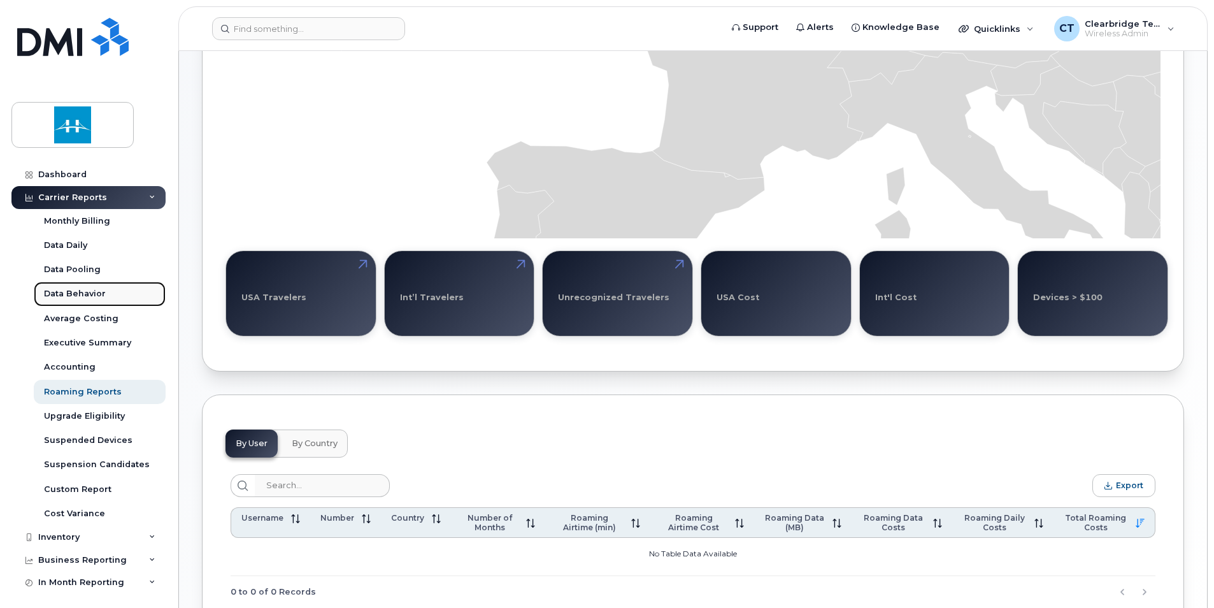
click at [75, 291] on div "Data Behavior" at bounding box center [75, 293] width 62 height 11
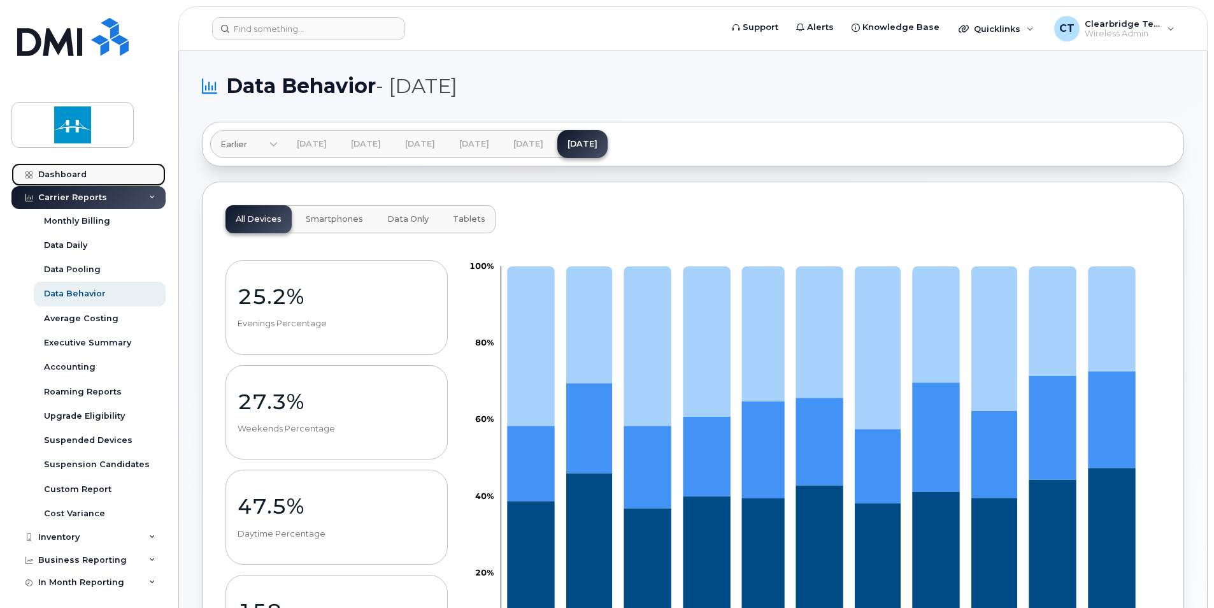
click at [50, 170] on div "Dashboard" at bounding box center [62, 174] width 48 height 10
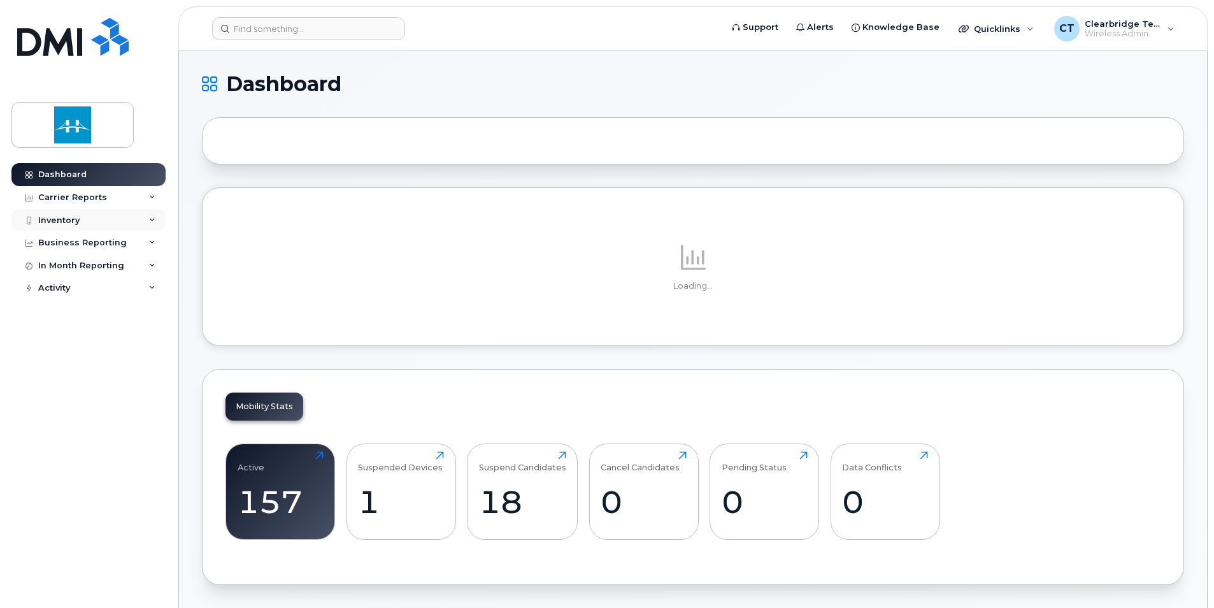
click at [85, 222] on div "Inventory" at bounding box center [88, 220] width 154 height 23
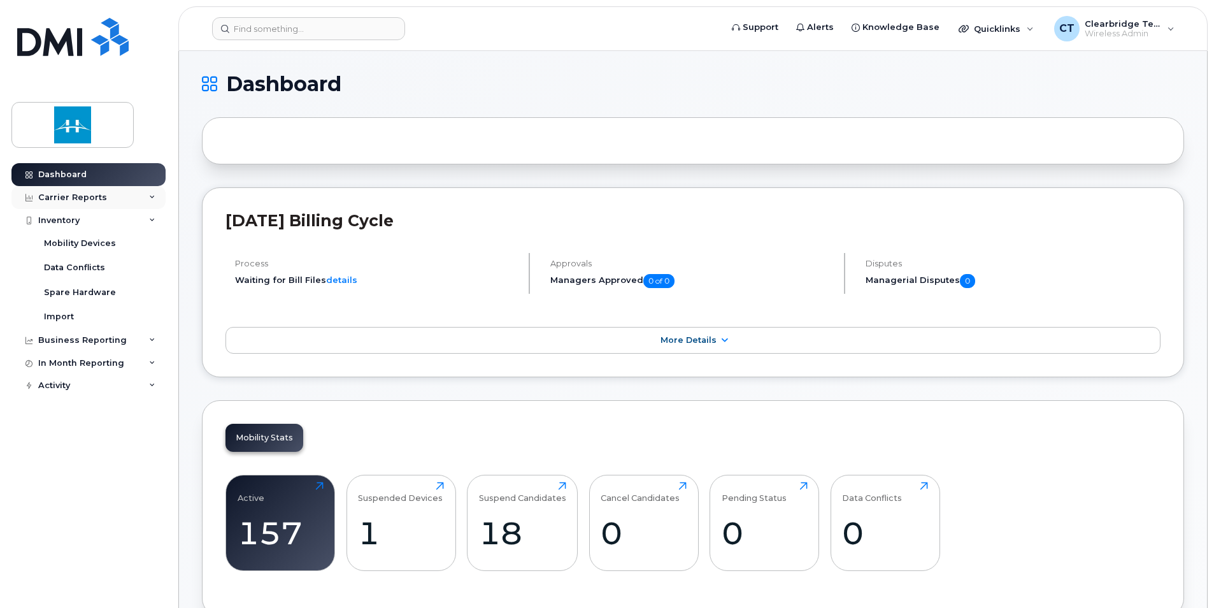
click at [88, 195] on div "Carrier Reports" at bounding box center [72, 197] width 69 height 10
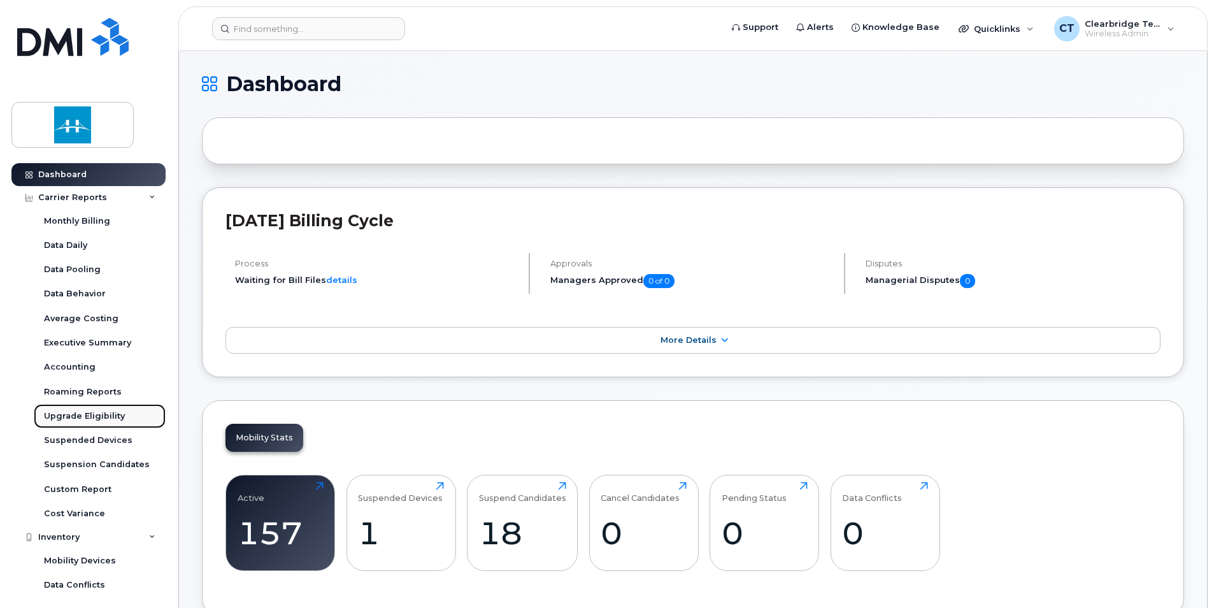
click at [92, 405] on link "Upgrade Eligibility" at bounding box center [100, 416] width 132 height 24
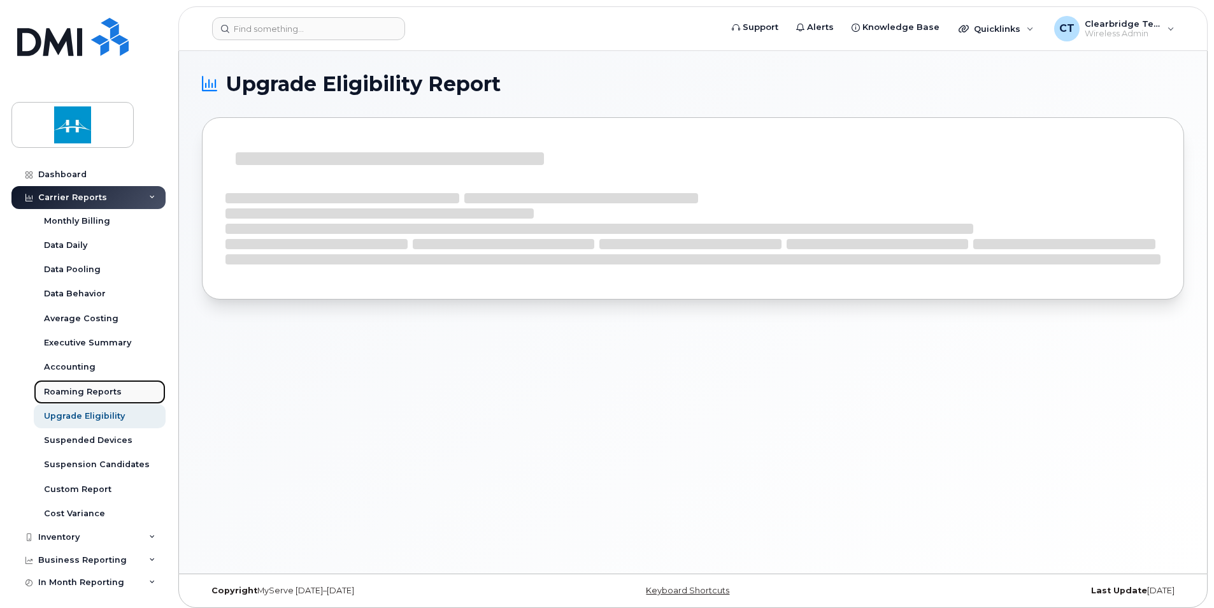
click at [95, 392] on div "Roaming Reports" at bounding box center [83, 391] width 78 height 11
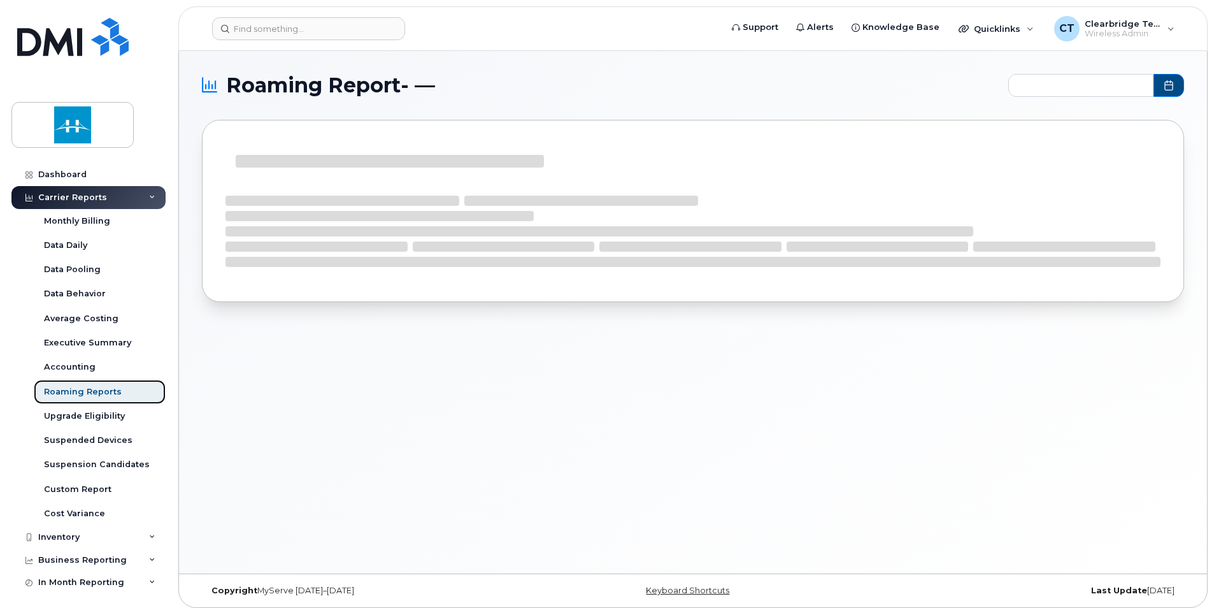
type input "2024-10 - 2025-08"
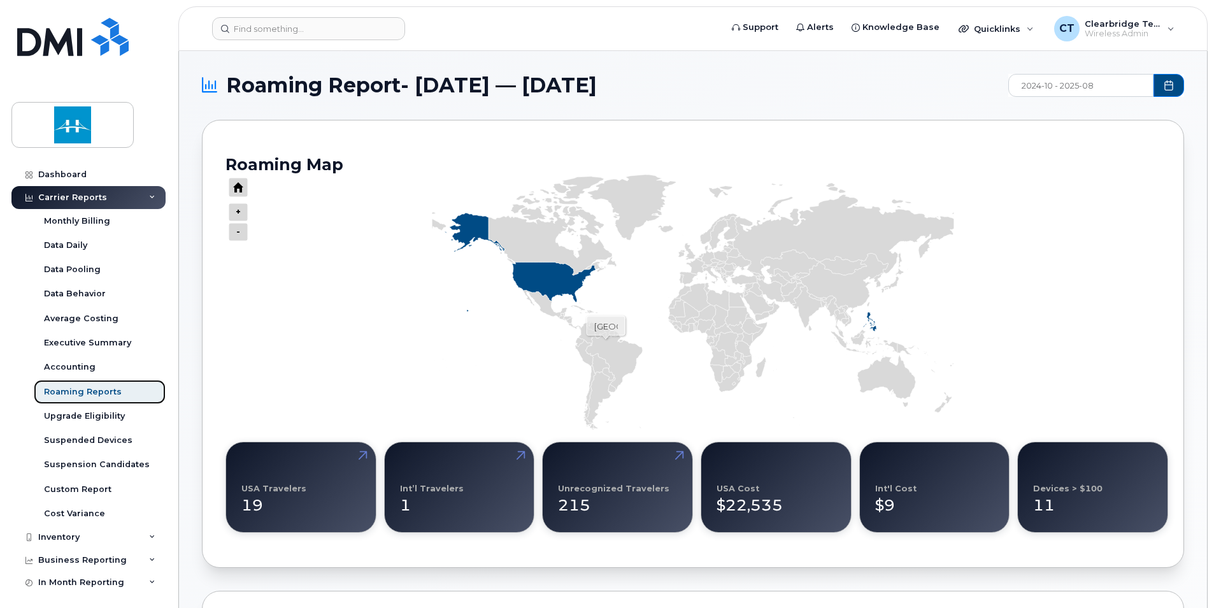
click at [605, 340] on icon "Series" at bounding box center [614, 361] width 57 height 59
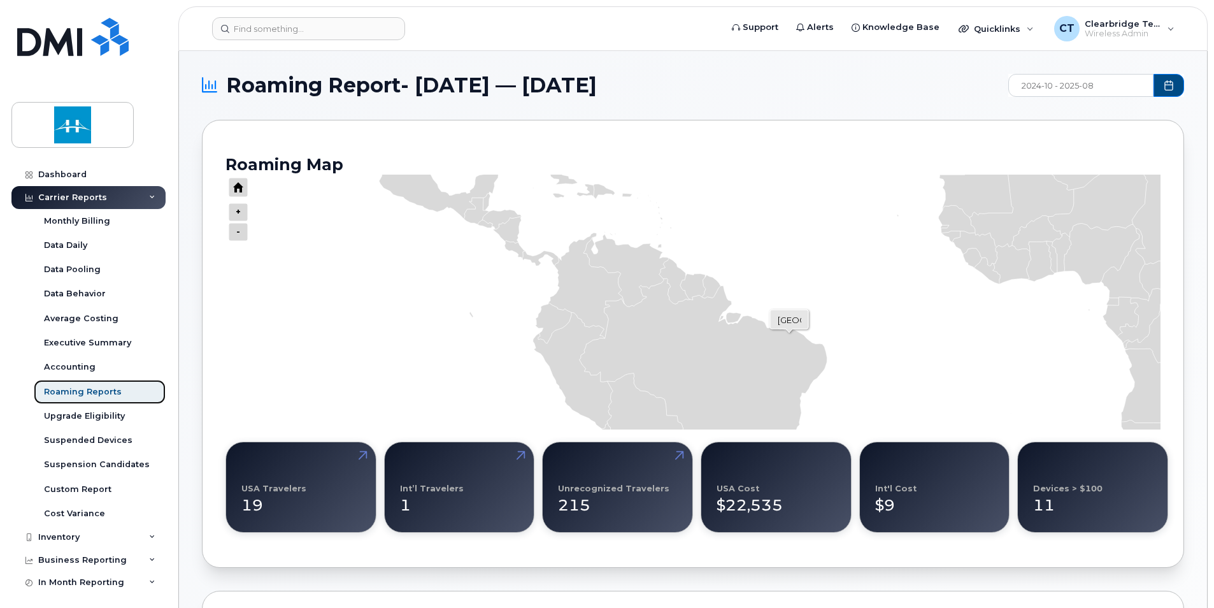
click at [789, 333] on icon "Series" at bounding box center [704, 405] width 248 height 255
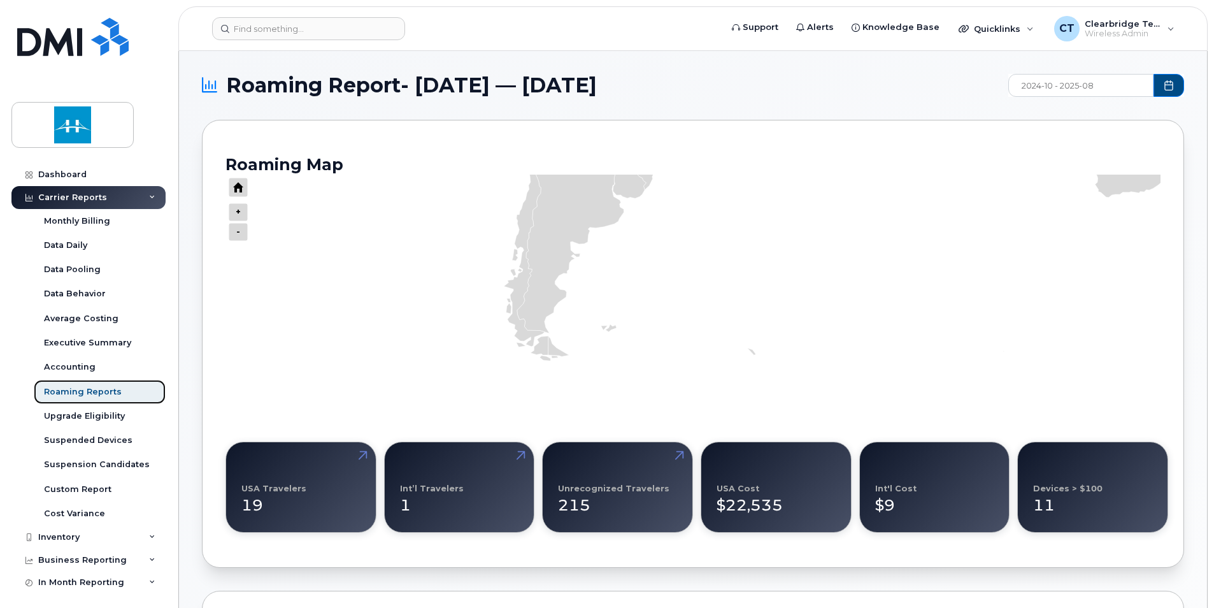
click at [538, 352] on icon "Series" at bounding box center [529, 220] width 55 height 281
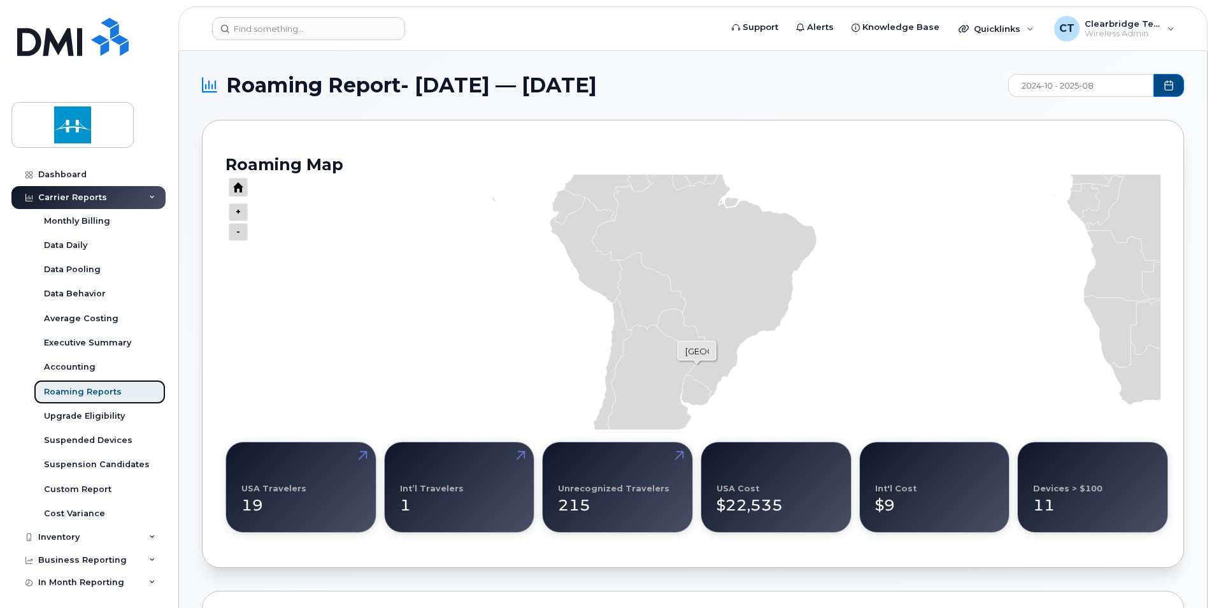
click at [684, 383] on icon "Series" at bounding box center [704, 281] width 225 height 231
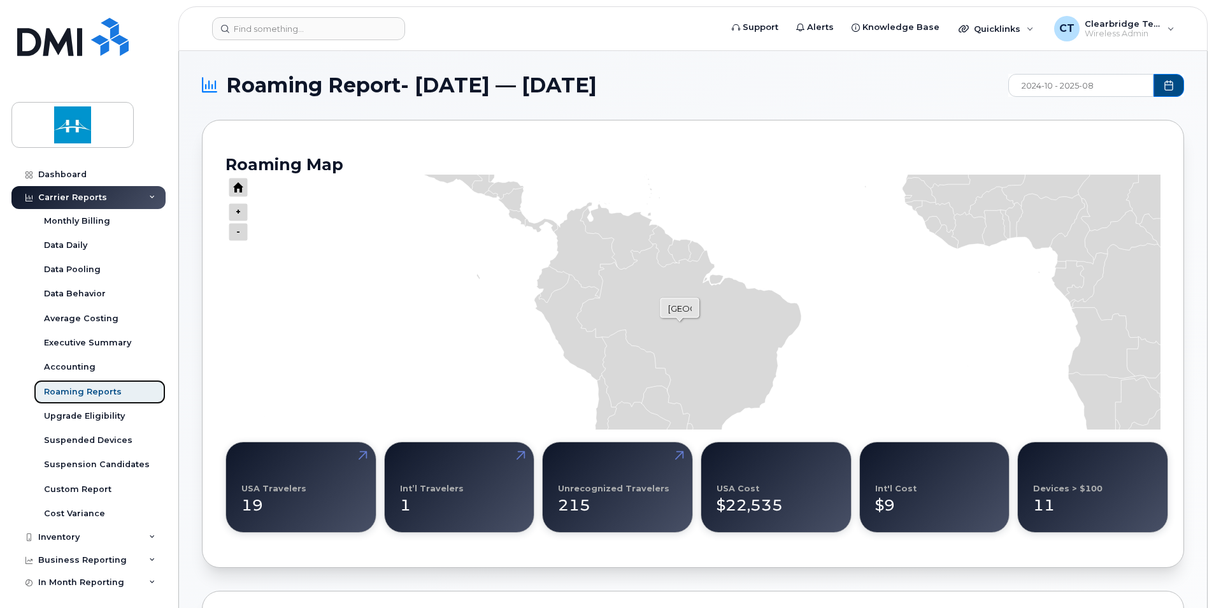
click at [680, 321] on icon "Series" at bounding box center [689, 358] width 225 height 231
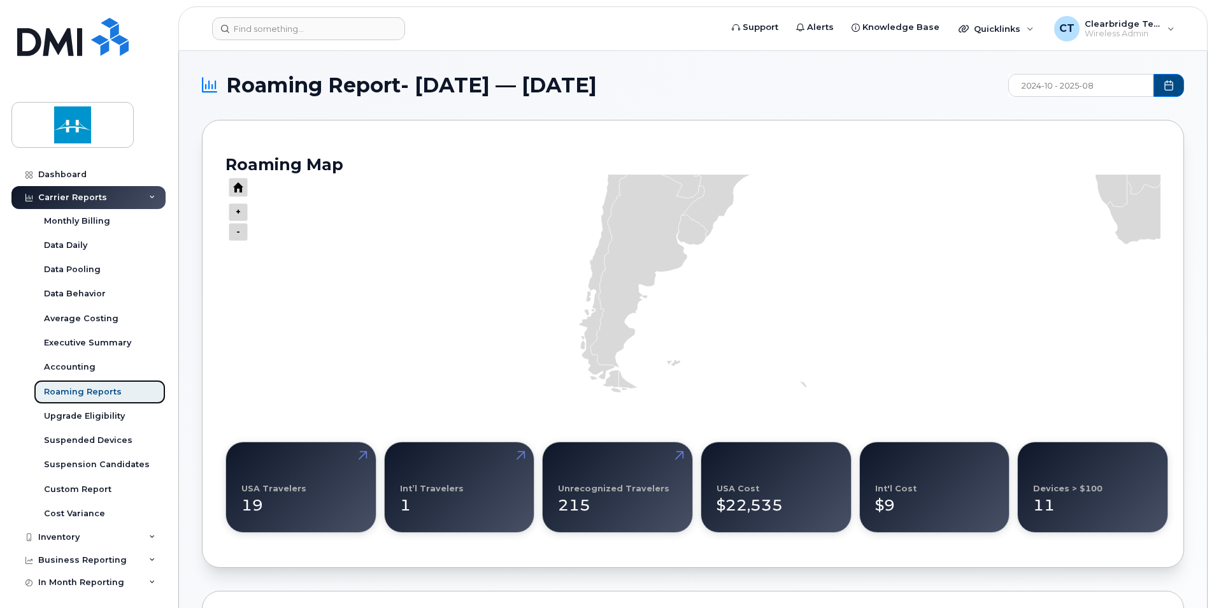
click at [801, 153] on div "Roaming Map + - 100% Brazil Zoom level changed to 3.957110763606041 USA Travele…" at bounding box center [693, 343] width 951 height 393
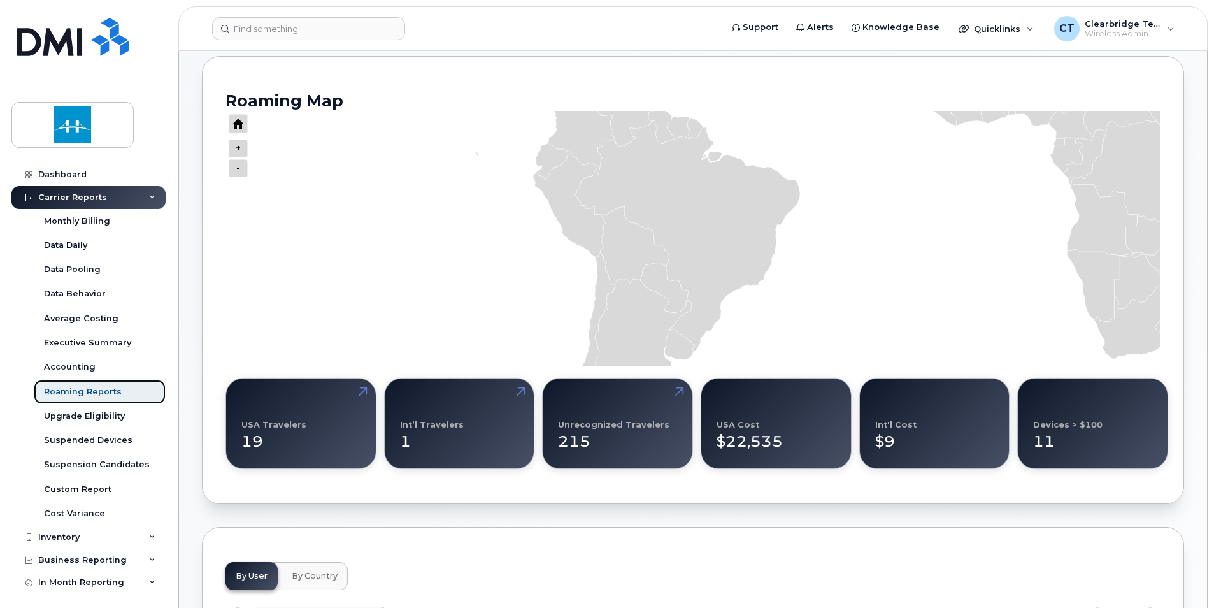
click at [768, 396] on div "Roaming Map + - 100% South Georgia and the South Sandwich Islands Zoom level ch…" at bounding box center [693, 279] width 951 height 393
click at [819, 329] on icon "Series" at bounding box center [999, 3] width 2065 height 1009
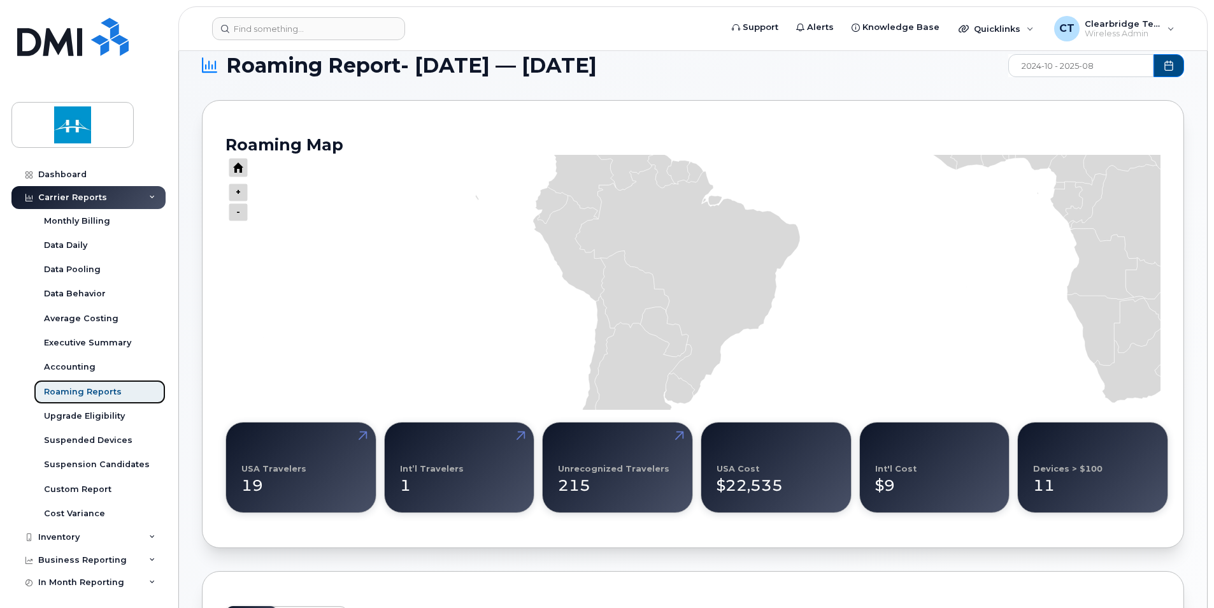
scroll to position [0, 0]
